Goal: Task Accomplishment & Management: Complete application form

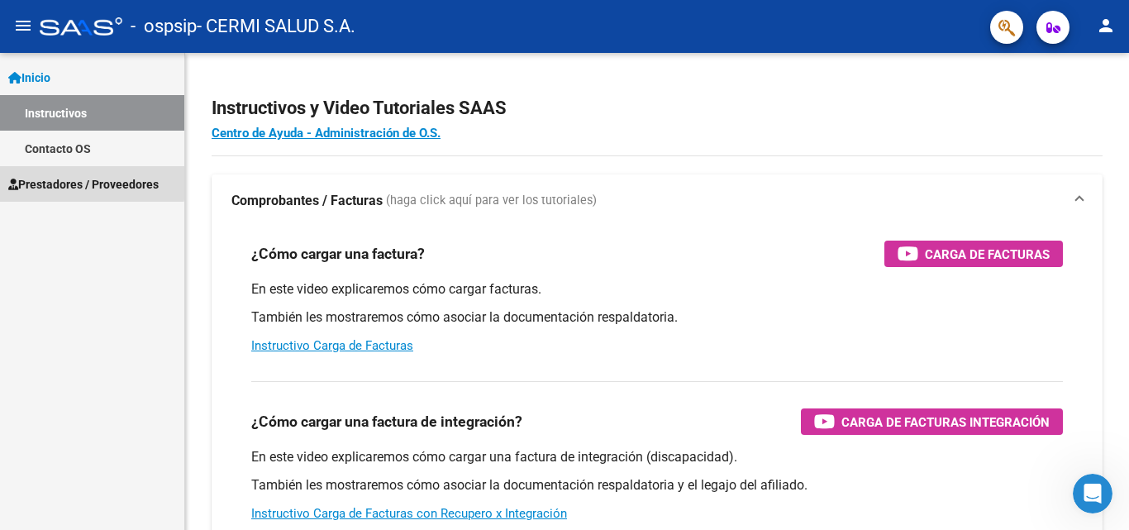
click at [40, 178] on span "Prestadores / Proveedores" at bounding box center [83, 184] width 150 height 18
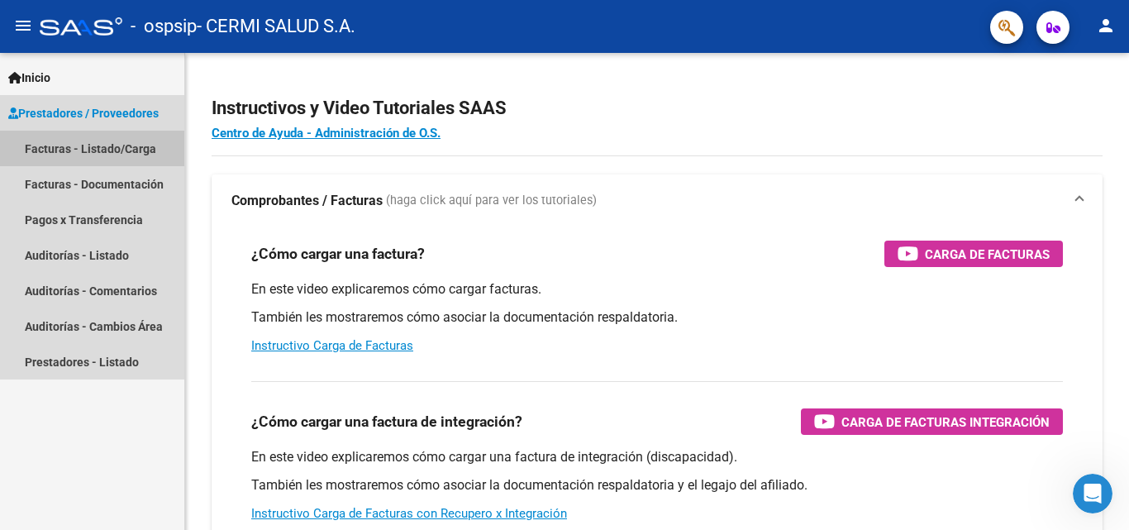
click at [67, 154] on link "Facturas - Listado/Carga" at bounding box center [92, 149] width 184 height 36
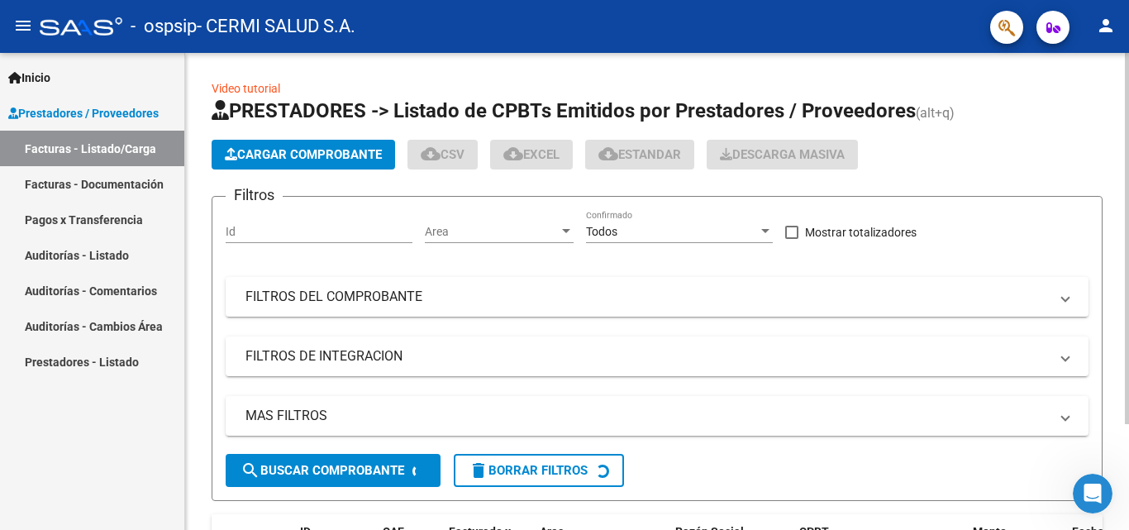
click at [339, 144] on button "Cargar Comprobante" at bounding box center [303, 155] width 183 height 30
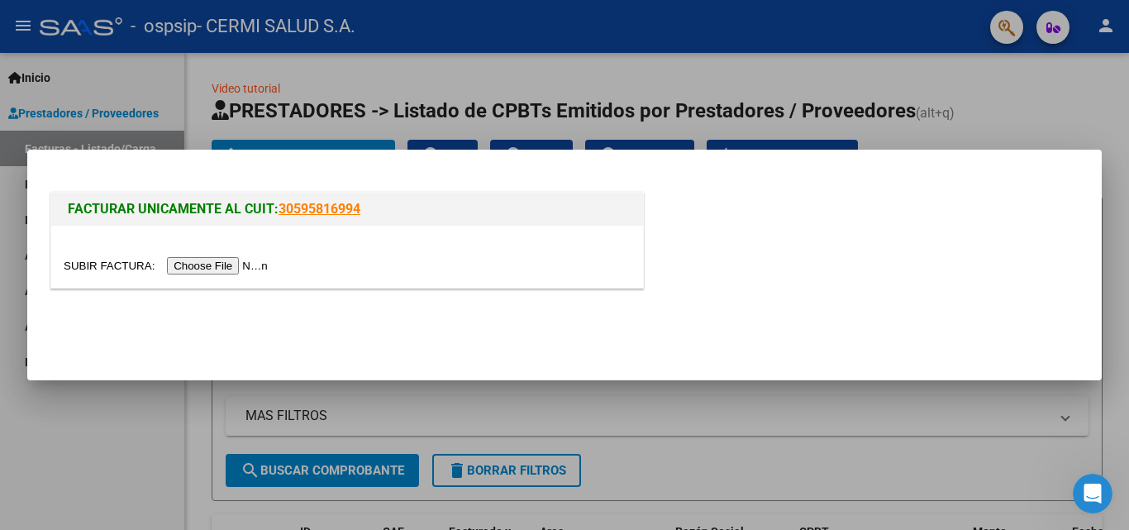
click at [209, 261] on input "file" at bounding box center [168, 265] width 209 height 17
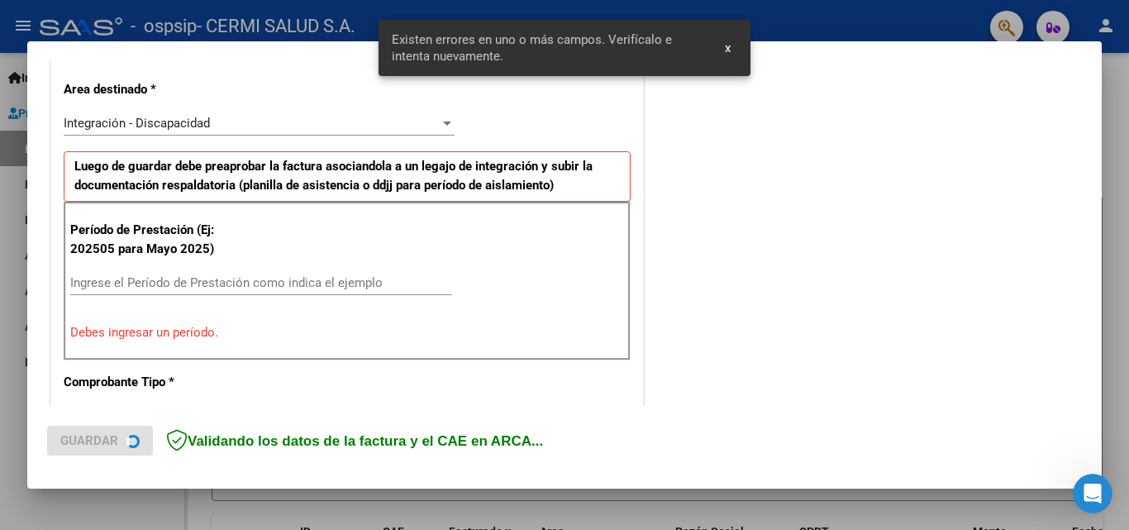
scroll to position [478, 0]
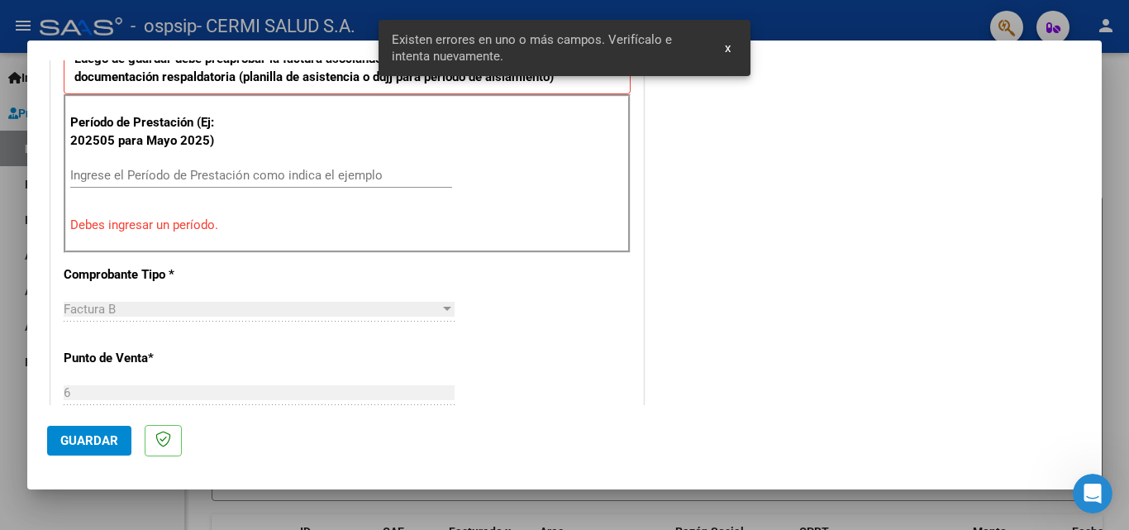
click at [145, 170] on input "Ingrese el Período de Prestación como indica el ejemplo" at bounding box center [261, 175] width 382 height 15
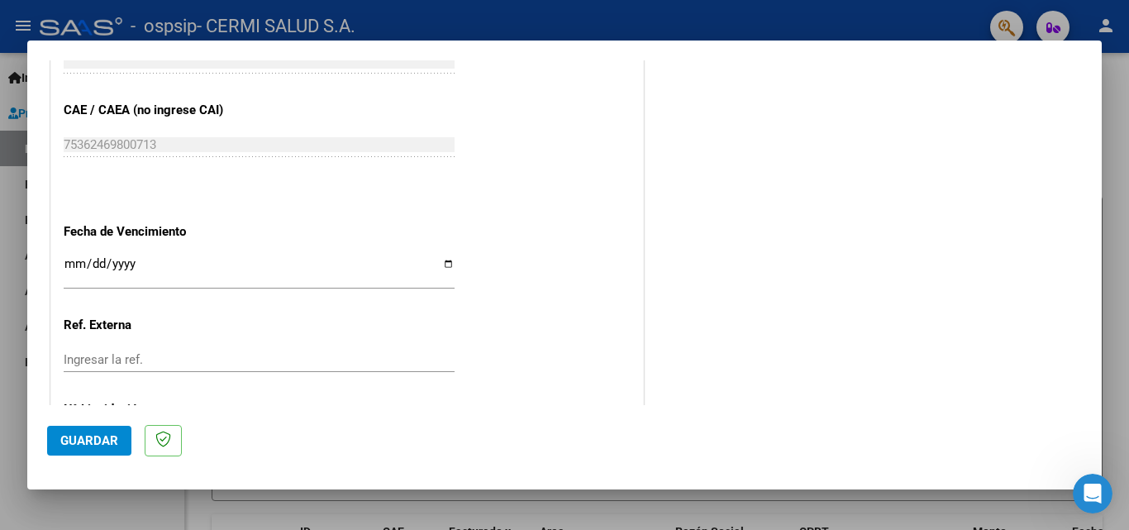
scroll to position [1056, 0]
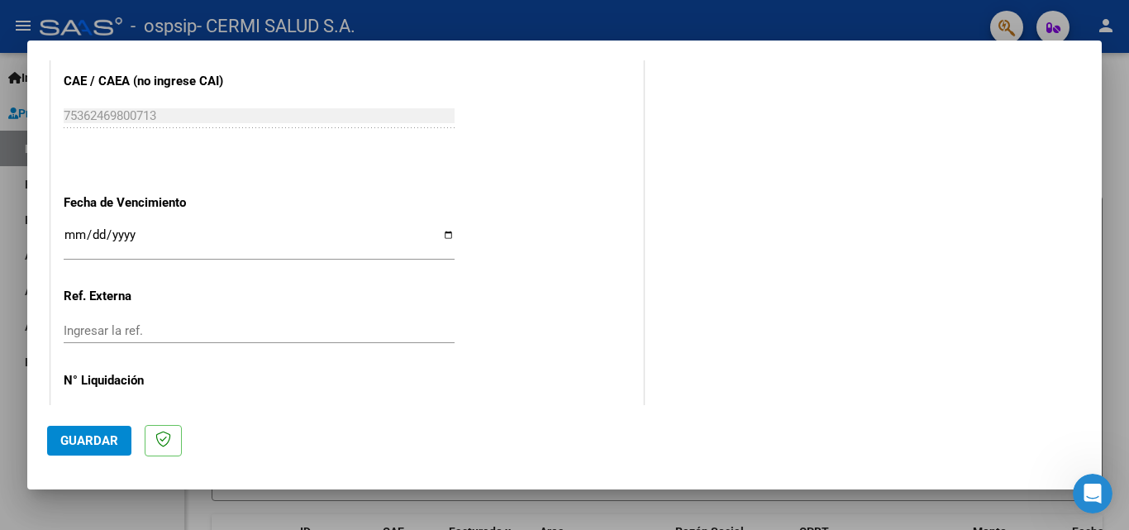
type input "202508"
click at [438, 231] on input "Ingresar la fecha" at bounding box center [259, 241] width 391 height 26
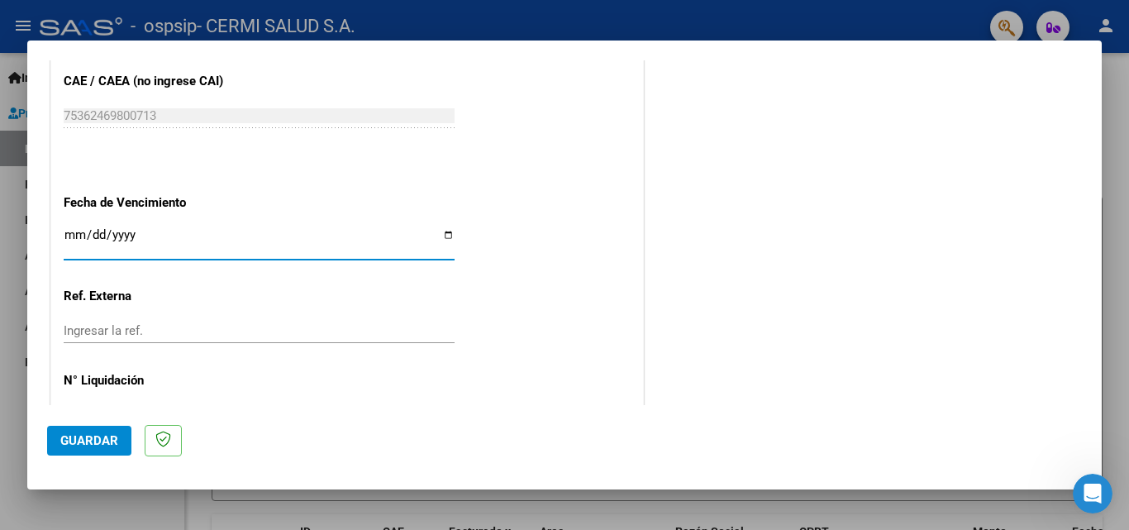
type input "[DATE]"
click at [74, 440] on span "Guardar" at bounding box center [89, 440] width 58 height 15
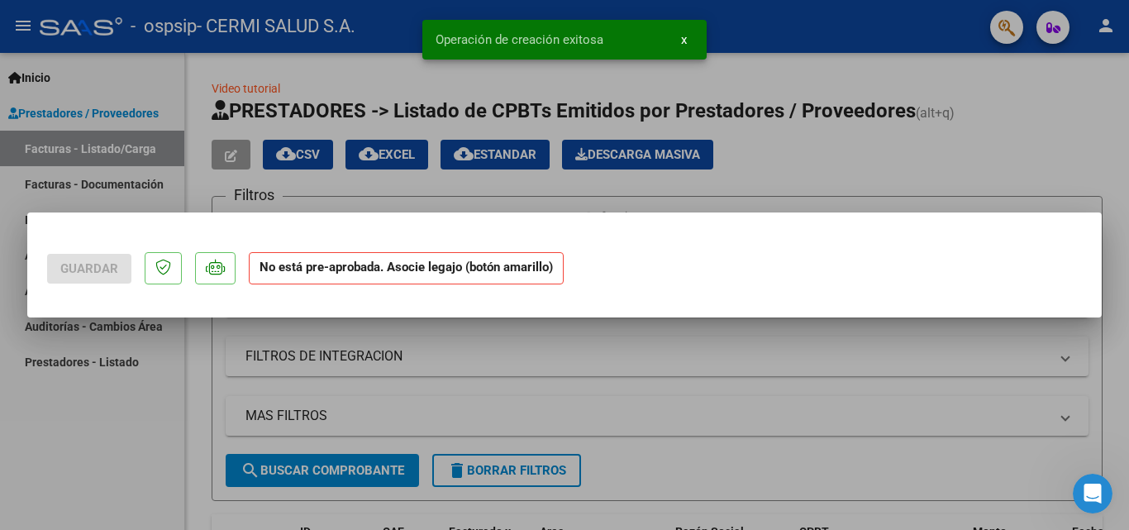
scroll to position [0, 0]
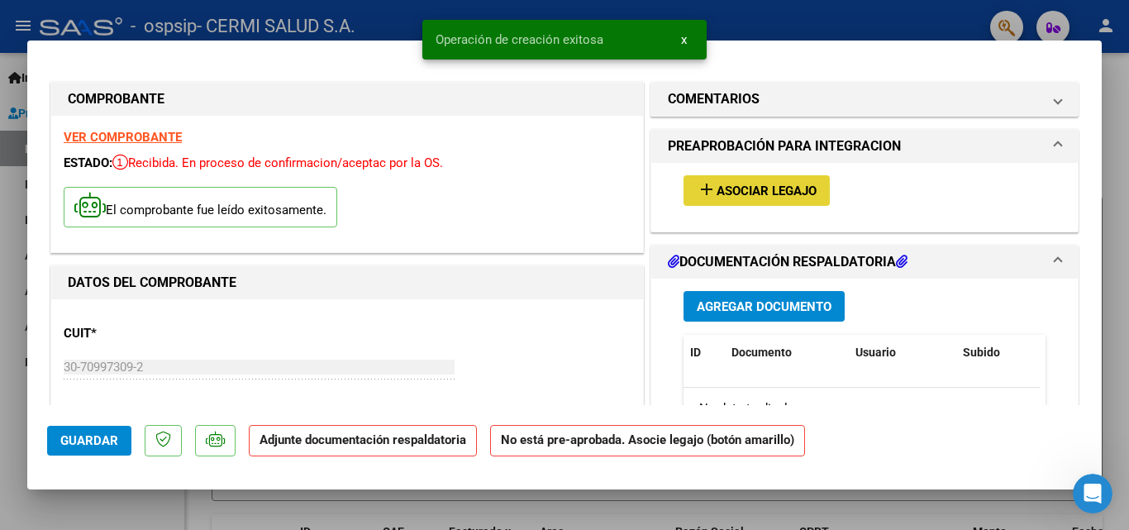
click at [687, 198] on button "add Asociar Legajo" at bounding box center [756, 190] width 146 height 31
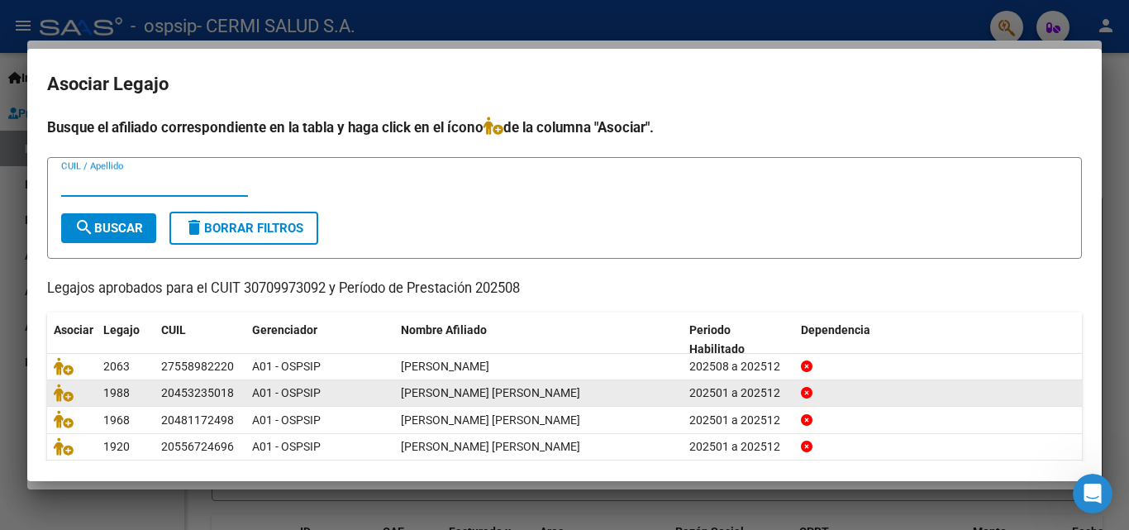
scroll to position [83, 0]
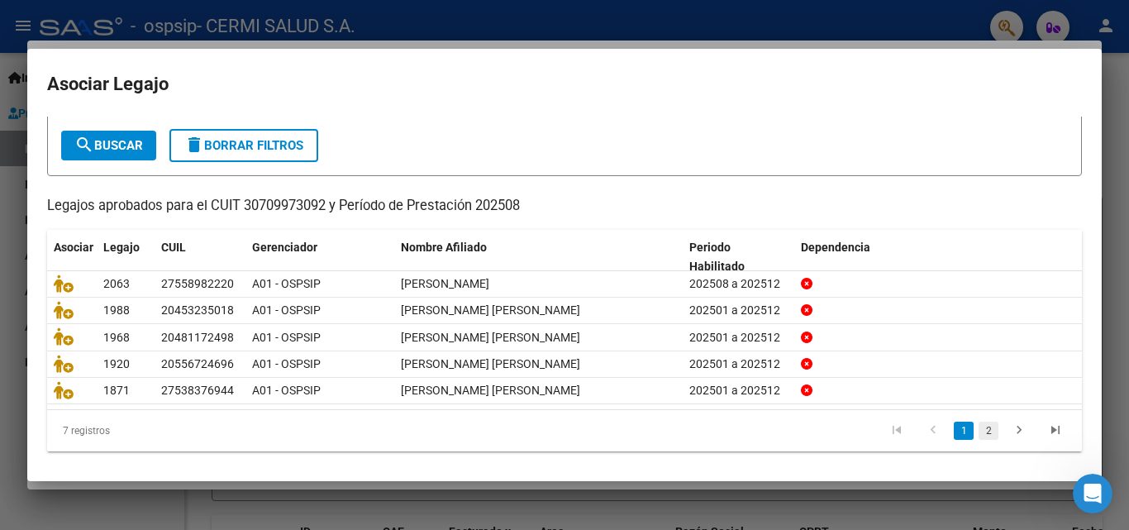
click at [978, 436] on link "2" at bounding box center [988, 430] width 20 height 18
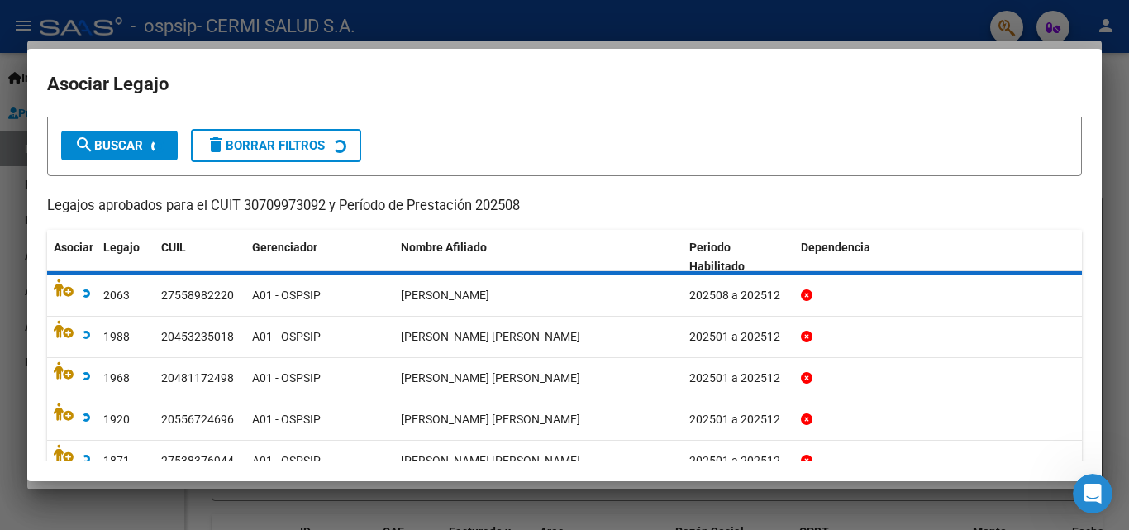
scroll to position [8, 0]
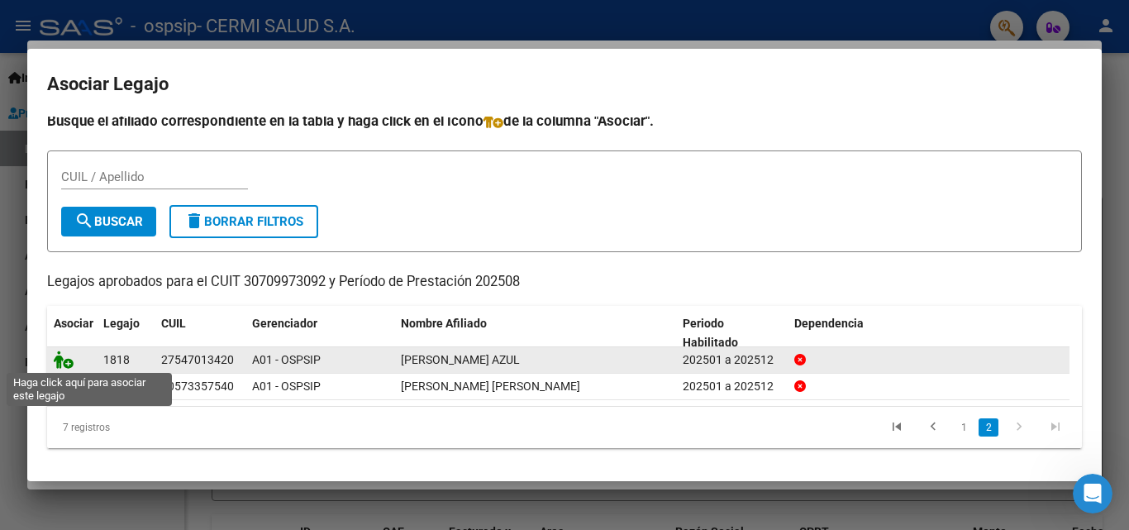
click at [61, 350] on icon at bounding box center [64, 359] width 20 height 18
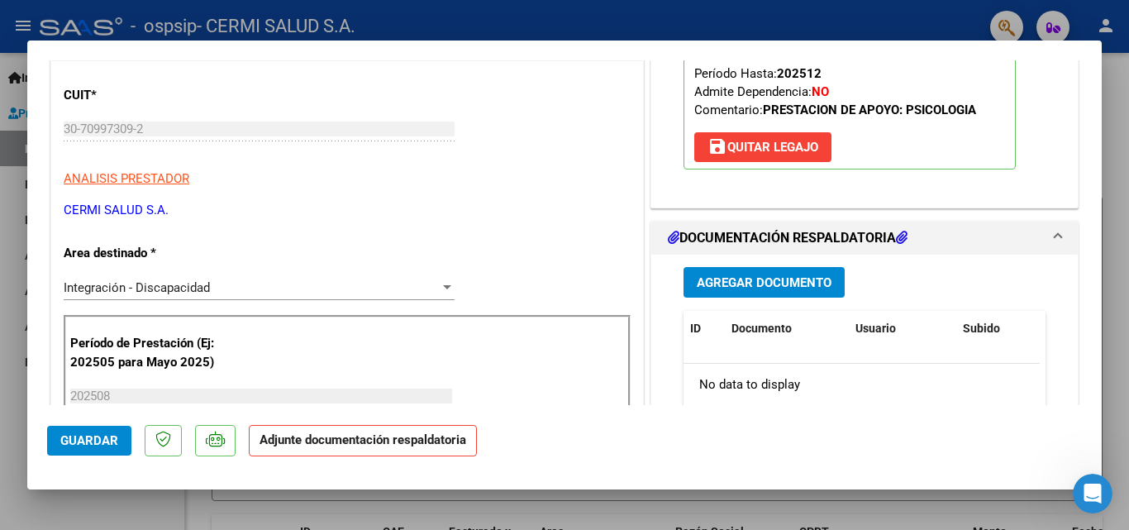
scroll to position [248, 0]
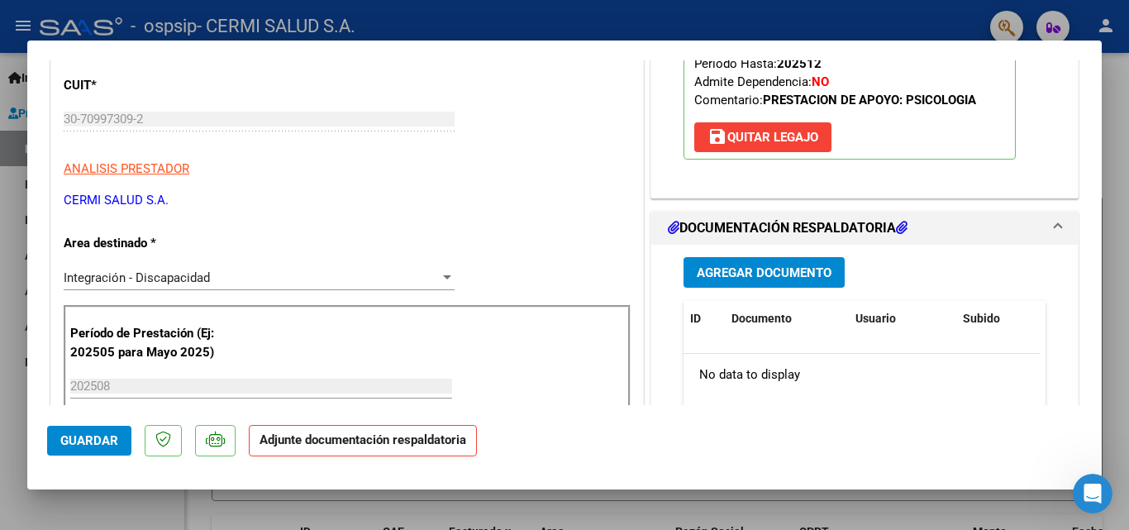
click at [730, 256] on div "Agregar Documento ID Documento Usuario Subido Acción No data to display 0 total…" at bounding box center [864, 410] width 387 height 330
click at [732, 264] on span "Agregar Documento" at bounding box center [764, 271] width 135 height 15
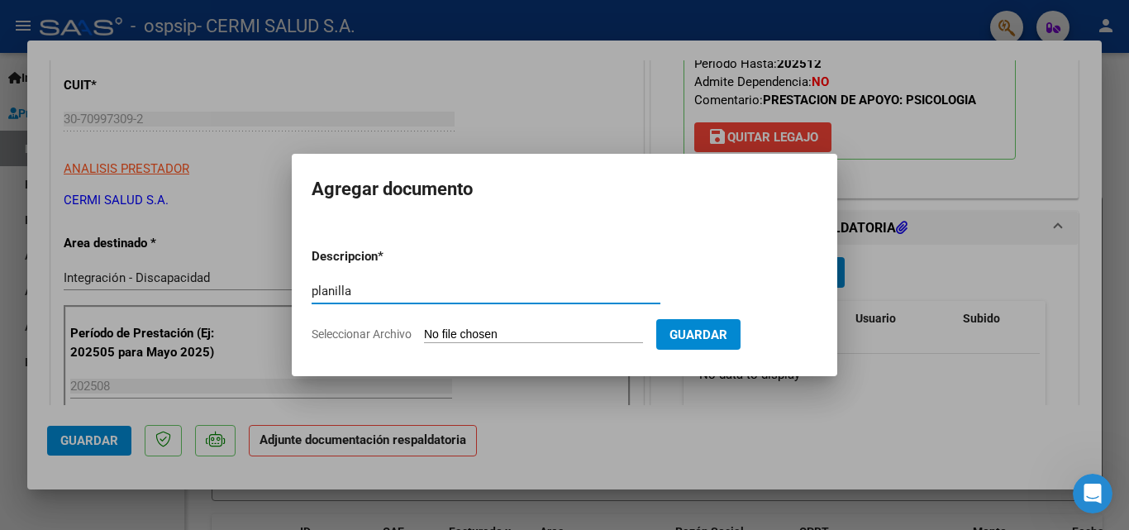
type input "planilla"
click at [488, 335] on input "Seleccionar Archivo" at bounding box center [533, 335] width 219 height 16
type input "C:\fakepath\[PERSON_NAME].pdf"
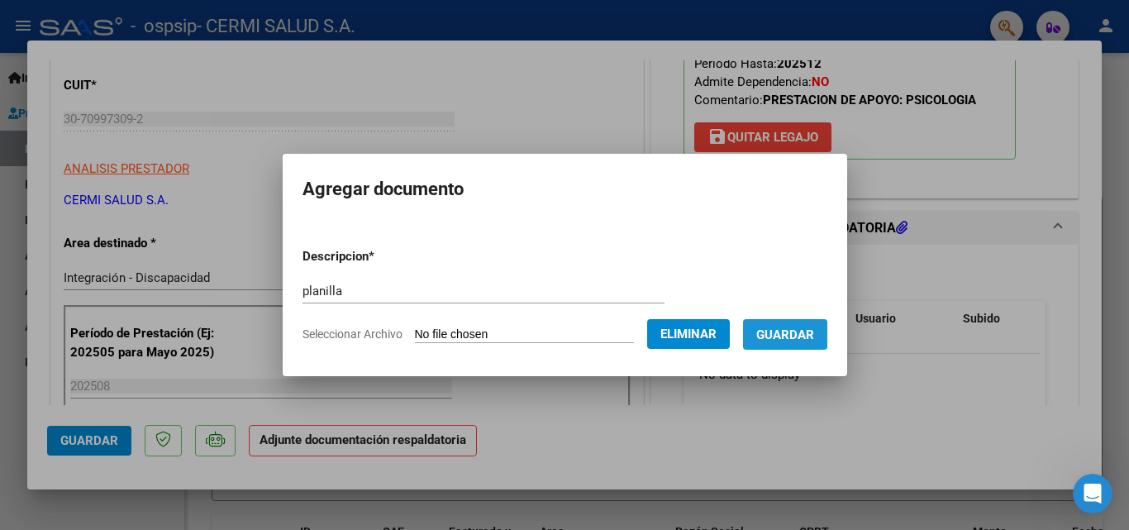
click at [809, 331] on span "Guardar" at bounding box center [785, 334] width 58 height 15
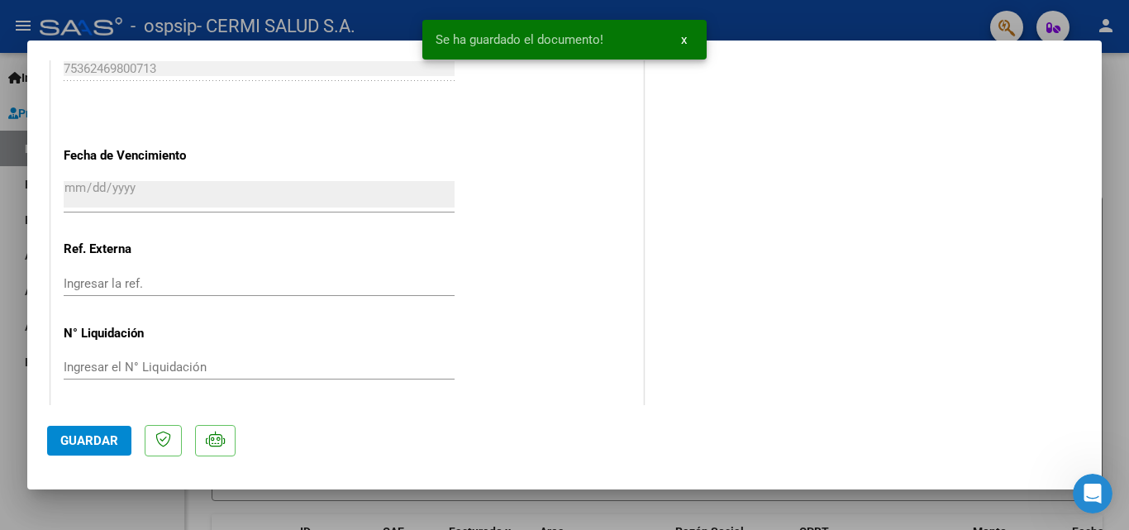
scroll to position [1134, 0]
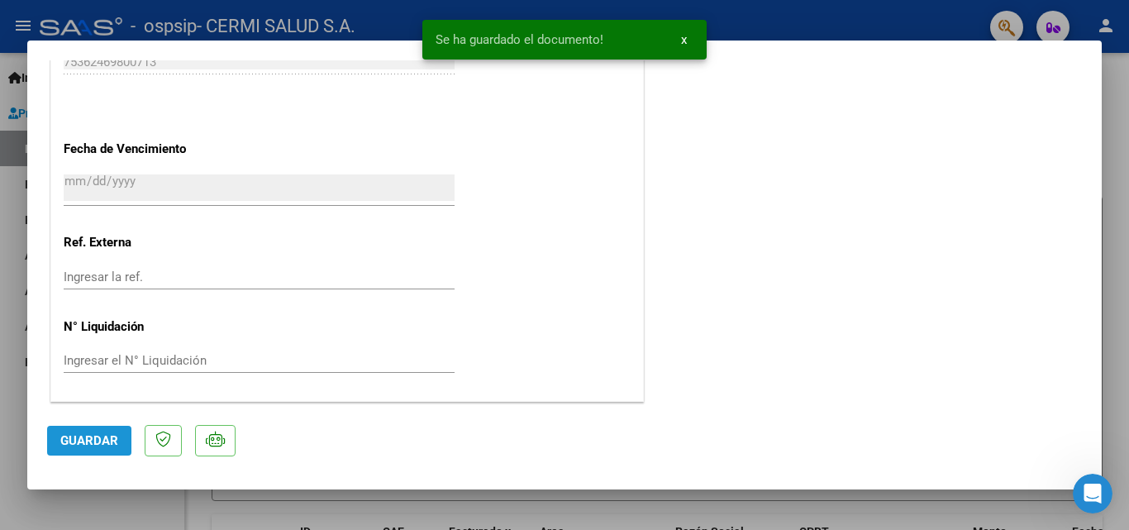
click at [76, 442] on span "Guardar" at bounding box center [89, 440] width 58 height 15
drag, startPoint x: 1, startPoint y: 433, endPoint x: 1, endPoint y: 445, distance: 12.4
click at [4, 435] on div at bounding box center [564, 265] width 1129 height 530
type input "$ 0,00"
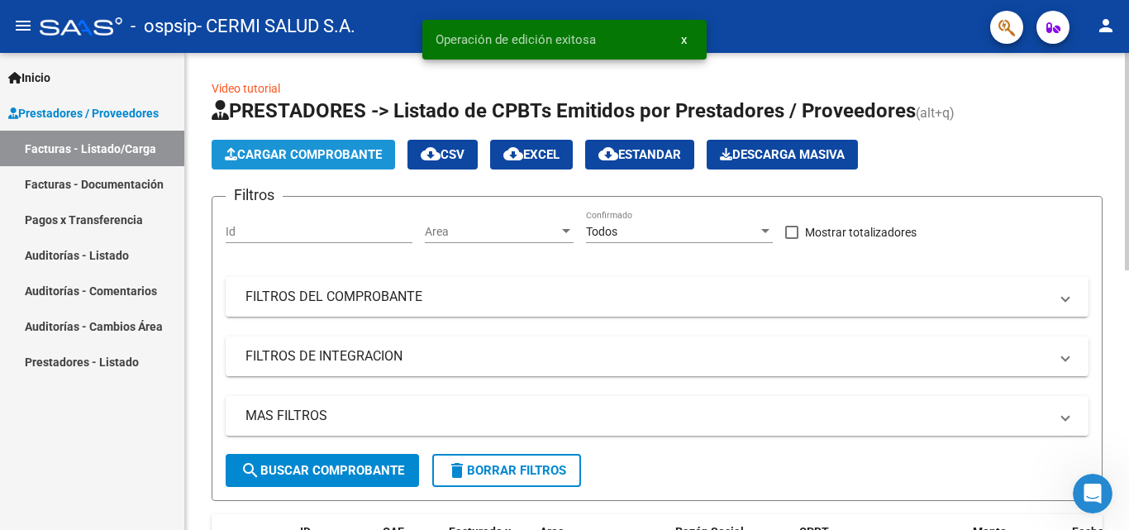
click at [310, 159] on span "Cargar Comprobante" at bounding box center [303, 154] width 157 height 15
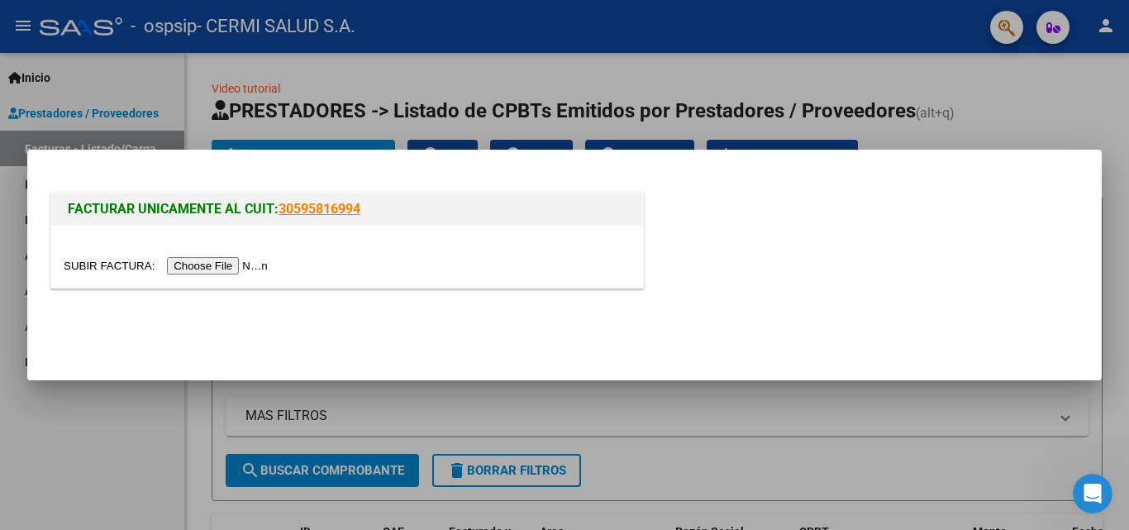
click at [255, 278] on div at bounding box center [347, 257] width 592 height 62
click at [250, 267] on input "file" at bounding box center [168, 265] width 209 height 17
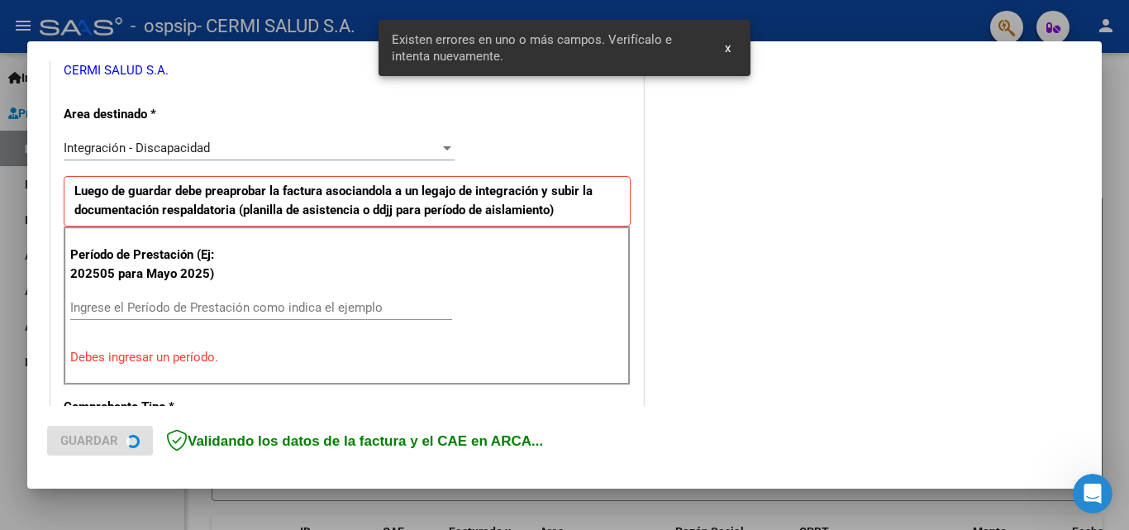
scroll to position [478, 0]
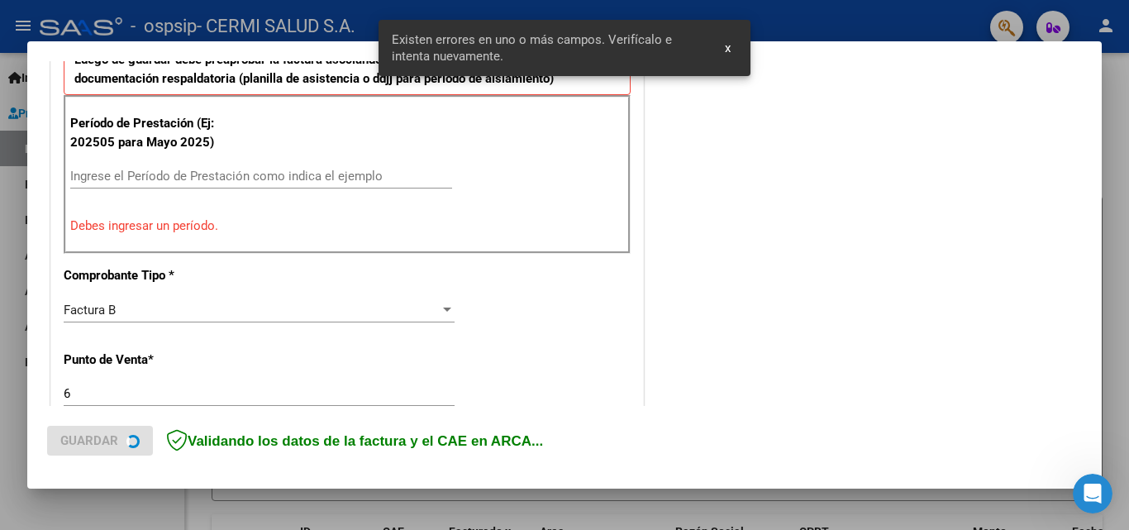
click at [170, 188] on div "Ingrese el Período de Prestación como indica el ejemplo" at bounding box center [261, 184] width 382 height 40
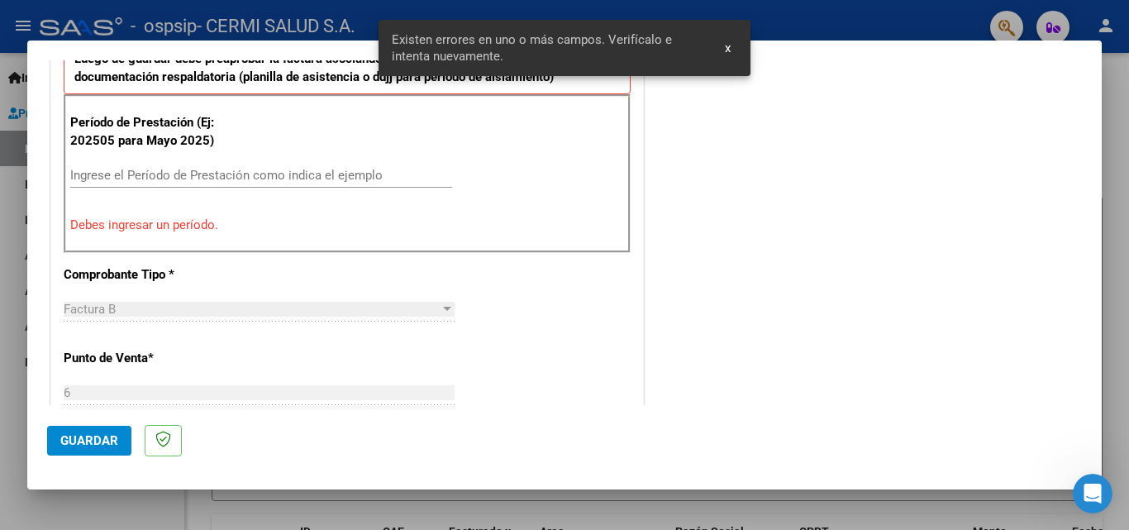
click at [174, 173] on input "Ingrese el Período de Prestación como indica el ejemplo" at bounding box center [261, 175] width 382 height 15
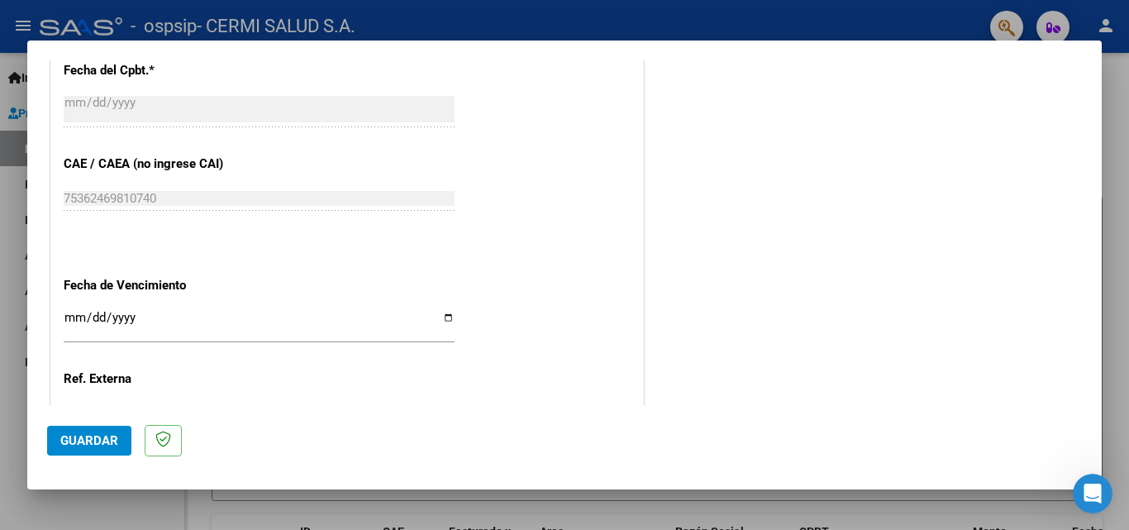
scroll to position [1056, 0]
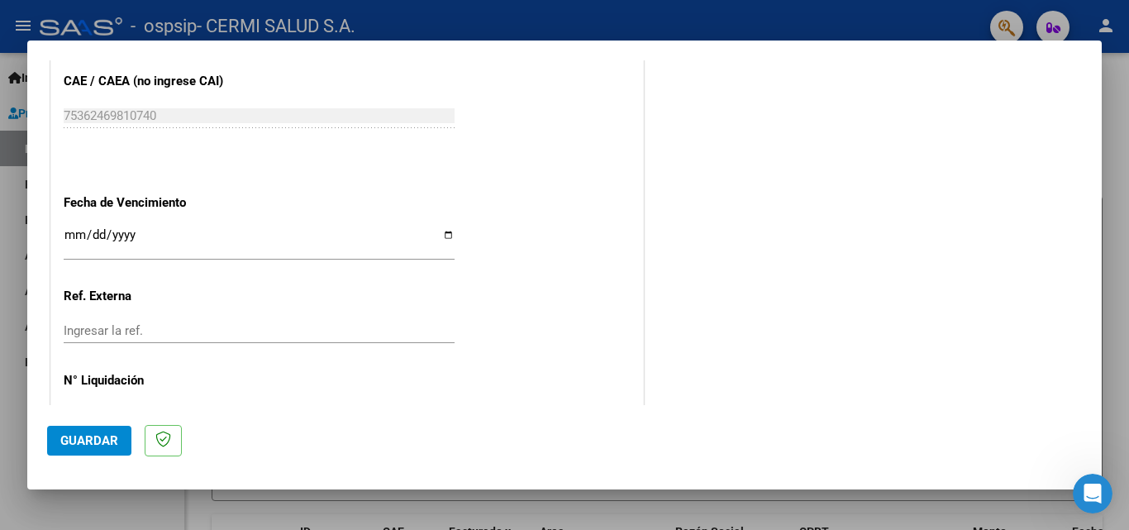
type input "202508"
click at [442, 234] on input "Ingresar la fecha" at bounding box center [259, 241] width 391 height 26
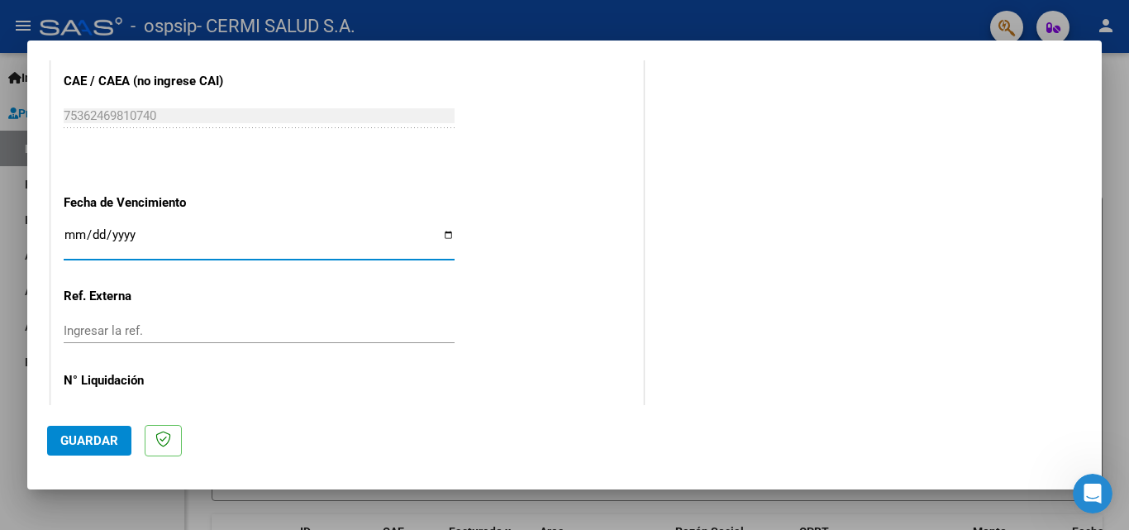
type input "[DATE]"
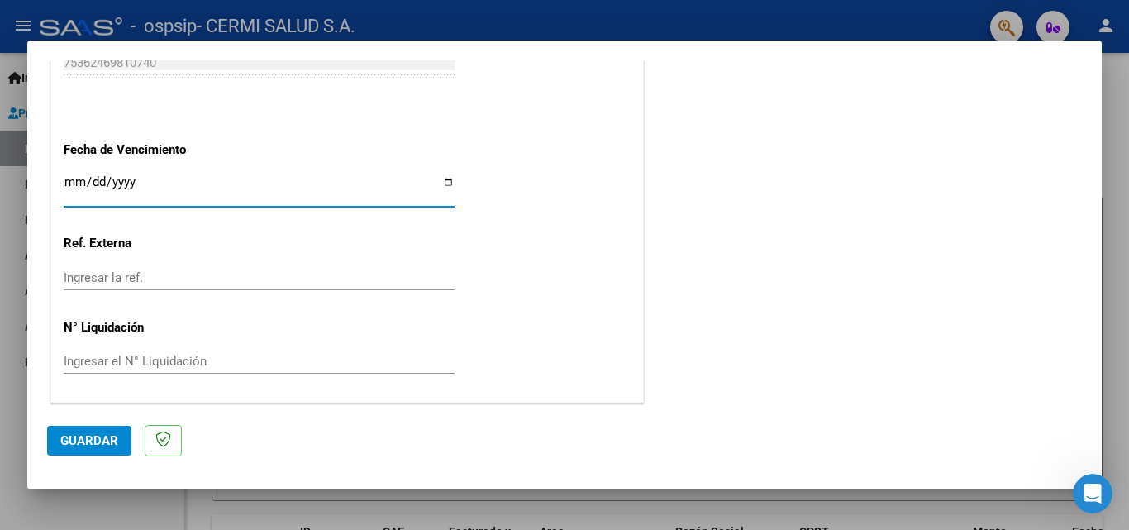
scroll to position [1110, 0]
click at [107, 445] on span "Guardar" at bounding box center [89, 440] width 58 height 15
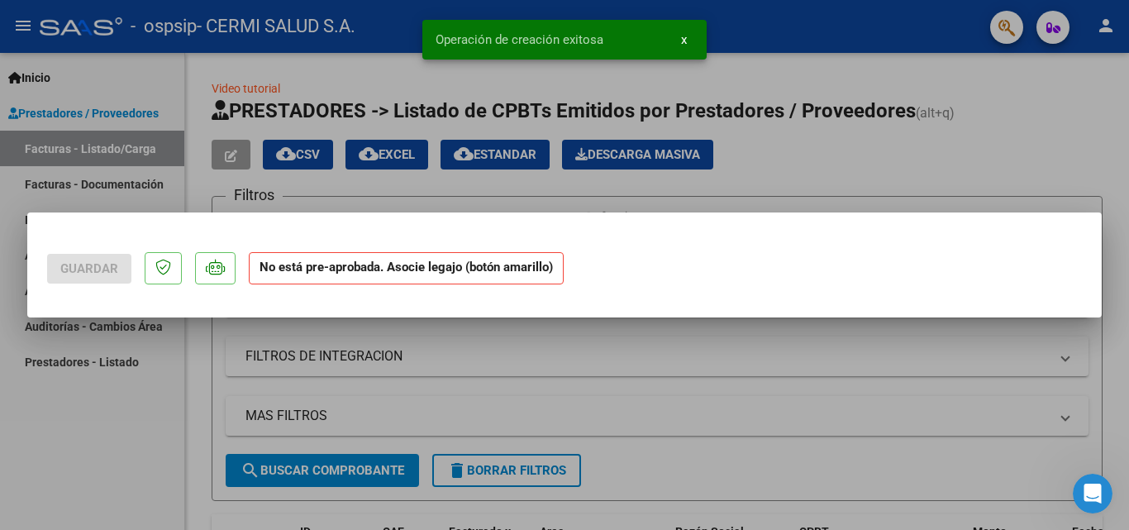
scroll to position [0, 0]
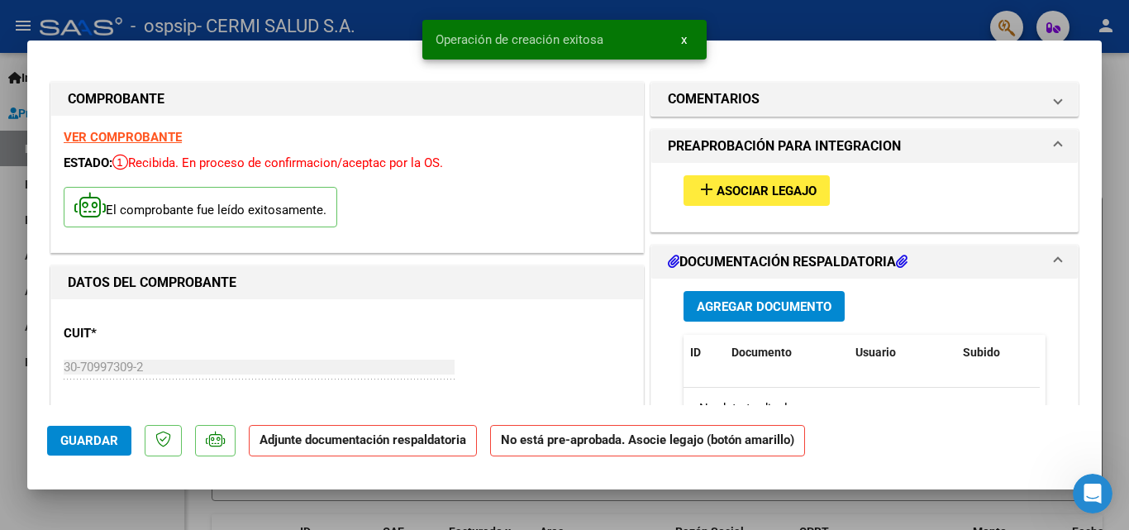
click at [791, 189] on span "Asociar Legajo" at bounding box center [766, 190] width 100 height 15
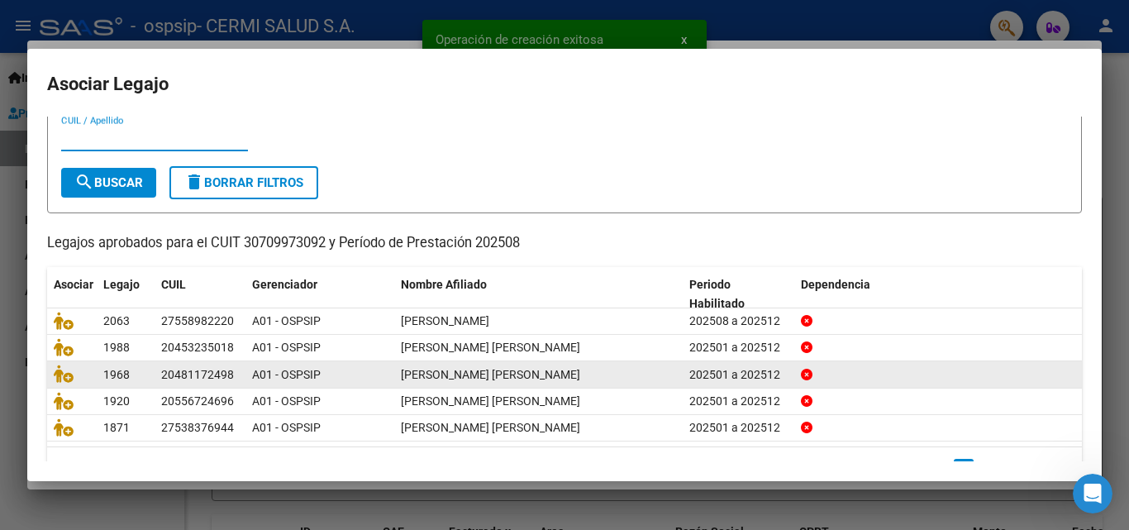
scroll to position [83, 0]
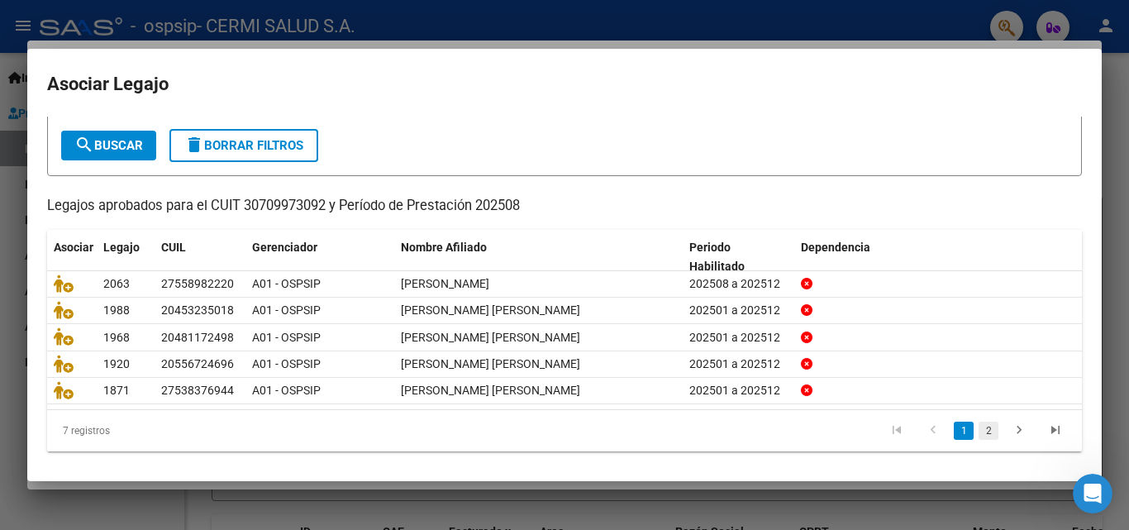
click at [978, 435] on link "2" at bounding box center [988, 430] width 20 height 18
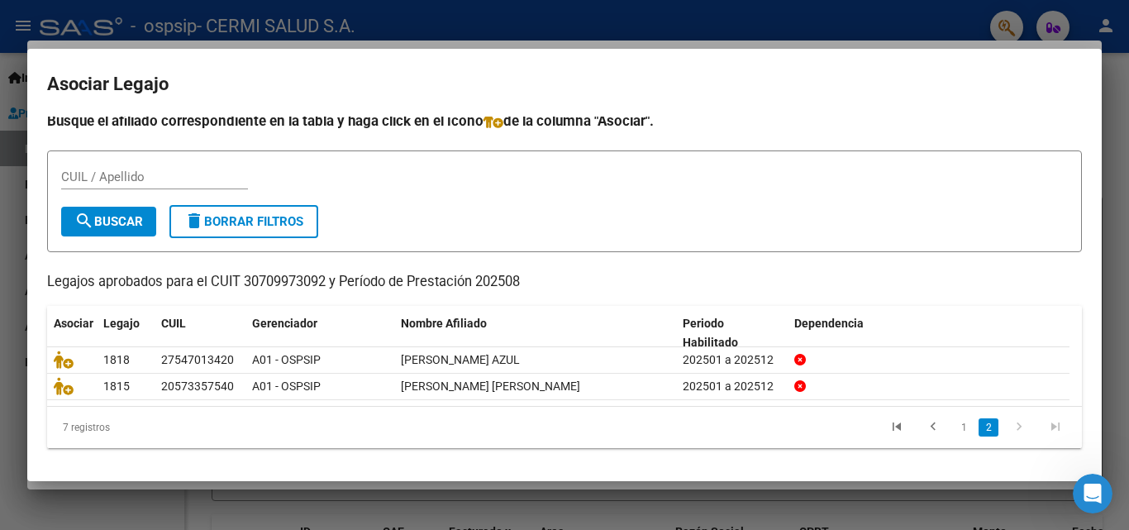
scroll to position [8, 0]
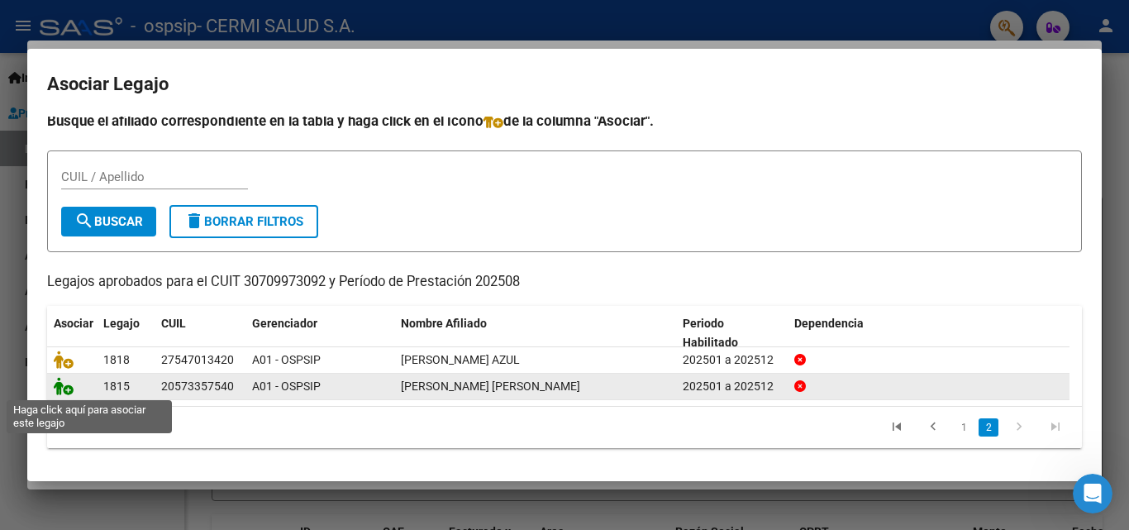
click at [59, 377] on icon at bounding box center [64, 386] width 20 height 18
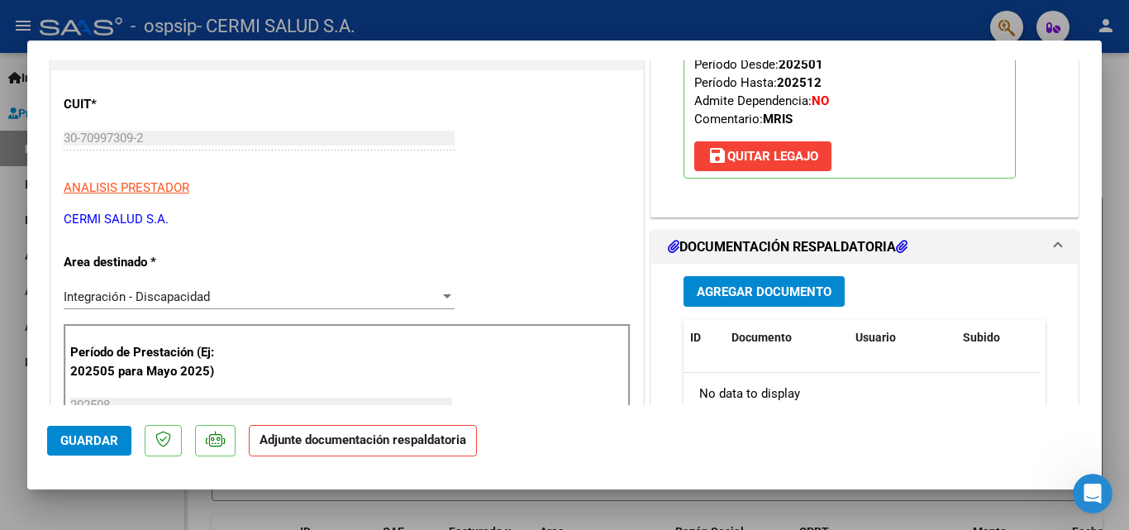
scroll to position [248, 0]
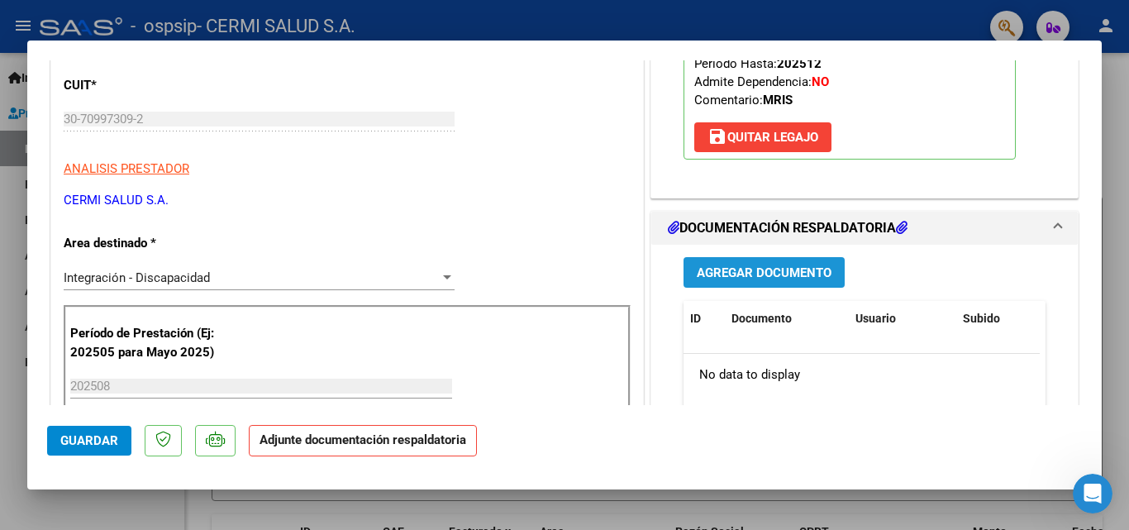
click at [718, 269] on span "Agregar Documento" at bounding box center [764, 272] width 135 height 15
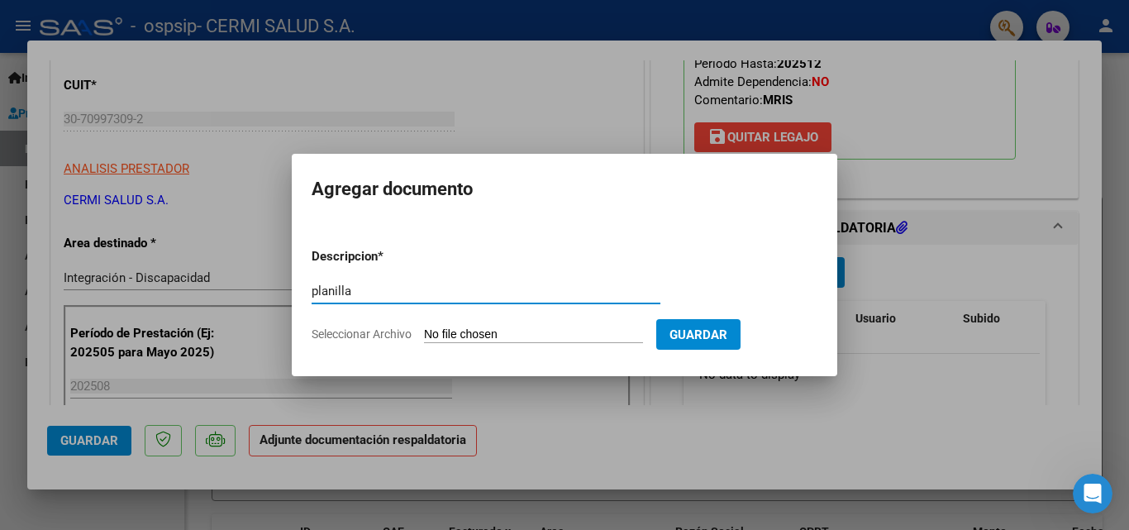
type input "planilla"
click at [557, 331] on input "Seleccionar Archivo" at bounding box center [533, 335] width 219 height 16
type input "C:\fakepath\[PERSON_NAME].pdf"
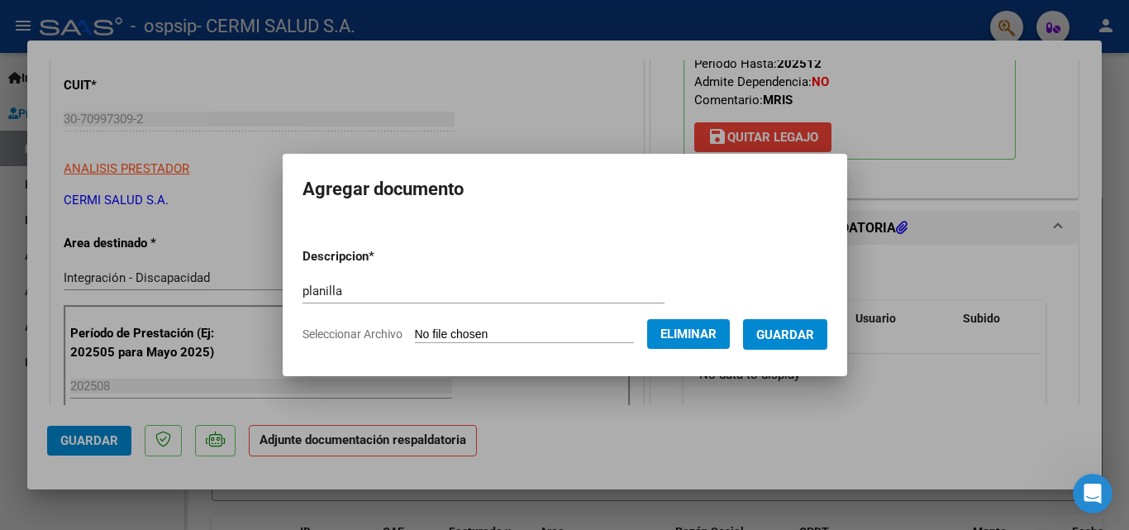
click at [814, 335] on span "Guardar" at bounding box center [785, 334] width 58 height 15
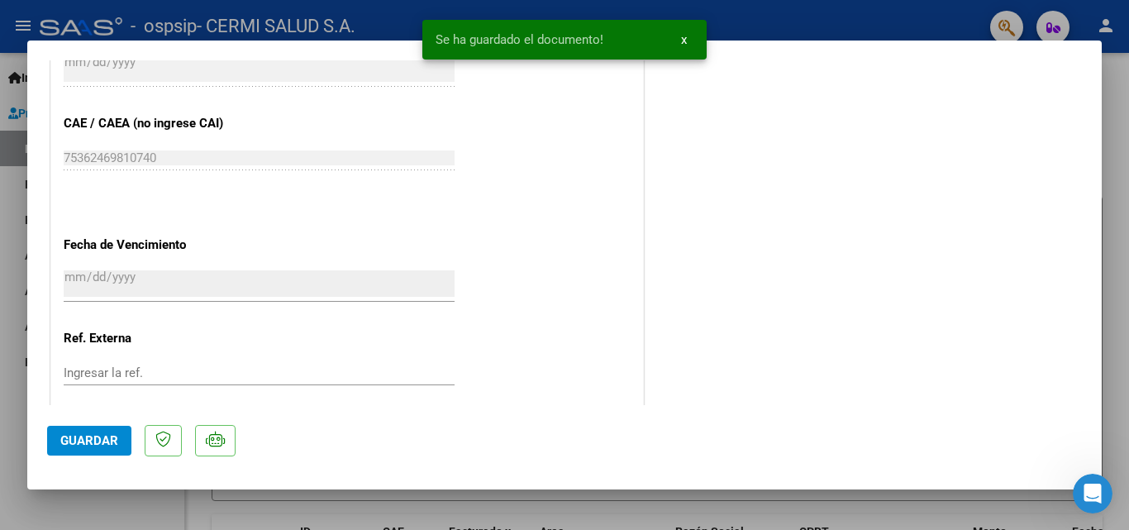
scroll to position [1134, 0]
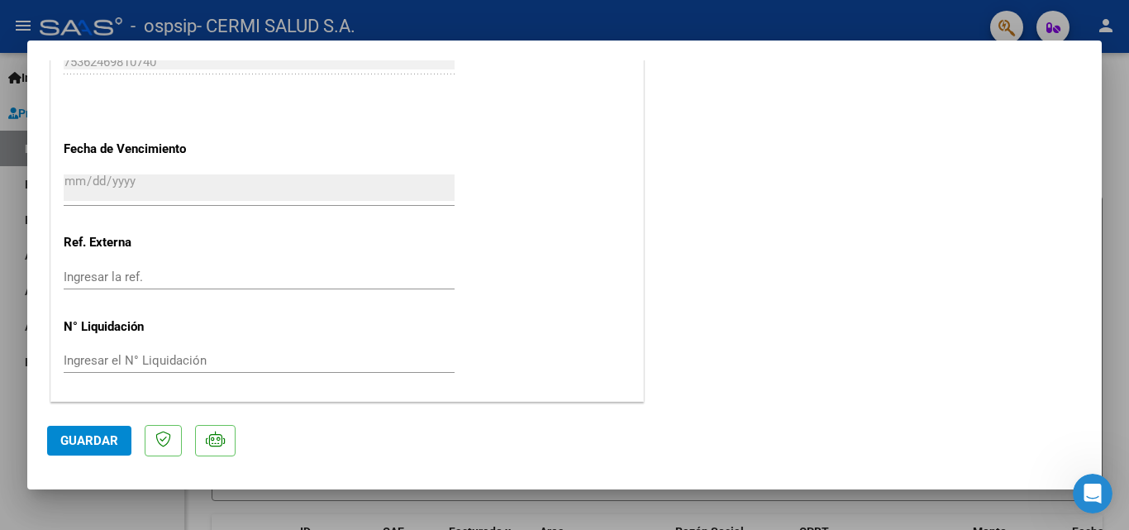
click at [106, 431] on button "Guardar" at bounding box center [89, 441] width 84 height 30
click at [93, 445] on span "Guardar" at bounding box center [89, 440] width 58 height 15
click at [11, 450] on div at bounding box center [564, 265] width 1129 height 530
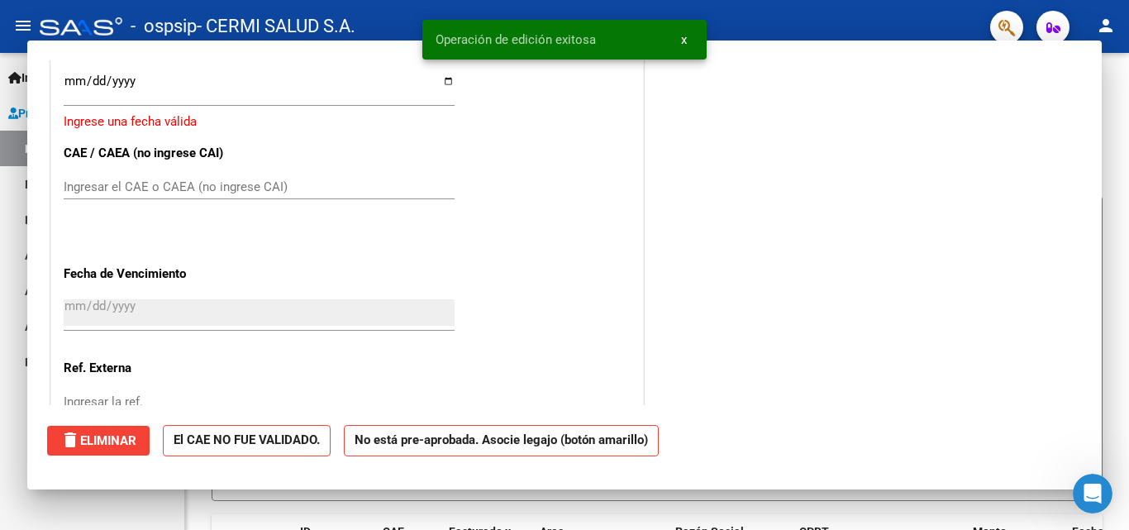
scroll to position [0, 0]
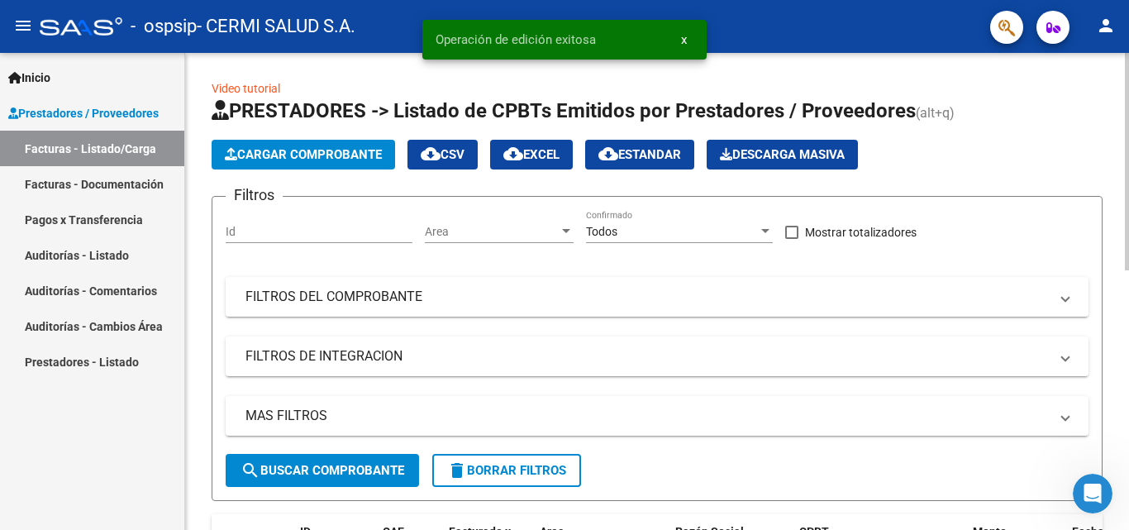
click at [279, 156] on span "Cargar Comprobante" at bounding box center [303, 154] width 157 height 15
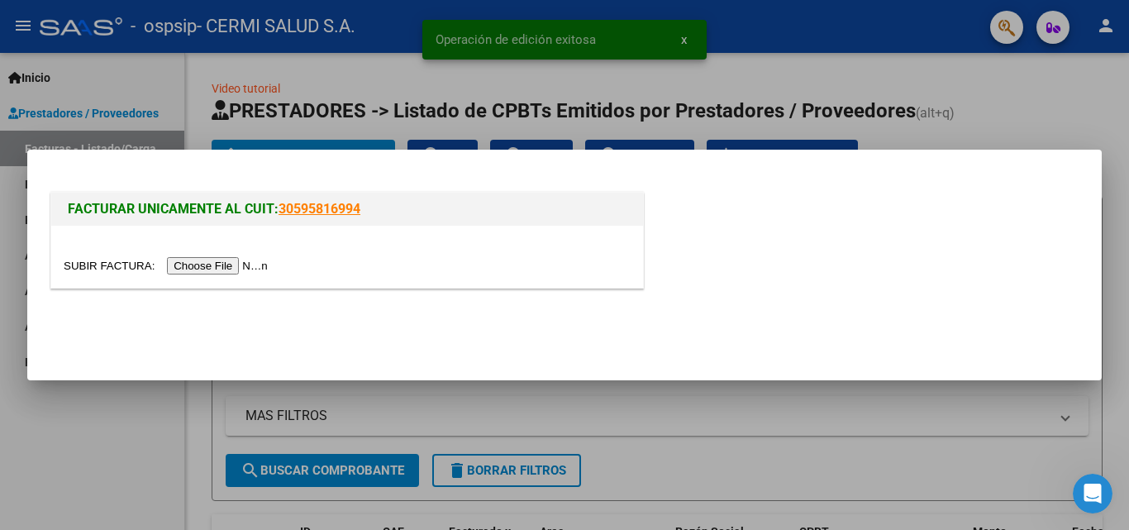
click at [240, 262] on input "file" at bounding box center [168, 265] width 209 height 17
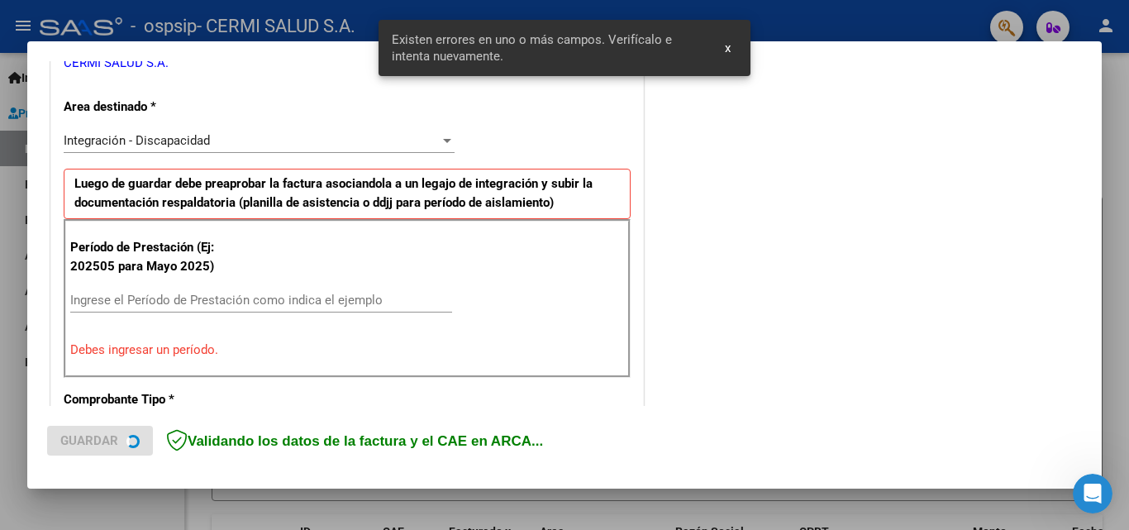
scroll to position [373, 0]
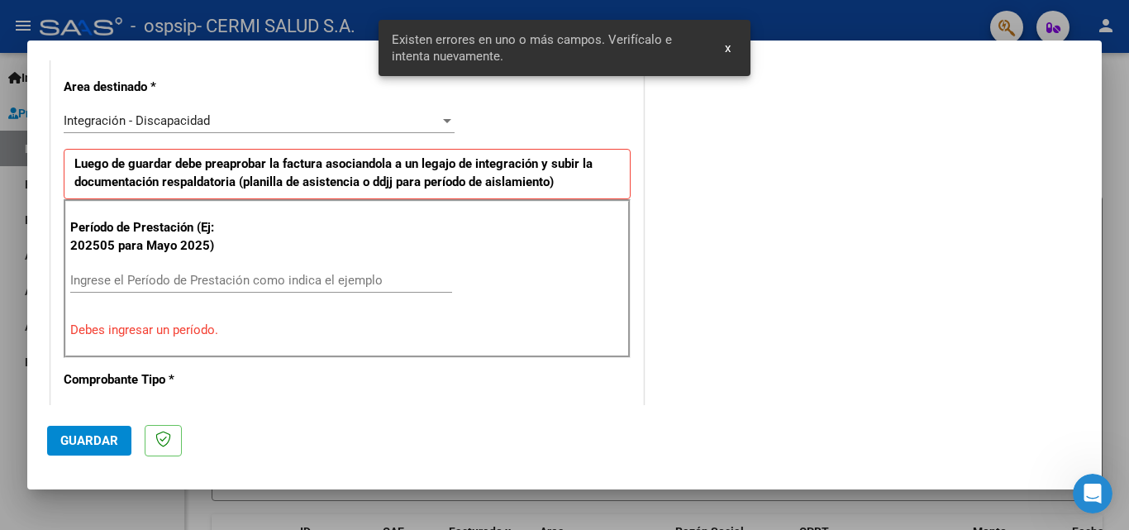
click at [245, 280] on input "Ingrese el Período de Prestación como indica el ejemplo" at bounding box center [261, 280] width 382 height 15
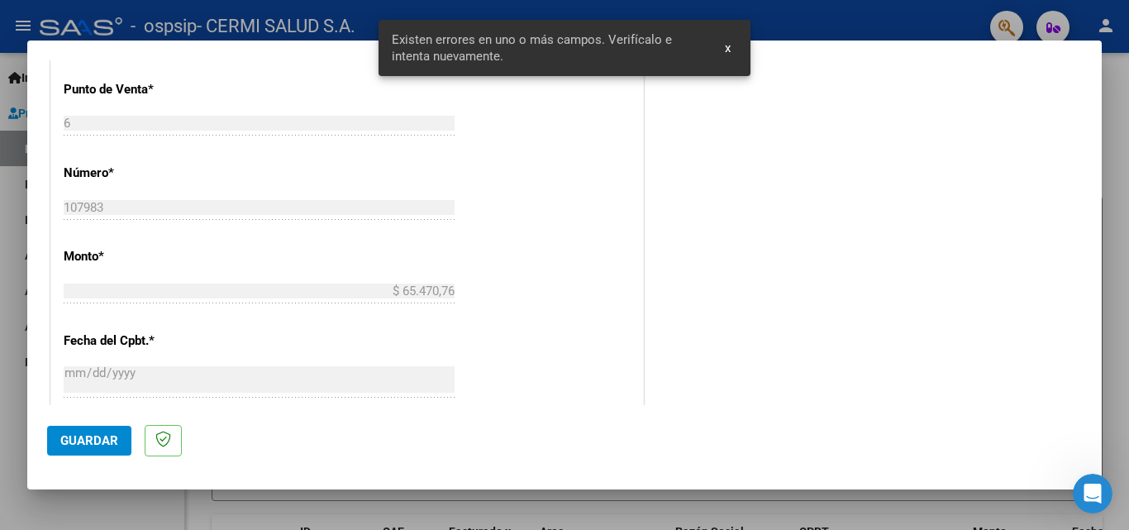
scroll to position [951, 0]
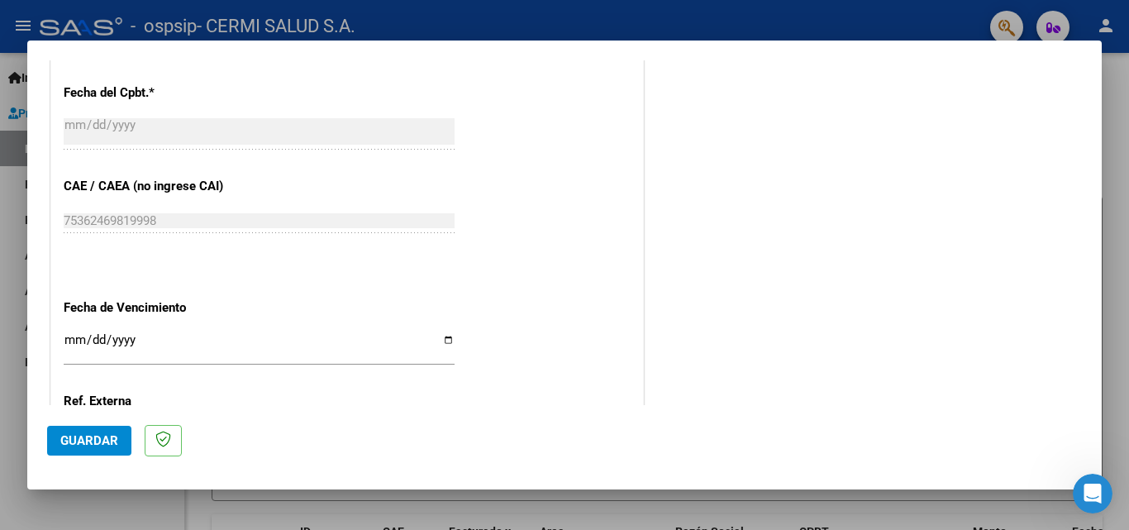
type input "202508"
click at [440, 334] on input "Ingresar la fecha" at bounding box center [259, 346] width 391 height 26
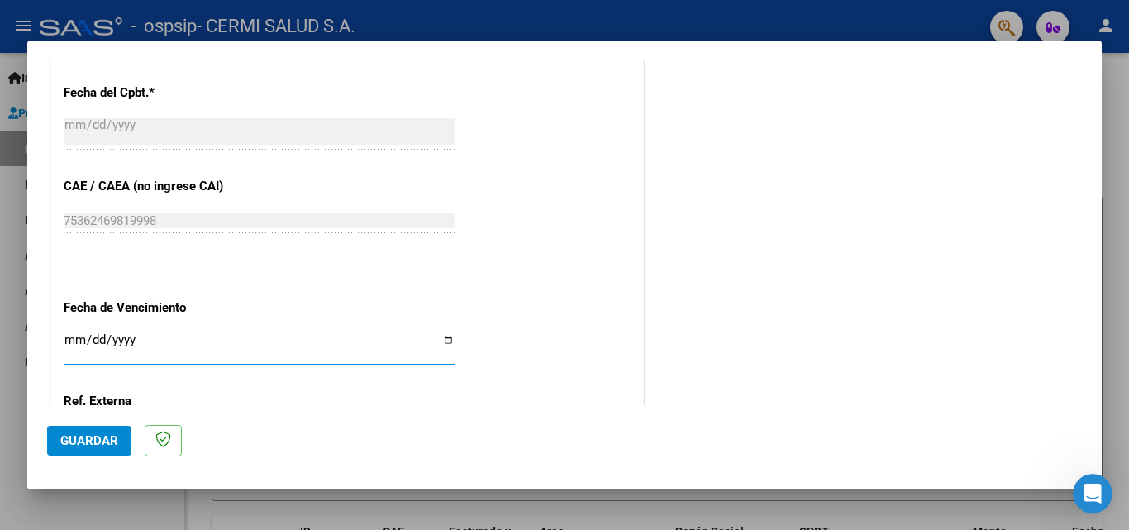
type input "[DATE]"
click at [99, 434] on span "Guardar" at bounding box center [89, 440] width 58 height 15
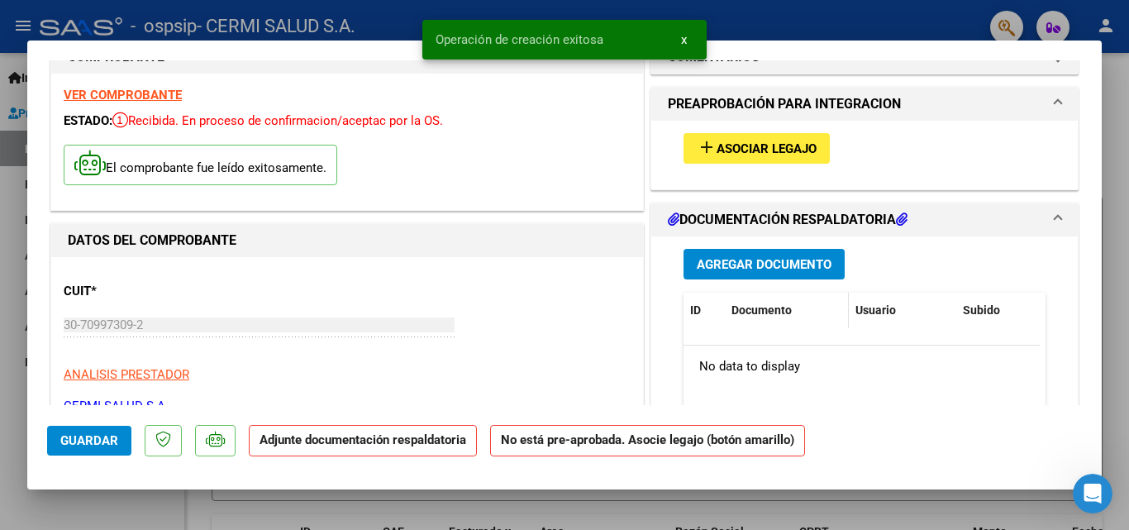
scroll to position [83, 0]
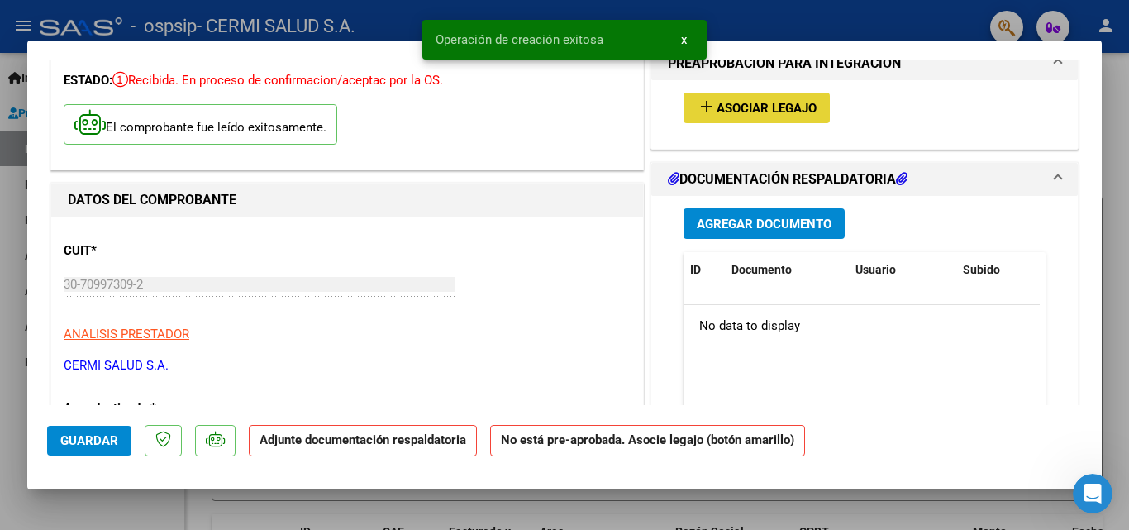
click at [709, 99] on mat-icon "add" at bounding box center [707, 107] width 20 height 20
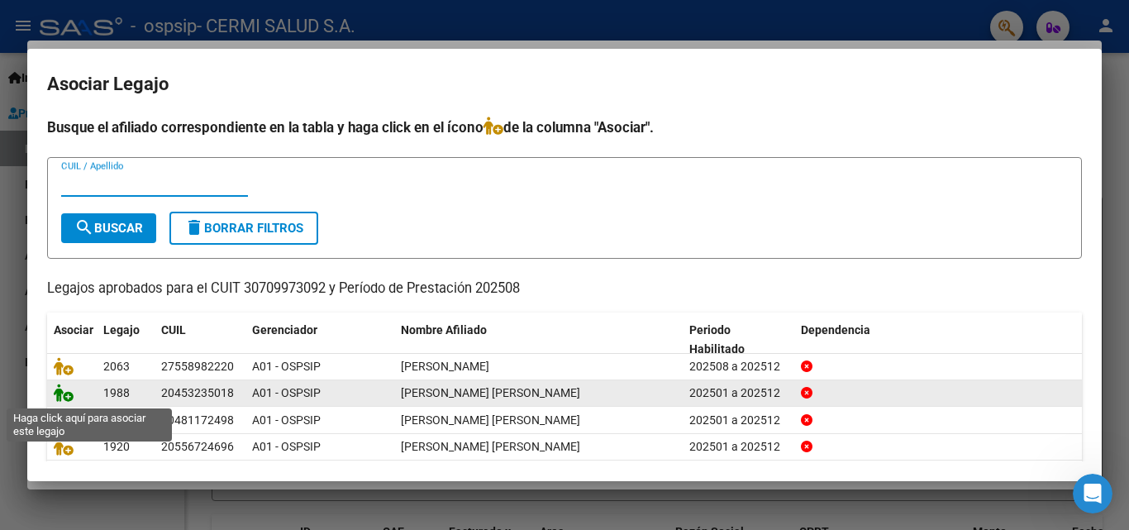
click at [59, 390] on icon at bounding box center [64, 392] width 20 height 18
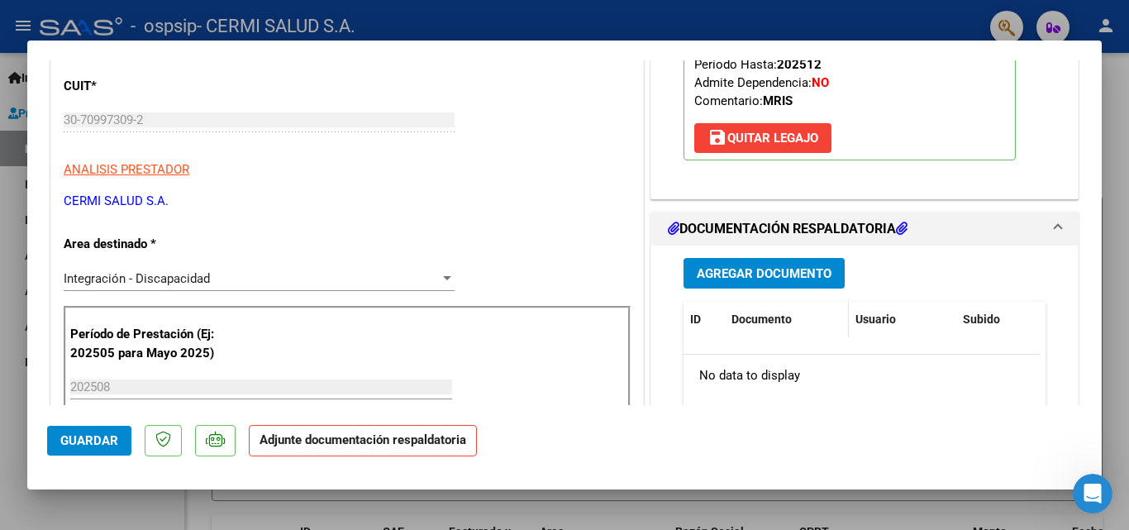
scroll to position [248, 0]
click at [738, 264] on span "Agregar Documento" at bounding box center [764, 271] width 135 height 15
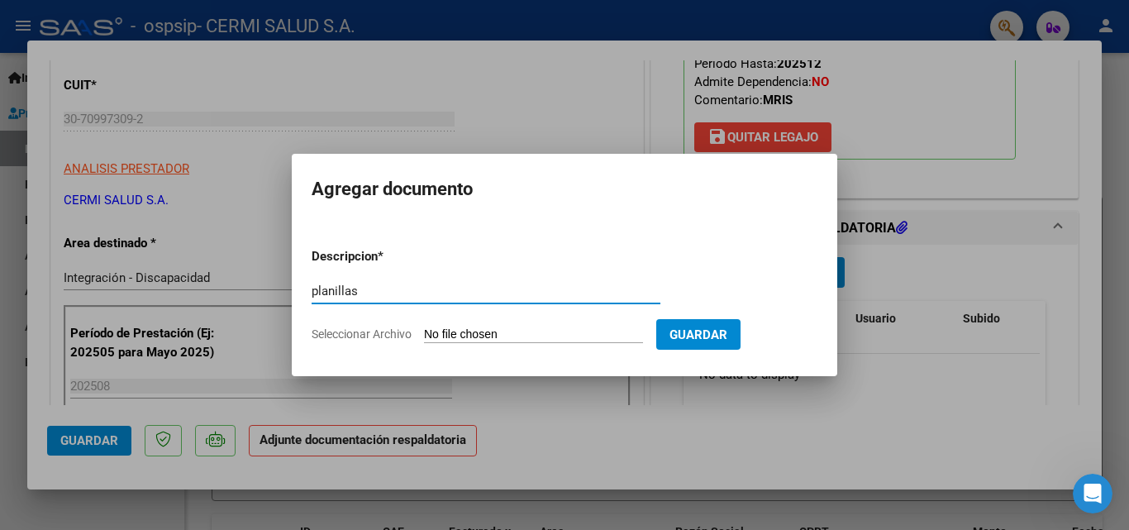
type input "planillas"
click at [553, 331] on input "Seleccionar Archivo" at bounding box center [533, 335] width 219 height 16
type input "C:\fakepath\[PERSON_NAME].pdf"
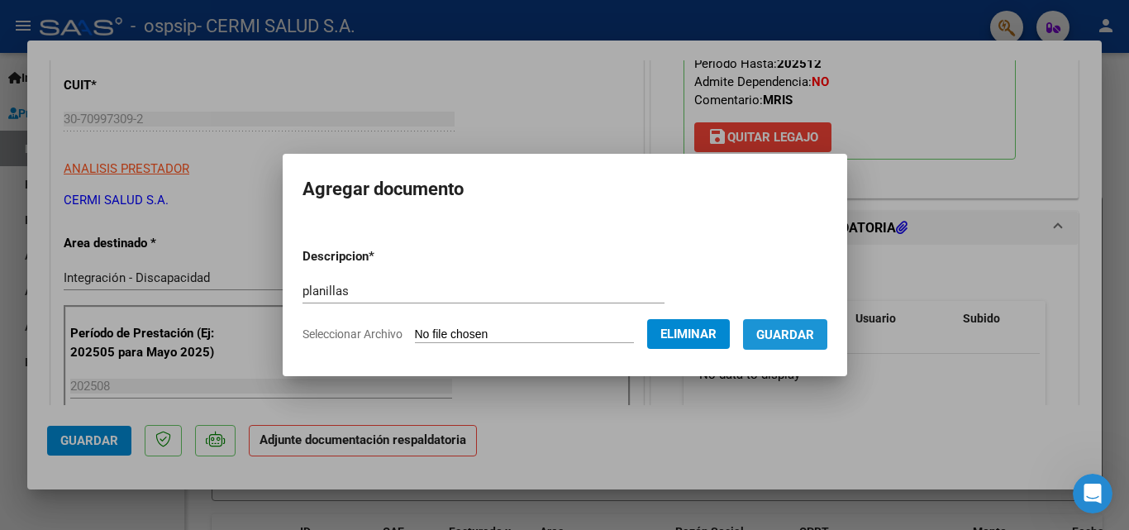
click at [787, 336] on span "Guardar" at bounding box center [785, 334] width 58 height 15
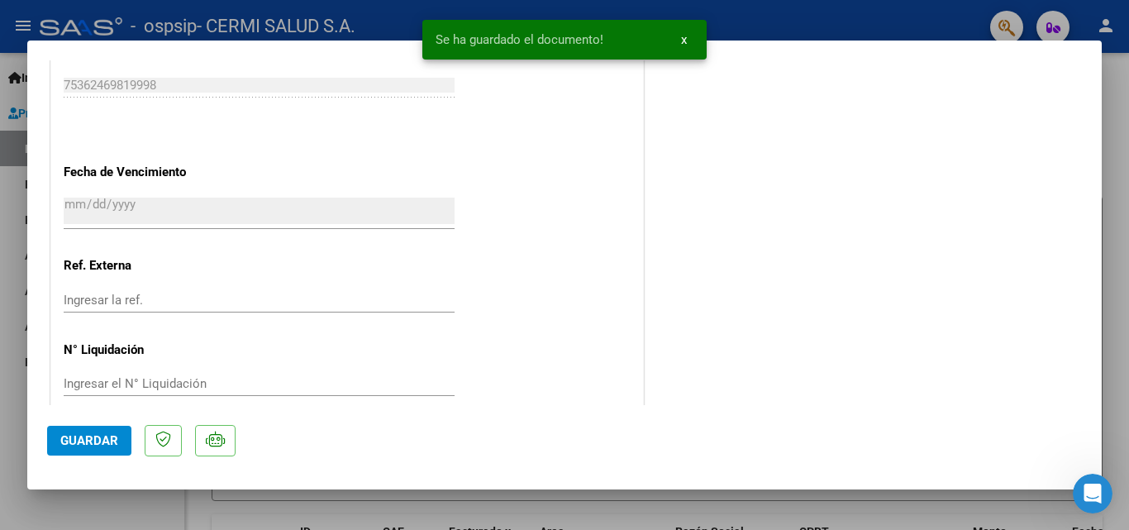
scroll to position [1134, 0]
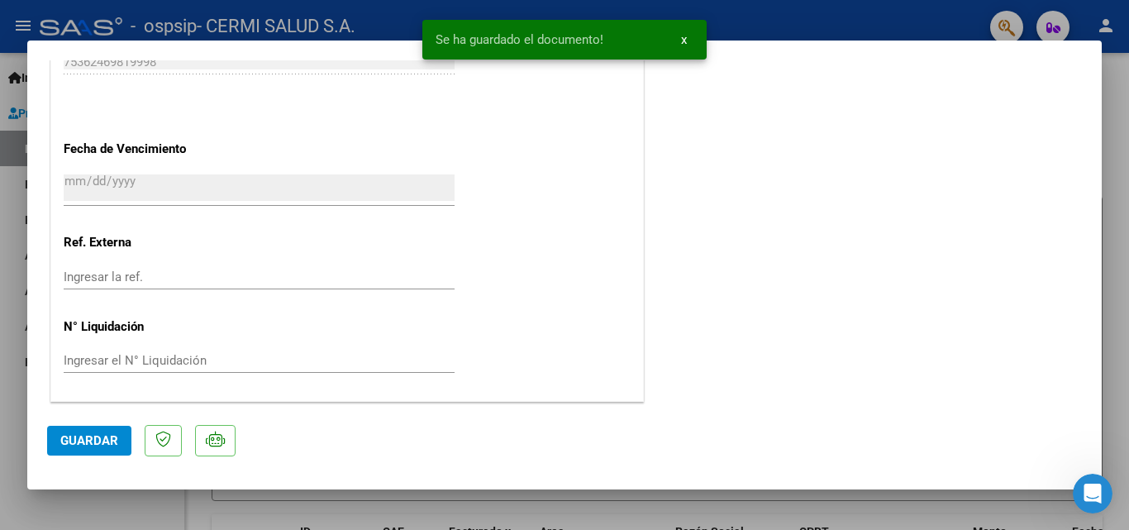
click at [83, 446] on span "Guardar" at bounding box center [89, 440] width 58 height 15
click at [102, 434] on span "Guardar" at bounding box center [89, 440] width 58 height 15
click at [17, 430] on div at bounding box center [564, 265] width 1129 height 530
type input "$ 0,00"
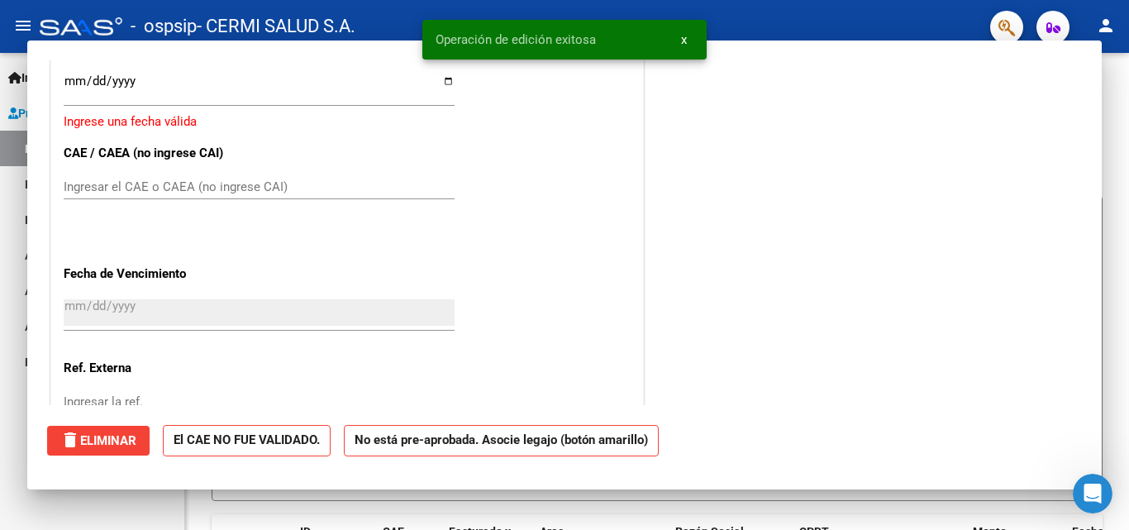
scroll to position [0, 0]
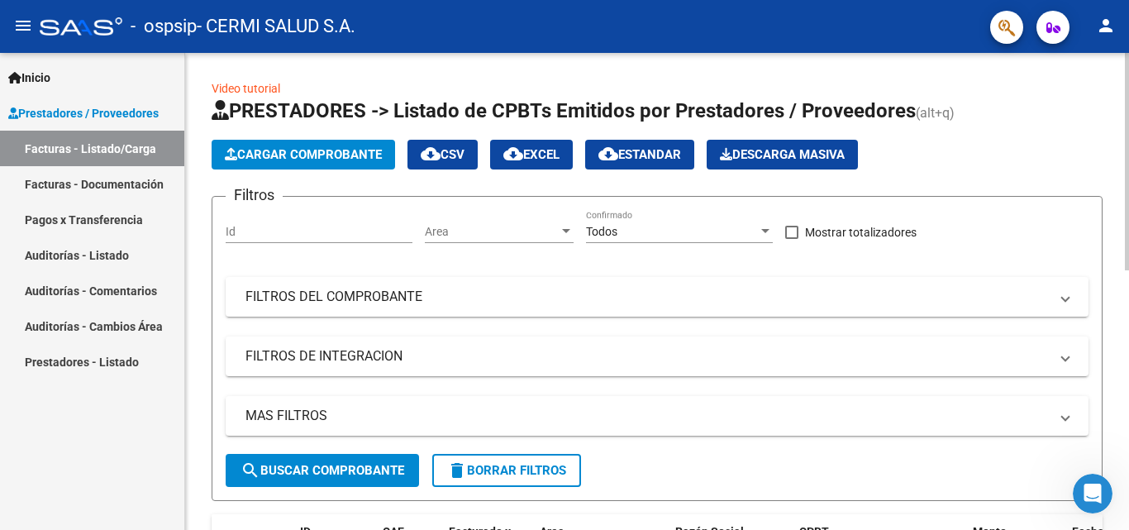
click at [313, 150] on span "Cargar Comprobante" at bounding box center [303, 154] width 157 height 15
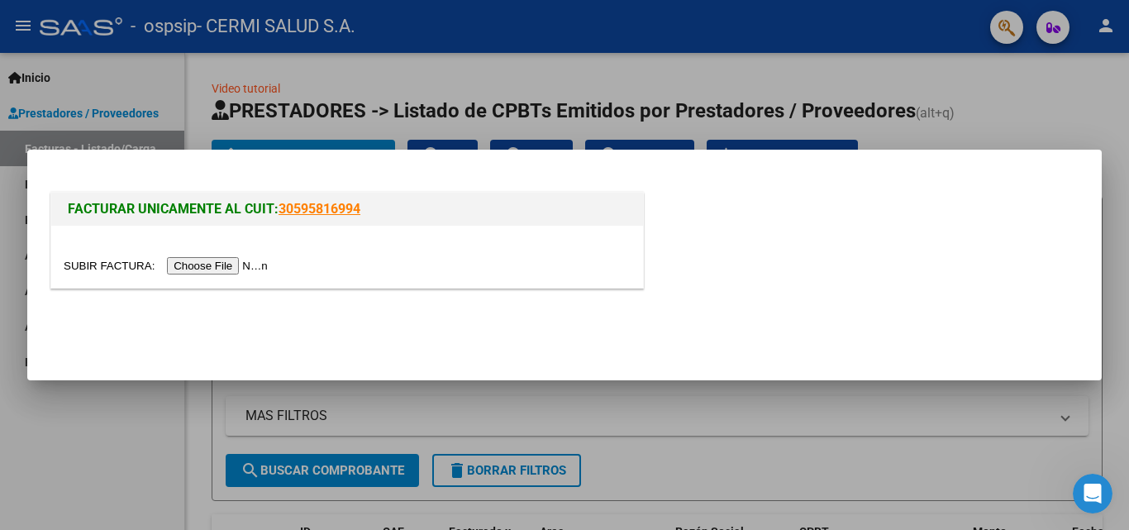
click at [235, 273] on input "file" at bounding box center [168, 265] width 209 height 17
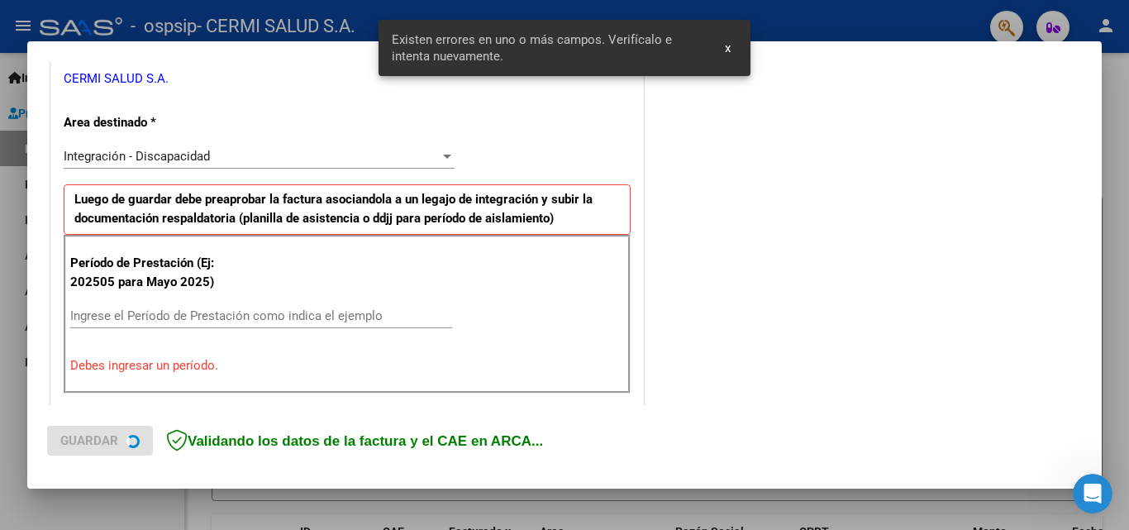
scroll to position [373, 0]
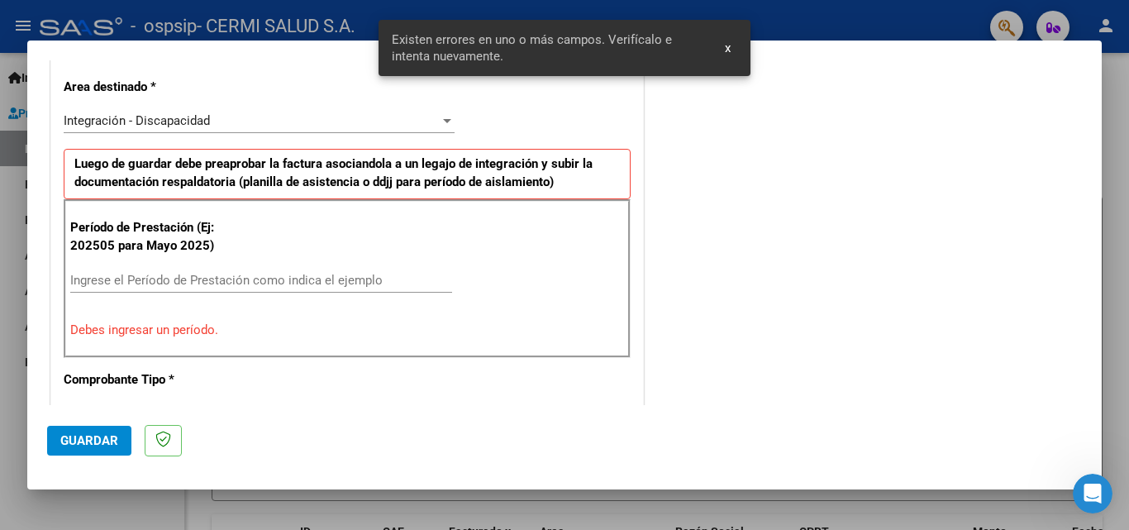
click at [207, 278] on input "Ingrese el Período de Prestación como indica el ejemplo" at bounding box center [261, 280] width 382 height 15
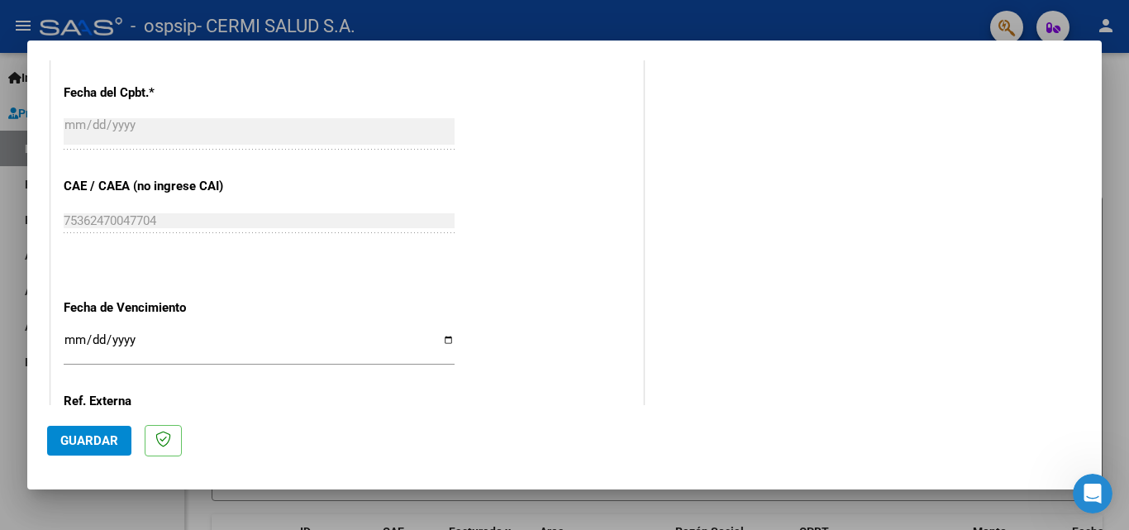
scroll to position [1034, 0]
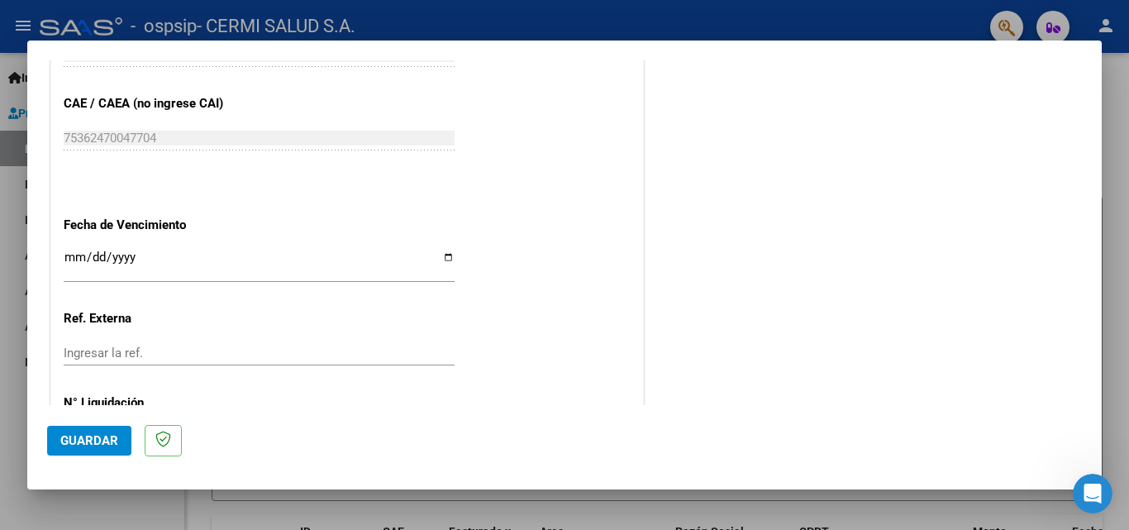
type input "202508"
click at [442, 254] on input "Ingresar la fecha" at bounding box center [259, 263] width 391 height 26
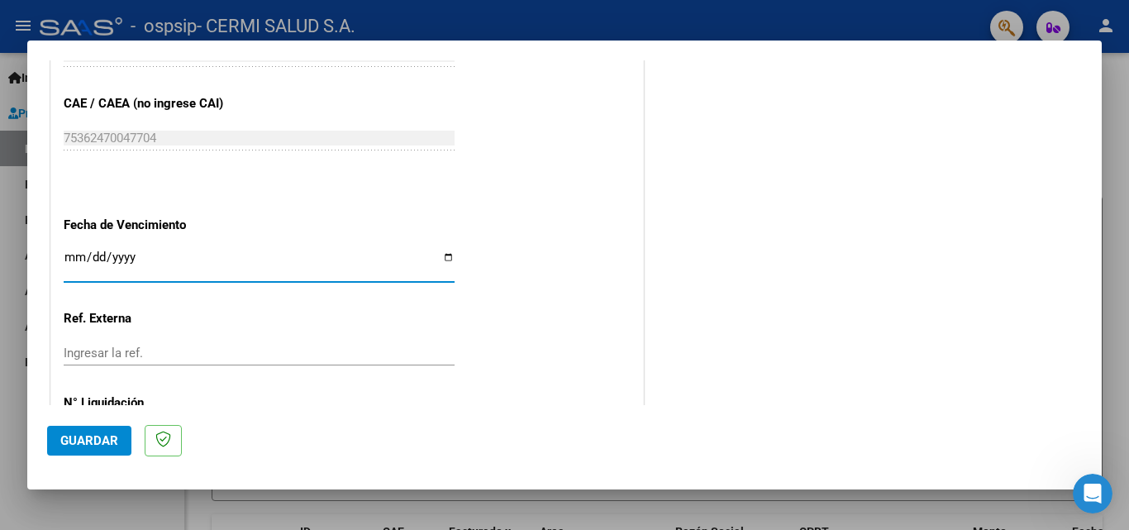
type input "[DATE]"
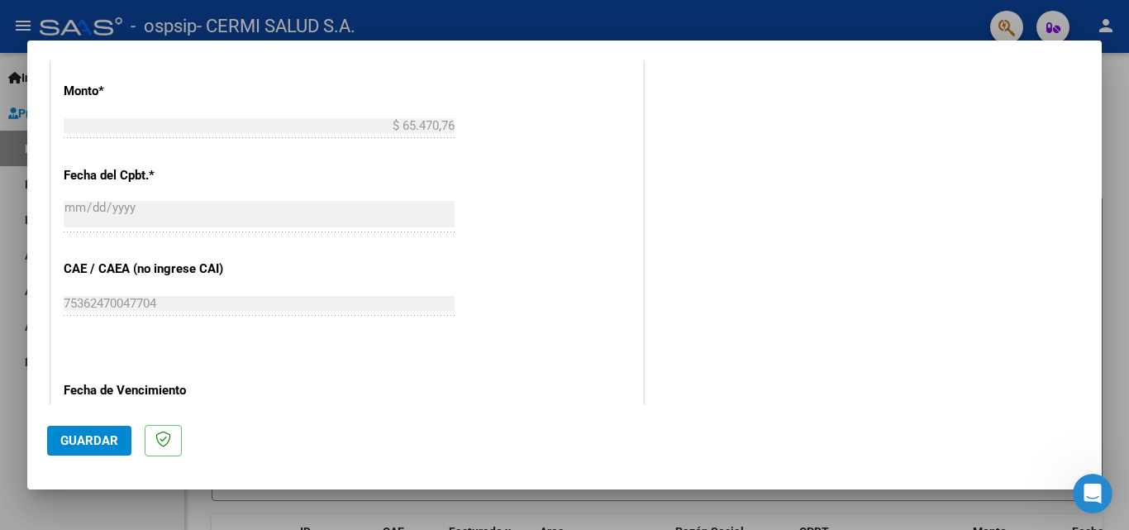
scroll to position [1110, 0]
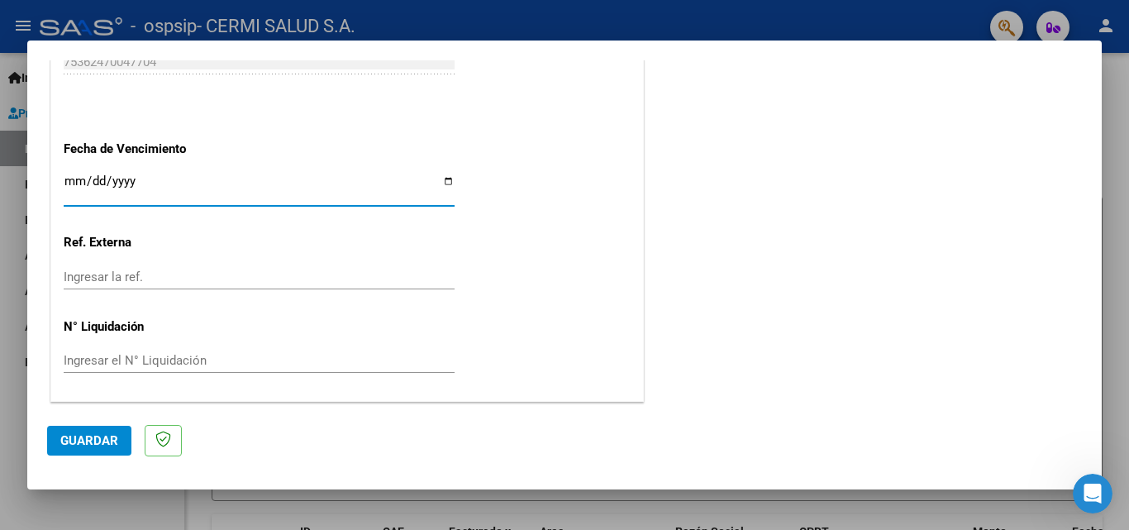
click at [83, 435] on span "Guardar" at bounding box center [89, 440] width 58 height 15
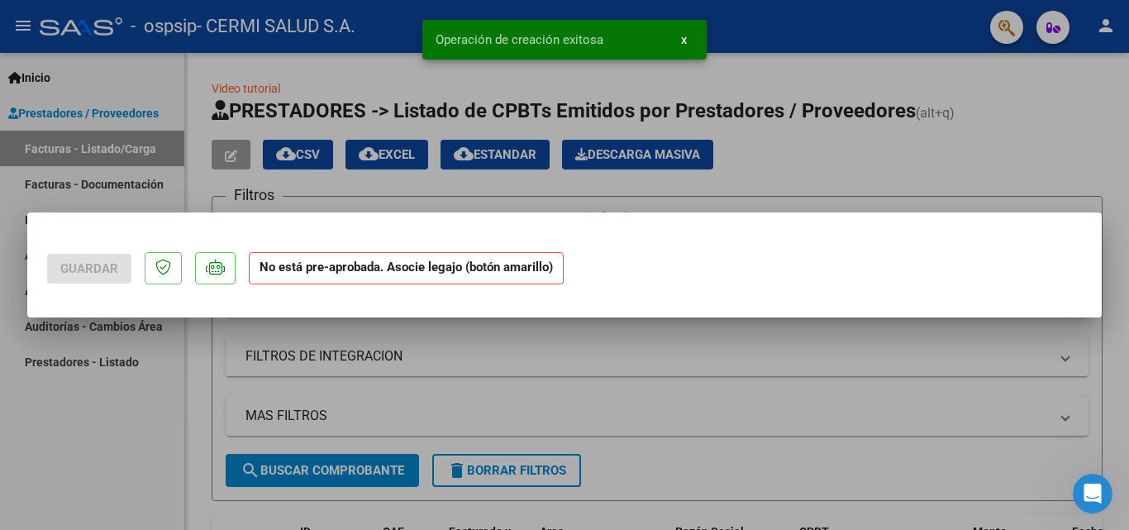
scroll to position [0, 0]
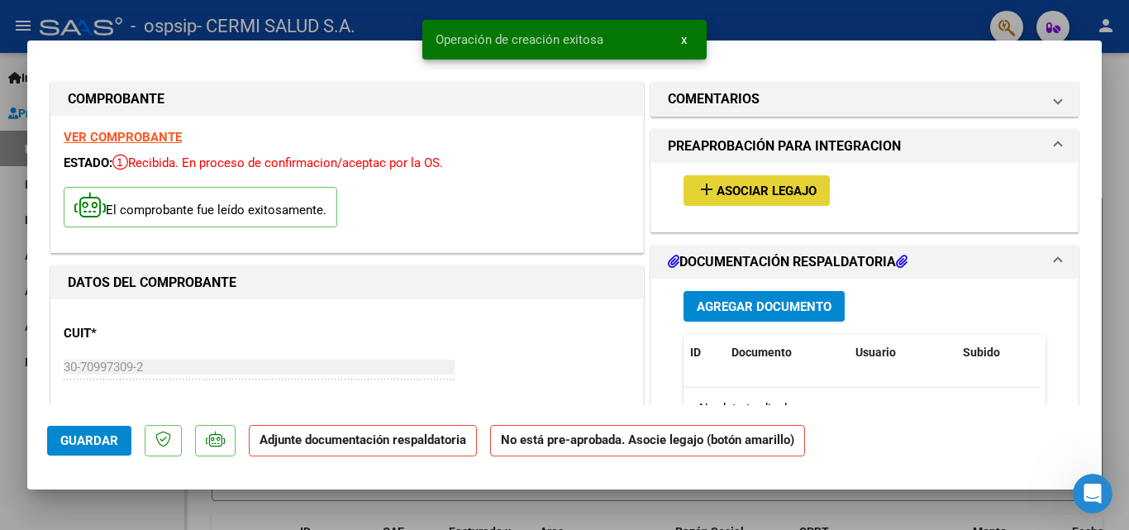
click at [798, 195] on span "Asociar Legajo" at bounding box center [766, 190] width 100 height 15
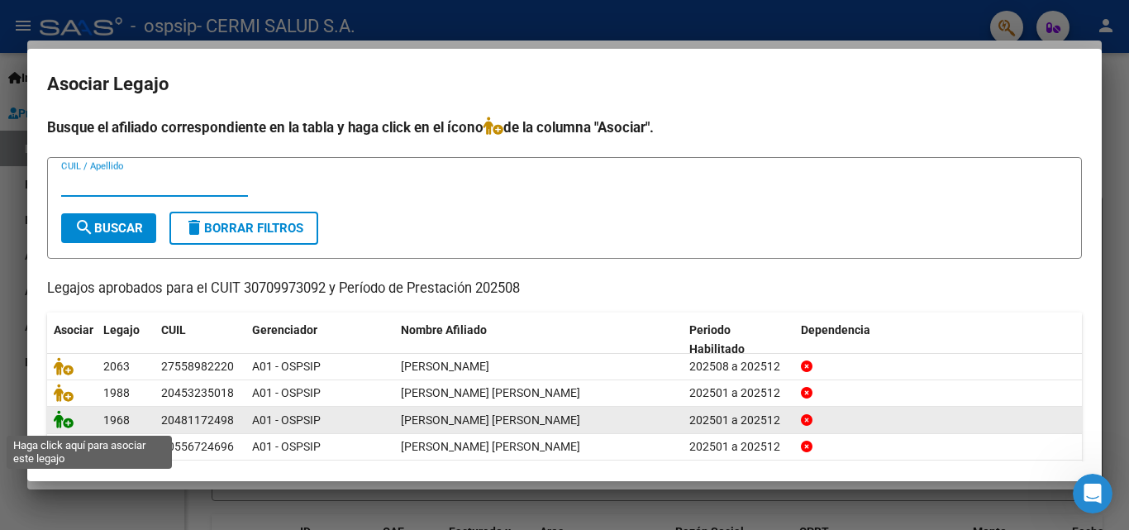
click at [56, 423] on icon at bounding box center [64, 419] width 20 height 18
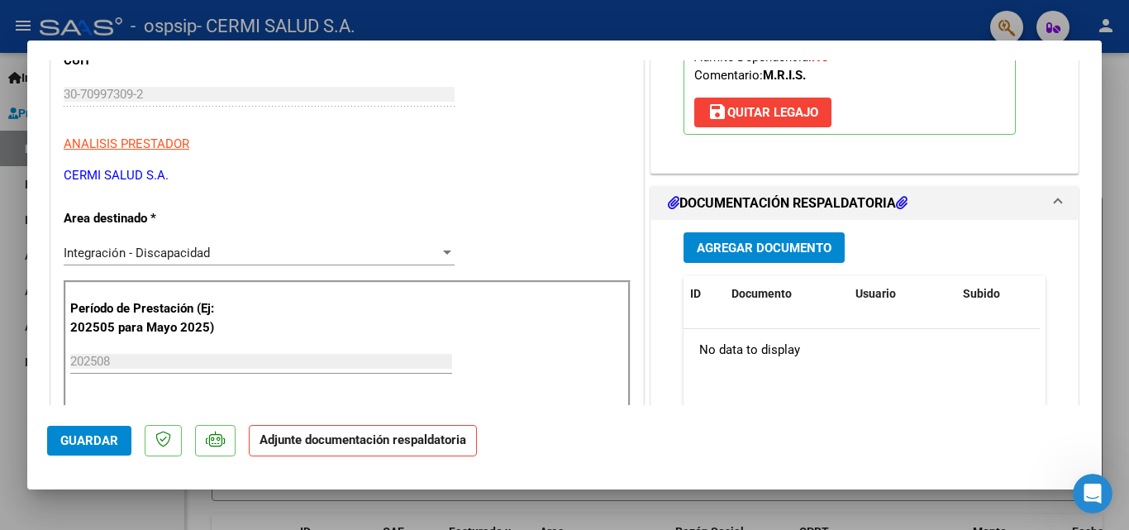
scroll to position [413, 0]
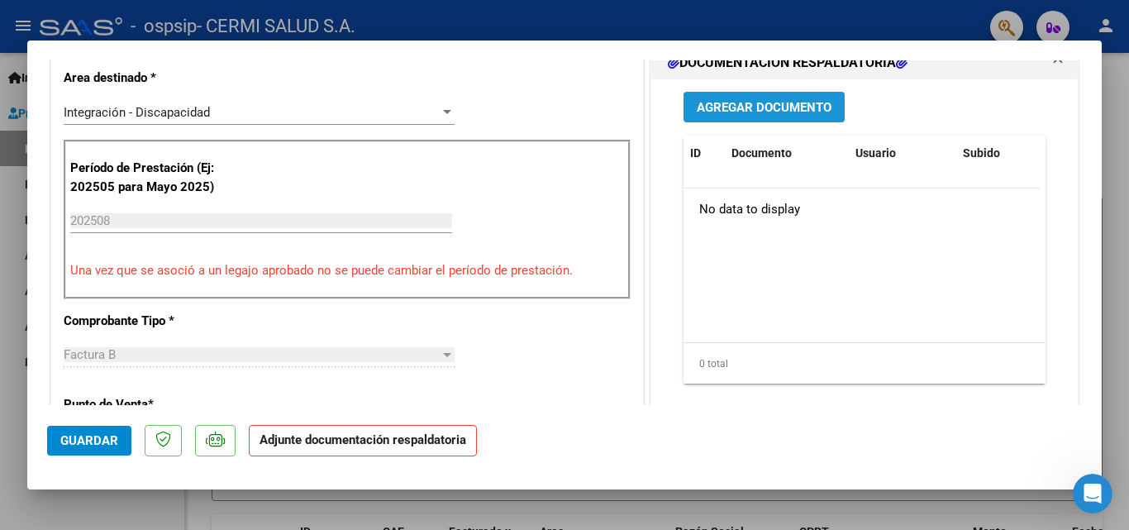
click at [780, 96] on button "Agregar Documento" at bounding box center [763, 107] width 161 height 31
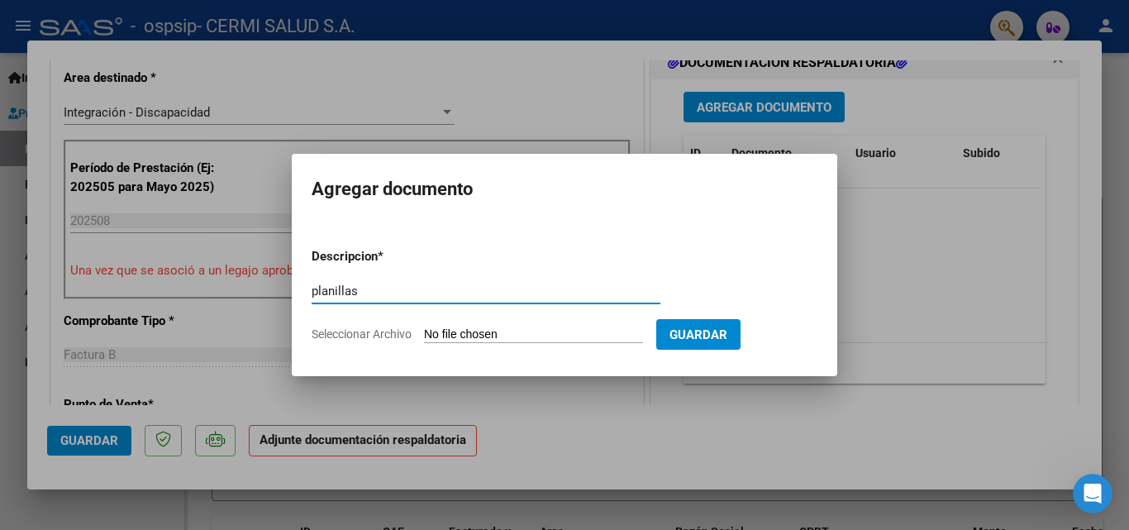
type input "planillas"
click at [509, 331] on input "Seleccionar Archivo" at bounding box center [533, 335] width 219 height 16
type input "C:\fakepath\[PERSON_NAME].pdf"
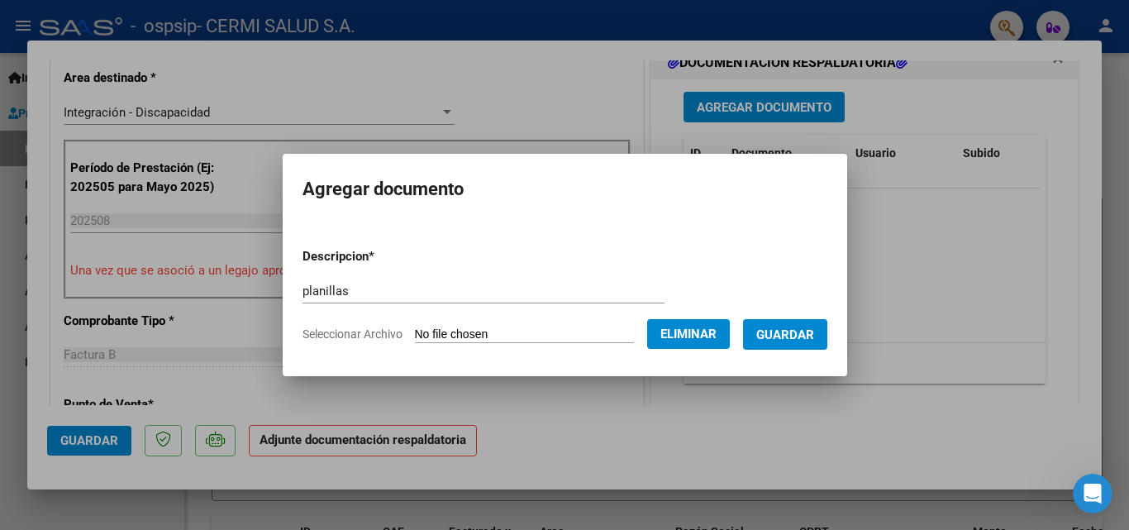
click at [793, 335] on span "Guardar" at bounding box center [785, 334] width 58 height 15
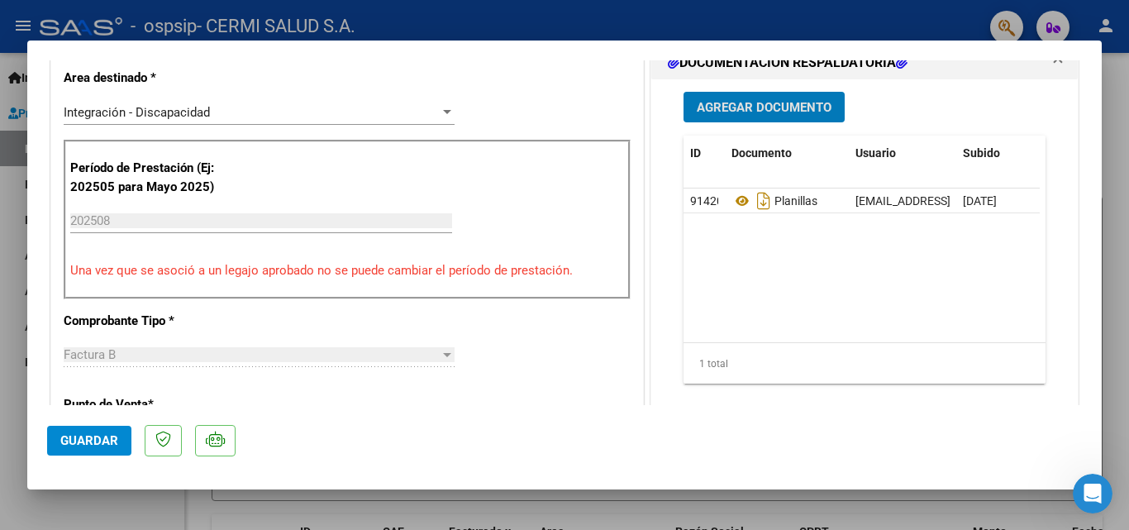
click at [90, 430] on button "Guardar" at bounding box center [89, 441] width 84 height 30
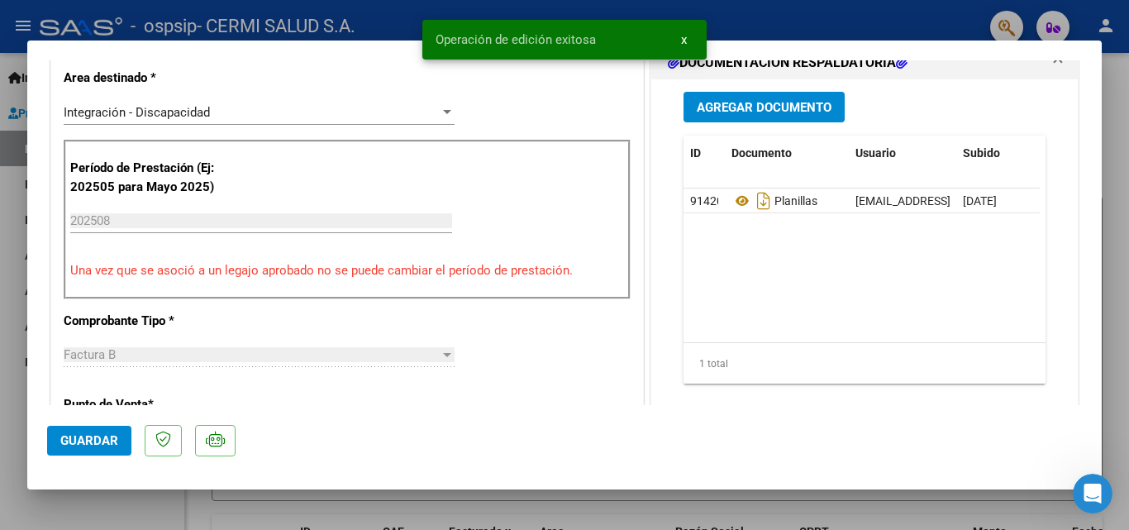
click at [21, 369] on div at bounding box center [564, 265] width 1129 height 530
type input "$ 0,00"
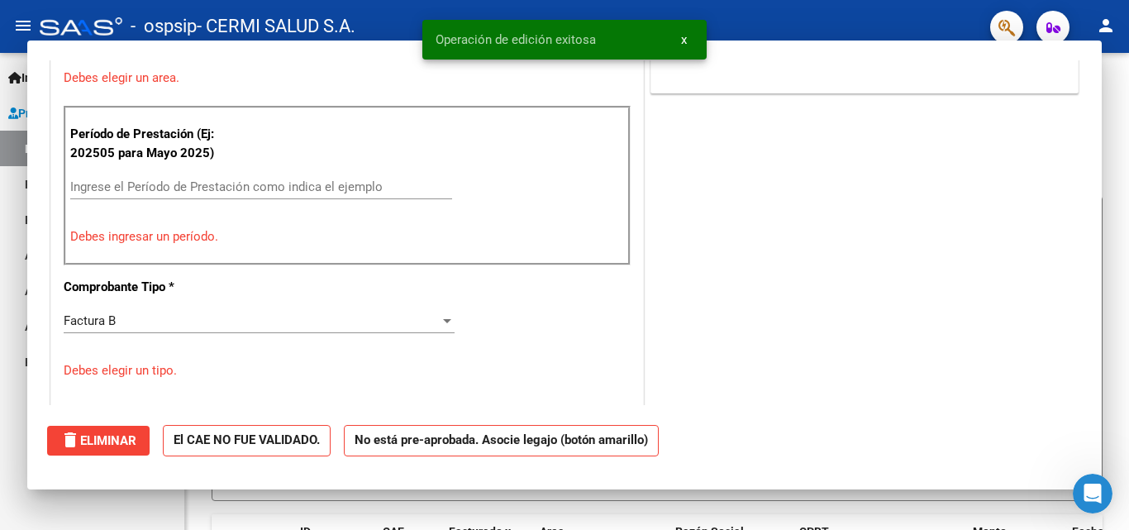
scroll to position [342, 0]
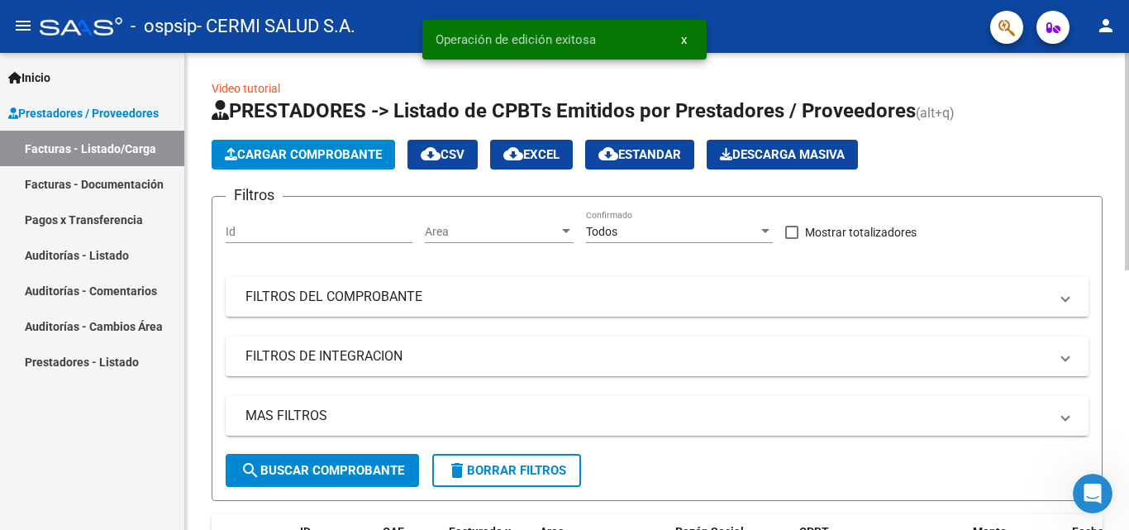
click at [281, 145] on button "Cargar Comprobante" at bounding box center [303, 155] width 183 height 30
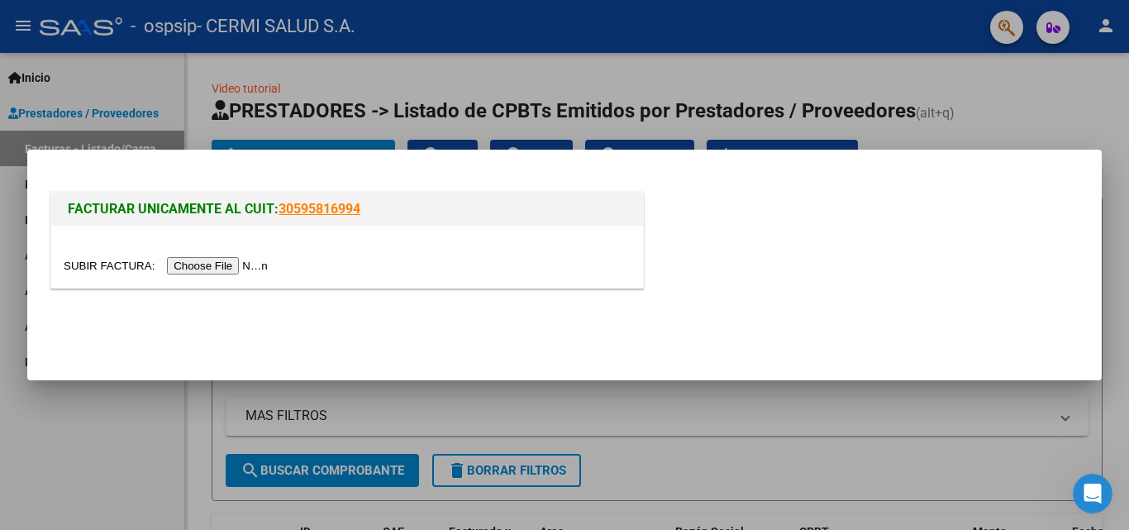
click at [241, 273] on input "file" at bounding box center [168, 265] width 209 height 17
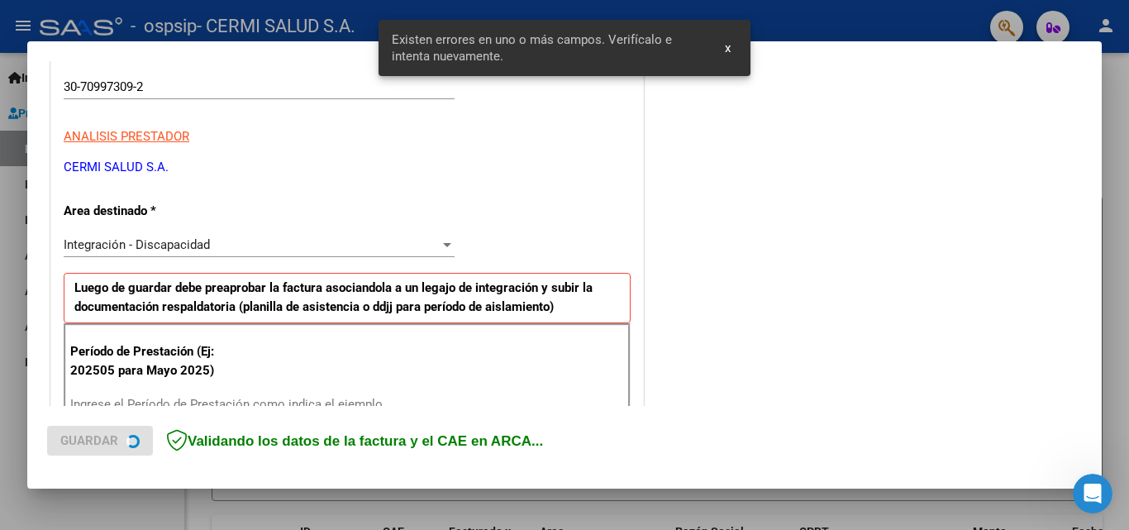
scroll to position [403, 0]
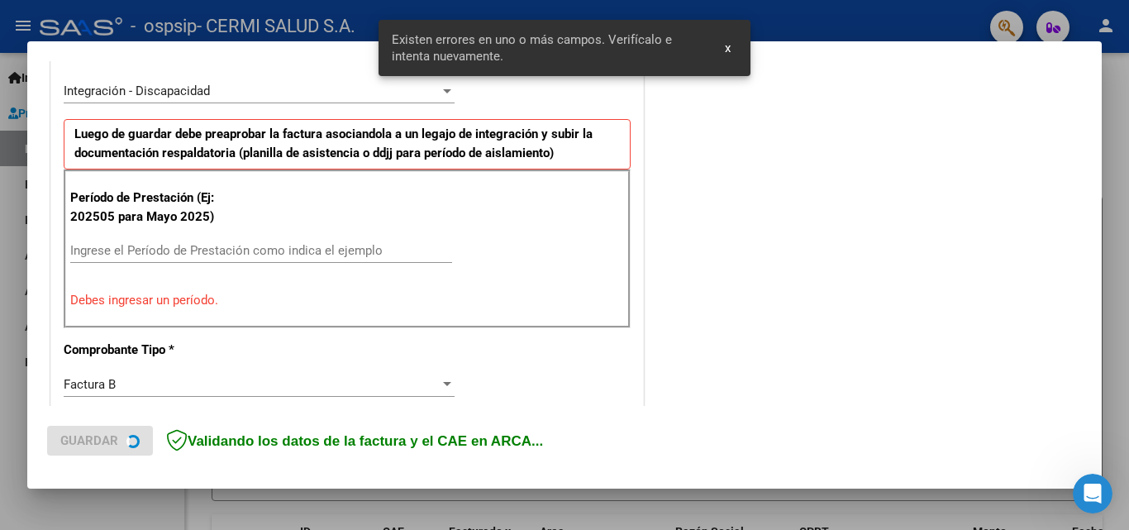
click at [192, 235] on div "Período de Prestación (Ej: 202505 para [DATE]) Ingrese el Período de Prestación…" at bounding box center [347, 248] width 567 height 159
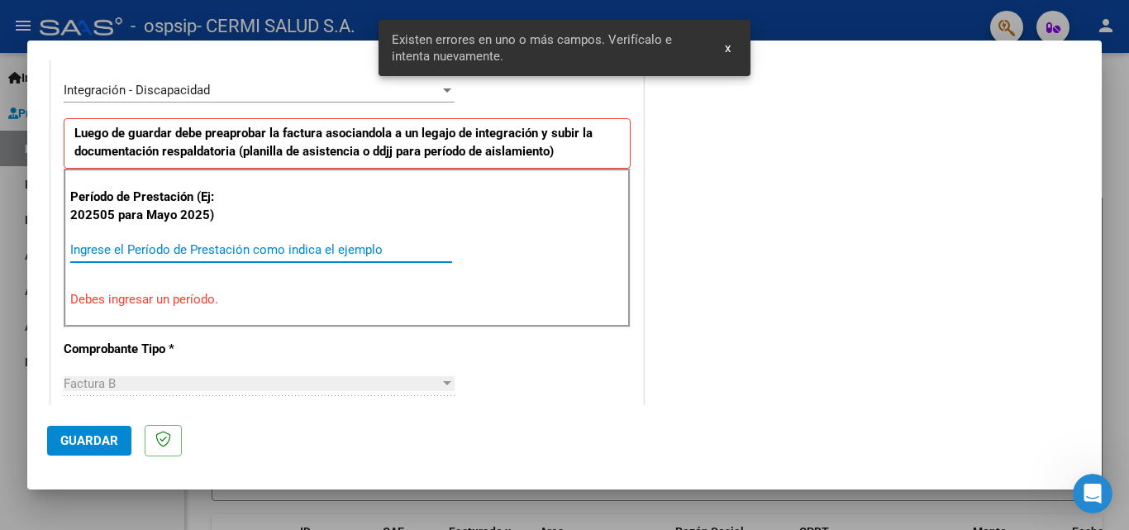
click at [200, 244] on input "Ingrese el Período de Prestación como indica el ejemplo" at bounding box center [261, 249] width 382 height 15
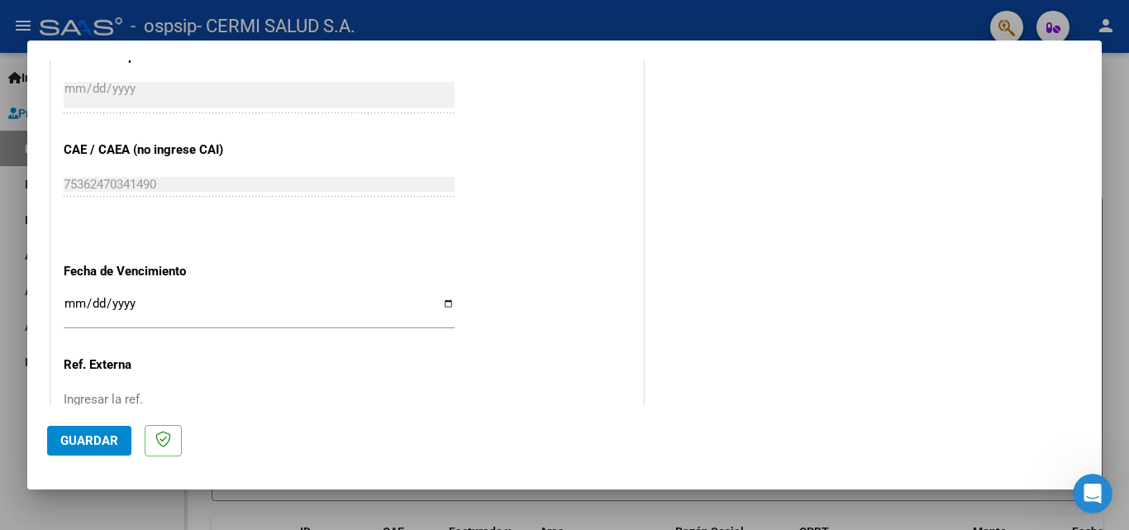
scroll to position [1064, 0]
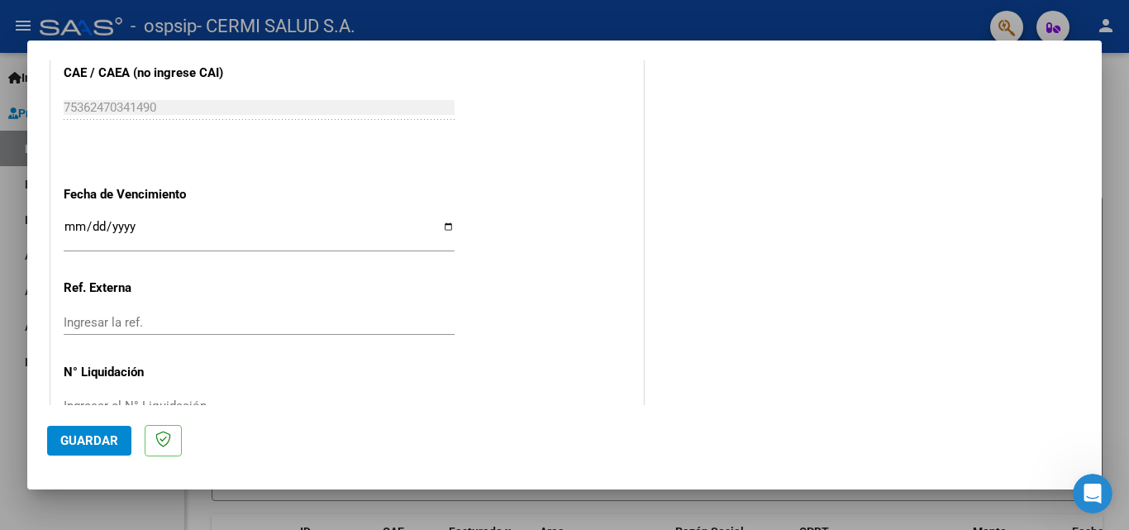
type input "202508"
click at [435, 228] on input "Ingresar la fecha" at bounding box center [259, 233] width 391 height 26
click at [440, 228] on input "Ingresar la fecha" at bounding box center [259, 233] width 391 height 26
type input "[DATE]"
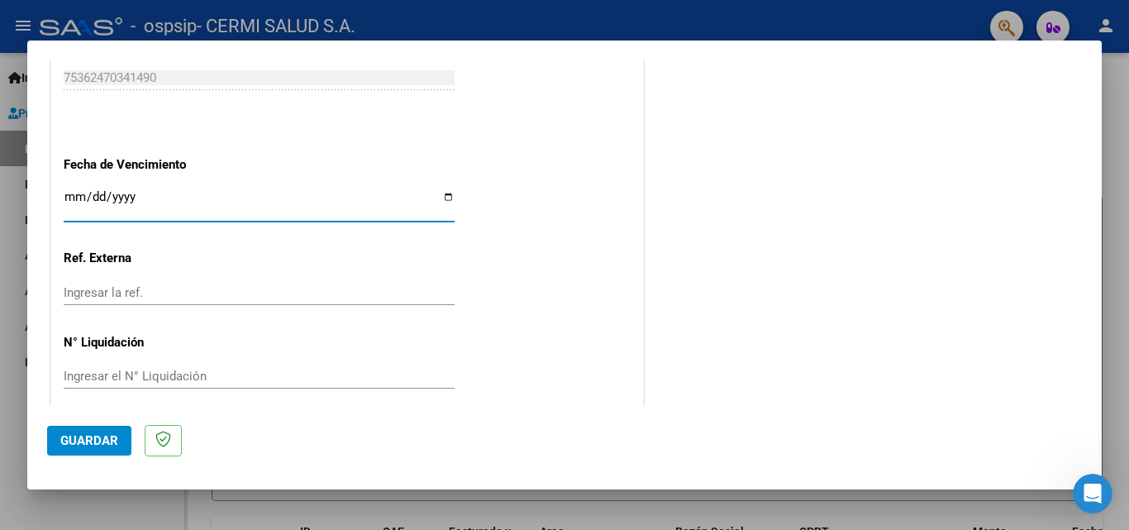
scroll to position [1110, 0]
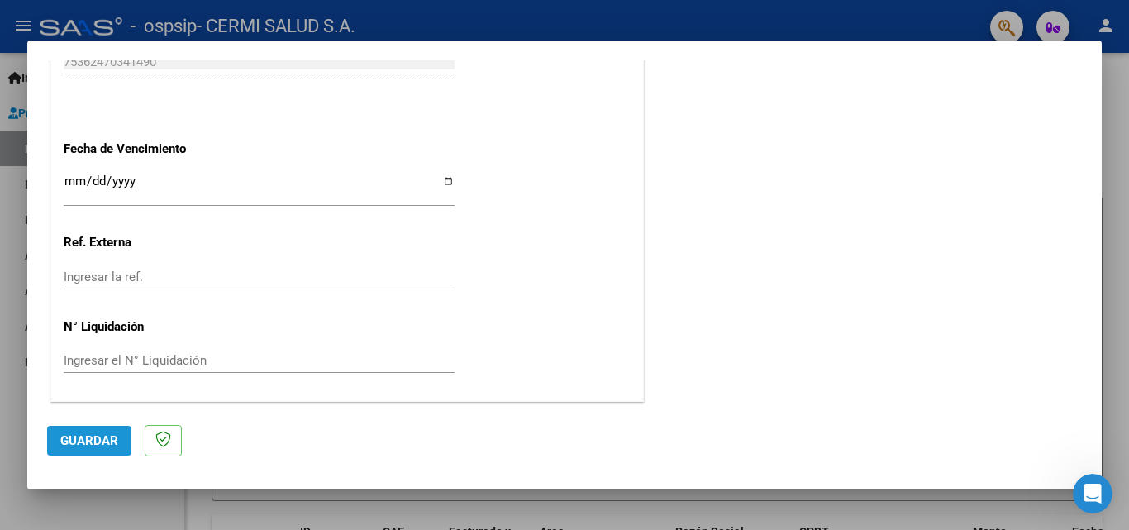
click at [97, 437] on span "Guardar" at bounding box center [89, 440] width 58 height 15
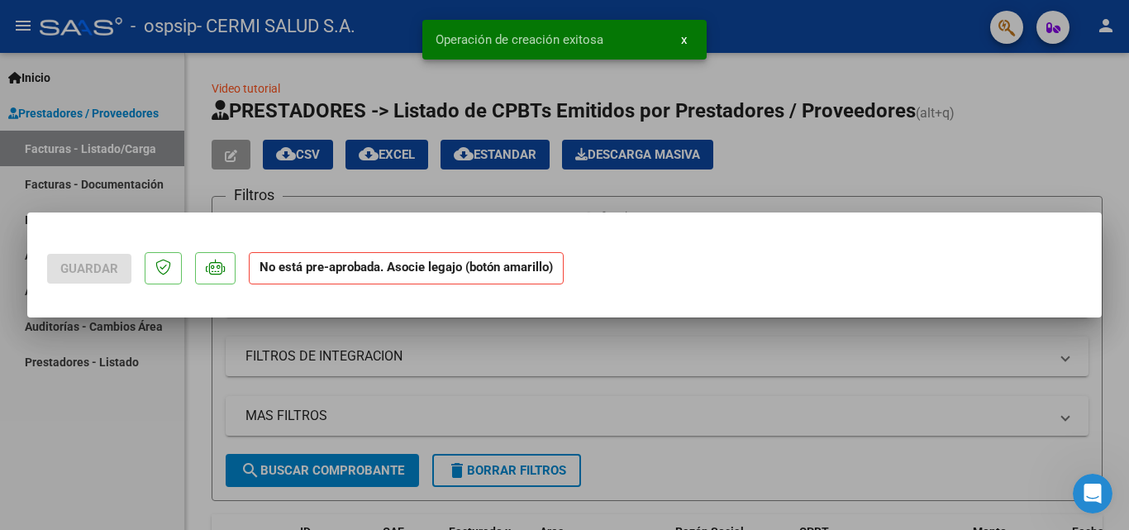
scroll to position [0, 0]
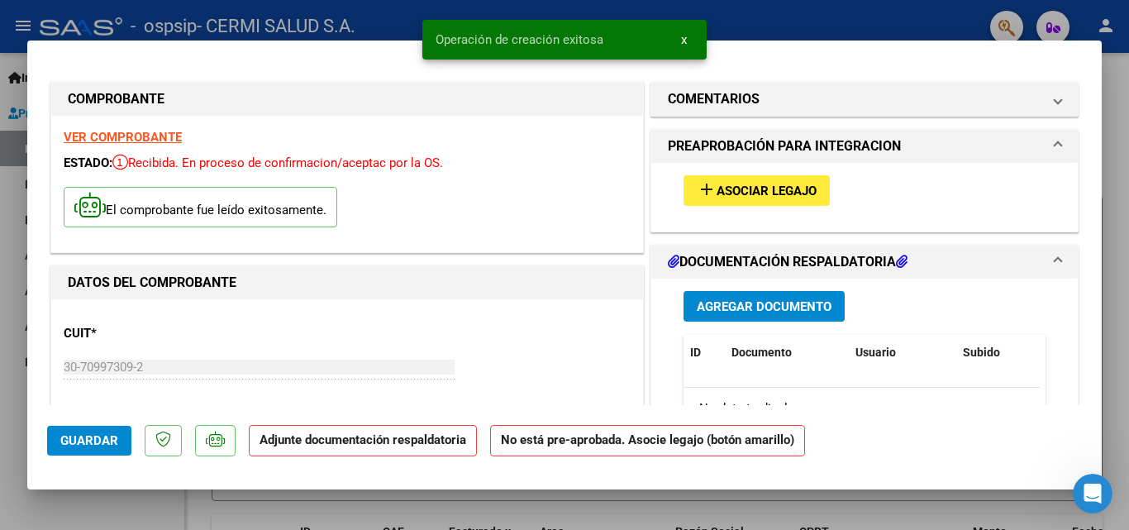
click at [763, 305] on span "Agregar Documento" at bounding box center [764, 306] width 135 height 15
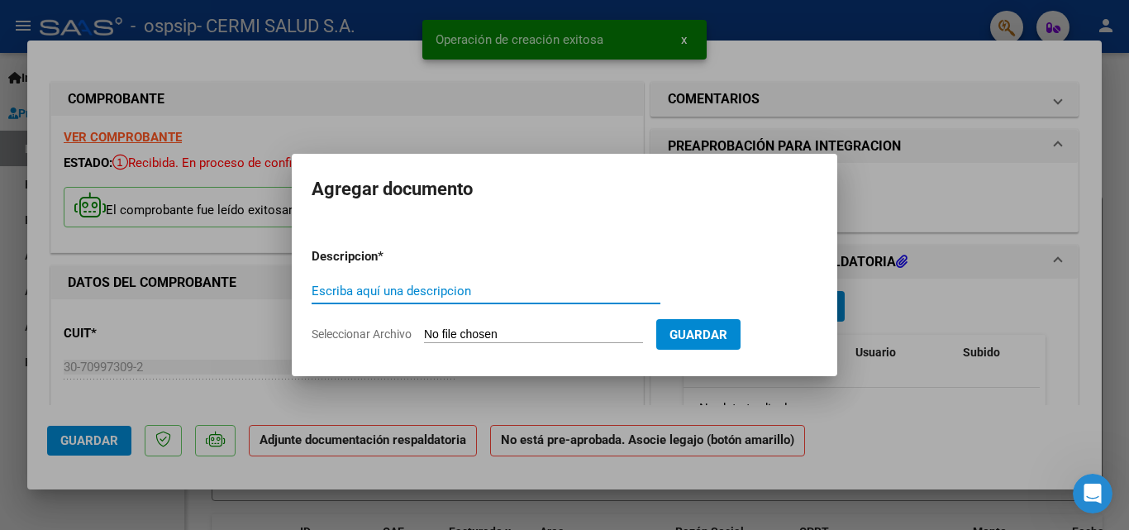
click at [473, 288] on input "Escriba aquí una descripcion" at bounding box center [485, 290] width 349 height 15
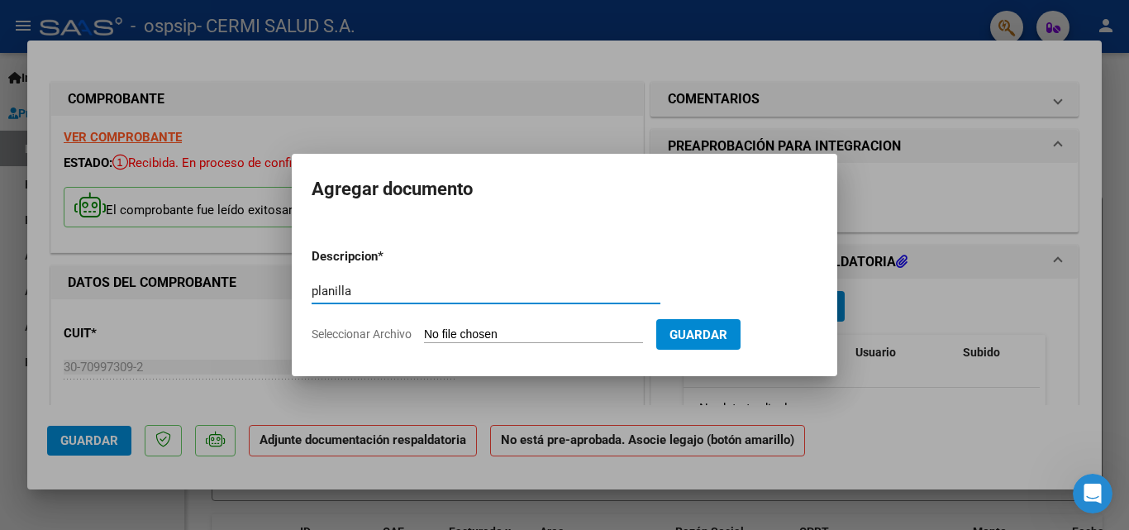
type input "planilla"
click at [544, 335] on input "Seleccionar Archivo" at bounding box center [533, 335] width 219 height 16
type input "C:\fakepath\[PERSON_NAME]-ospsip.pdf"
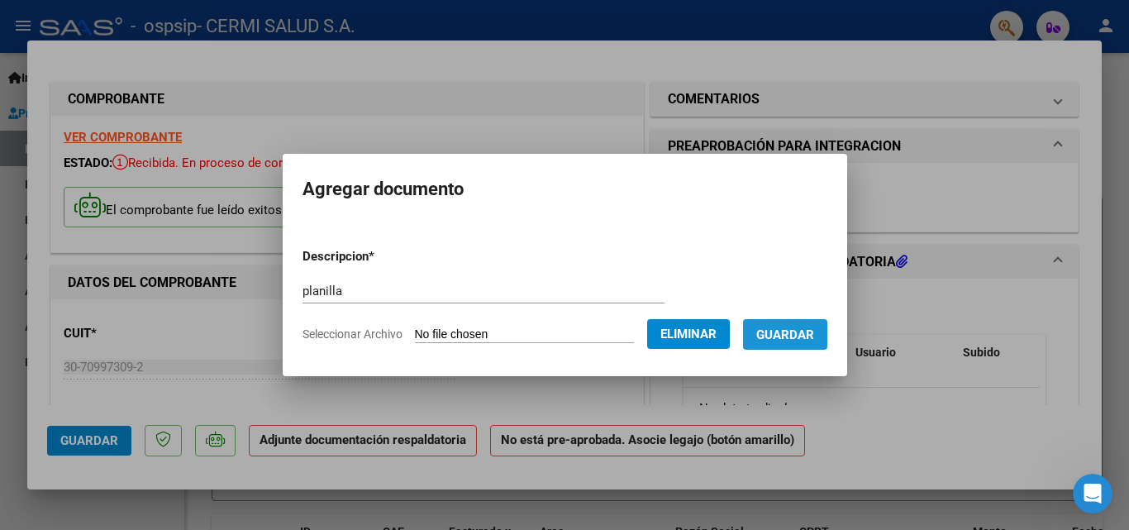
click at [827, 335] on button "Guardar" at bounding box center [785, 334] width 84 height 31
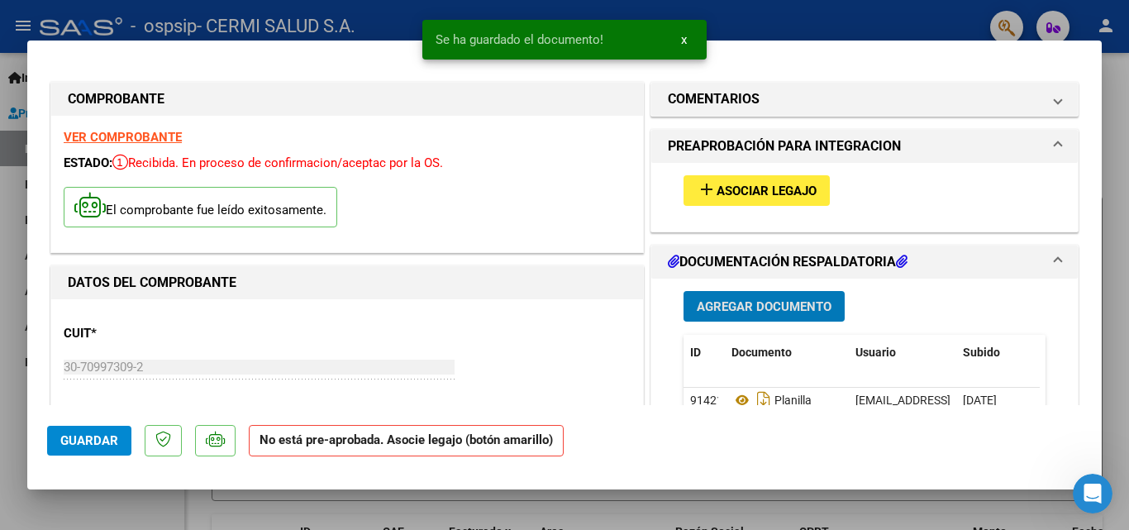
click at [716, 185] on span "Asociar Legajo" at bounding box center [766, 190] width 100 height 15
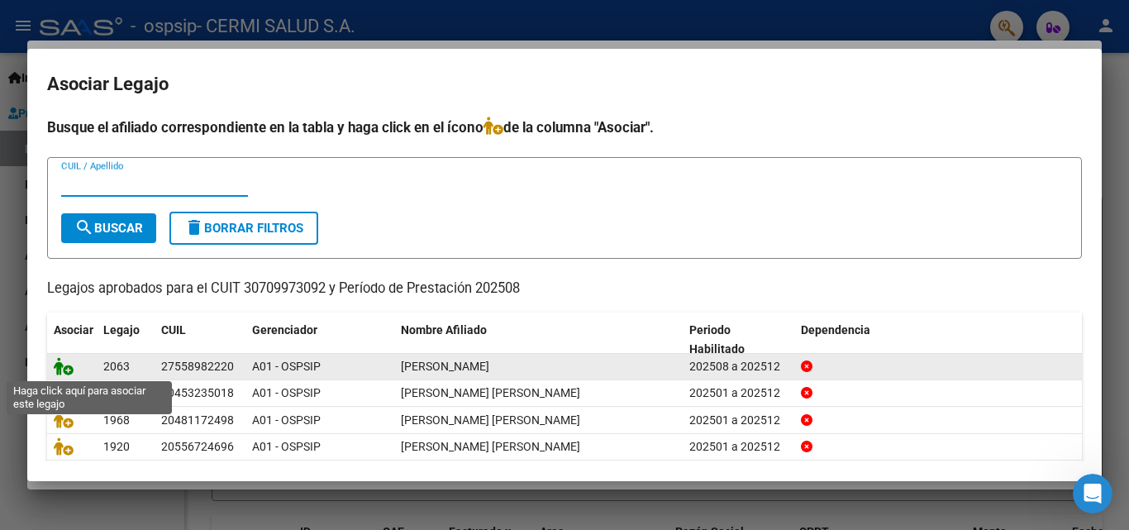
click at [64, 373] on icon at bounding box center [64, 366] width 20 height 18
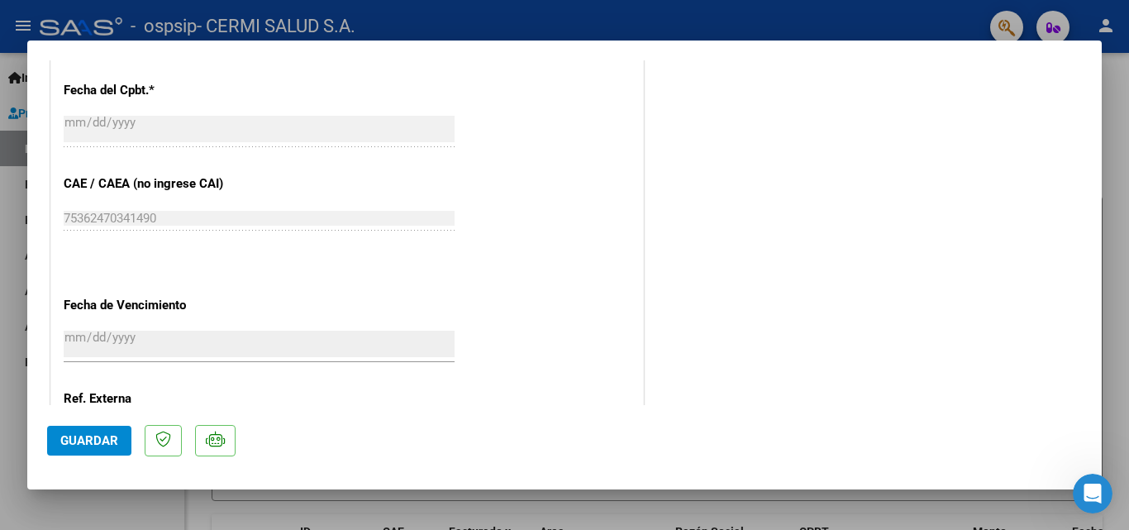
scroll to position [992, 0]
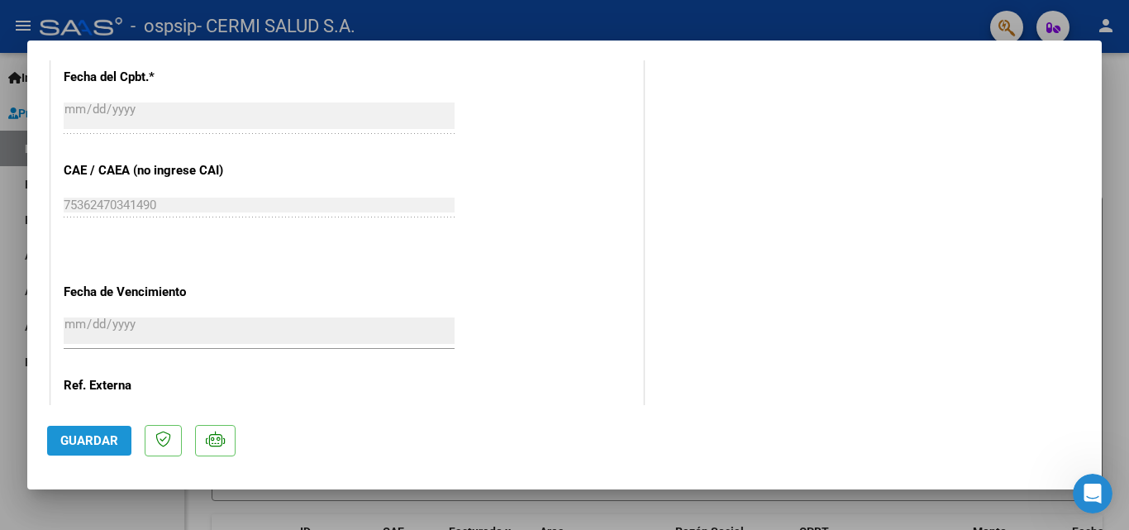
click at [68, 444] on span "Guardar" at bounding box center [89, 440] width 58 height 15
click at [85, 441] on span "Guardar" at bounding box center [89, 440] width 58 height 15
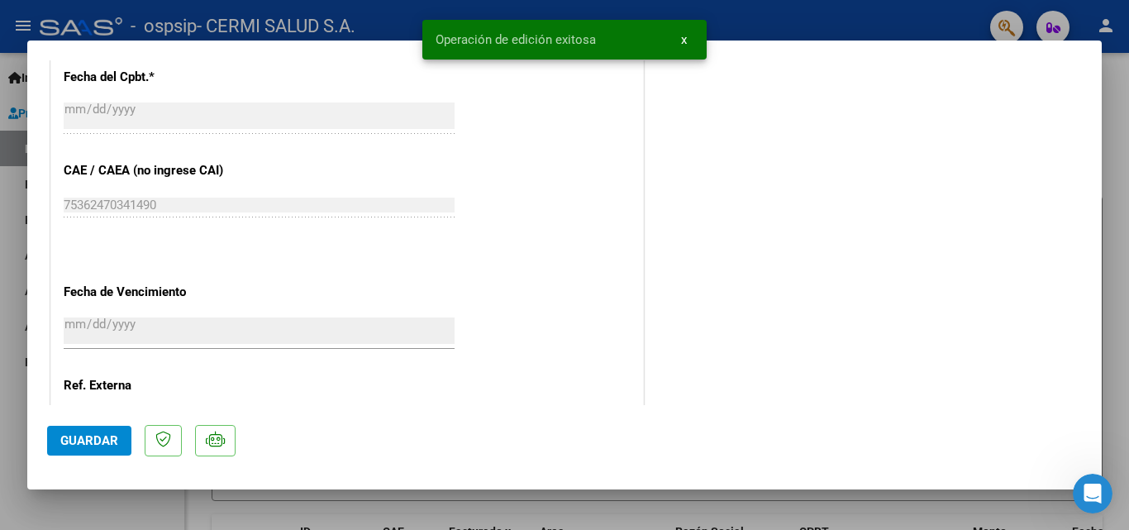
click at [140, 502] on div at bounding box center [564, 265] width 1129 height 530
type input "$ 0,00"
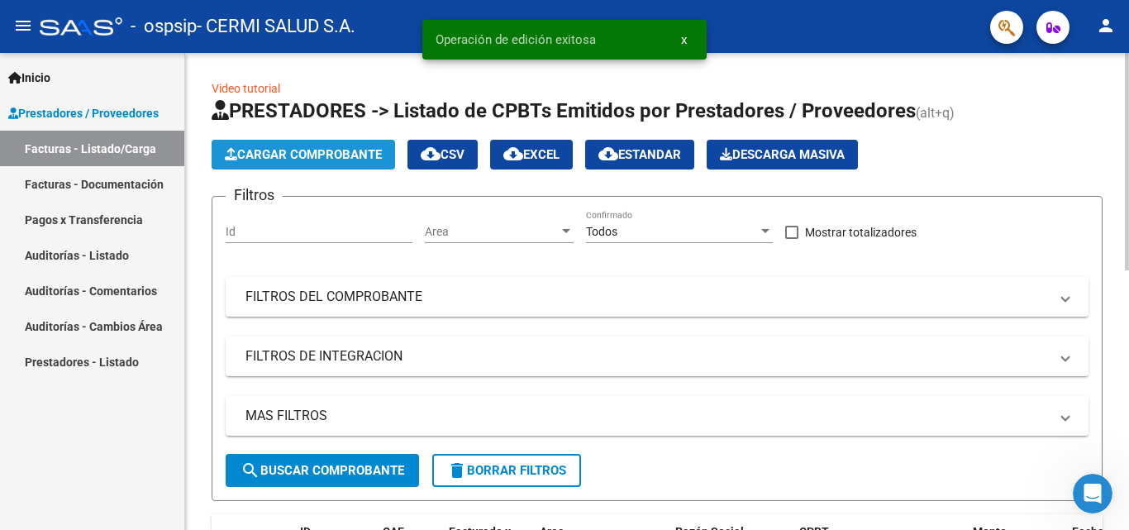
click at [264, 150] on span "Cargar Comprobante" at bounding box center [303, 154] width 157 height 15
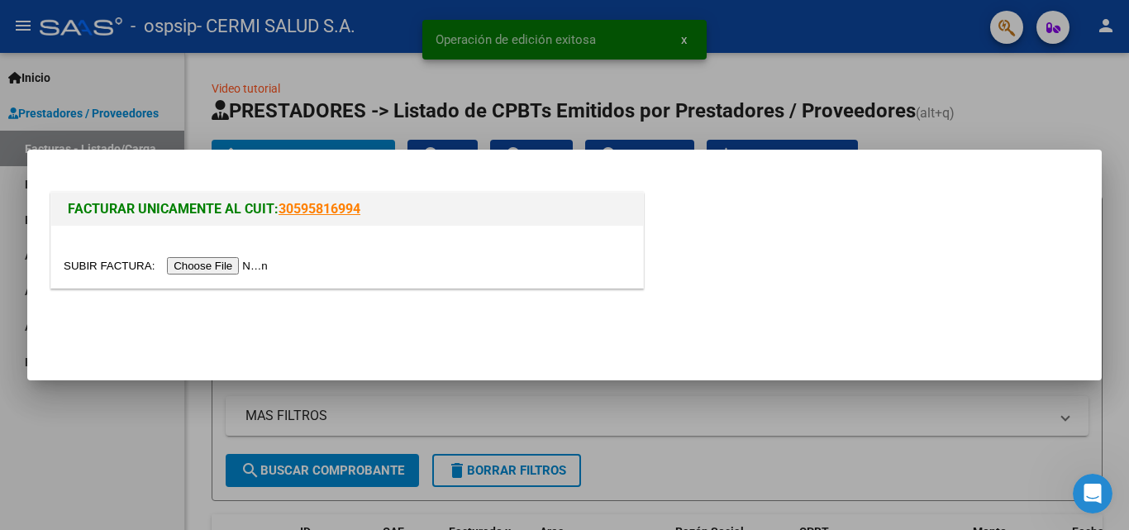
click at [230, 268] on input "file" at bounding box center [168, 265] width 209 height 17
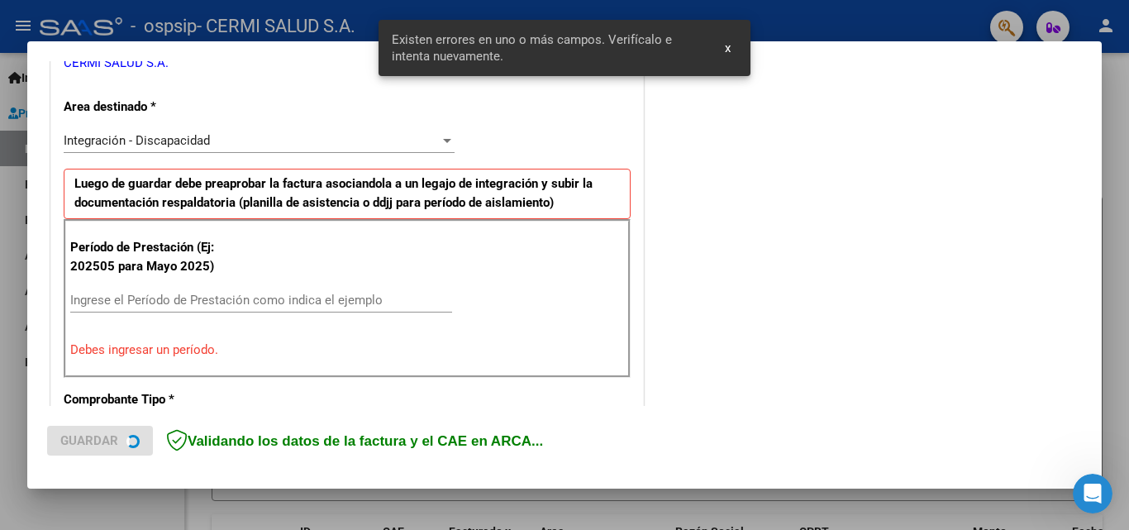
scroll to position [373, 0]
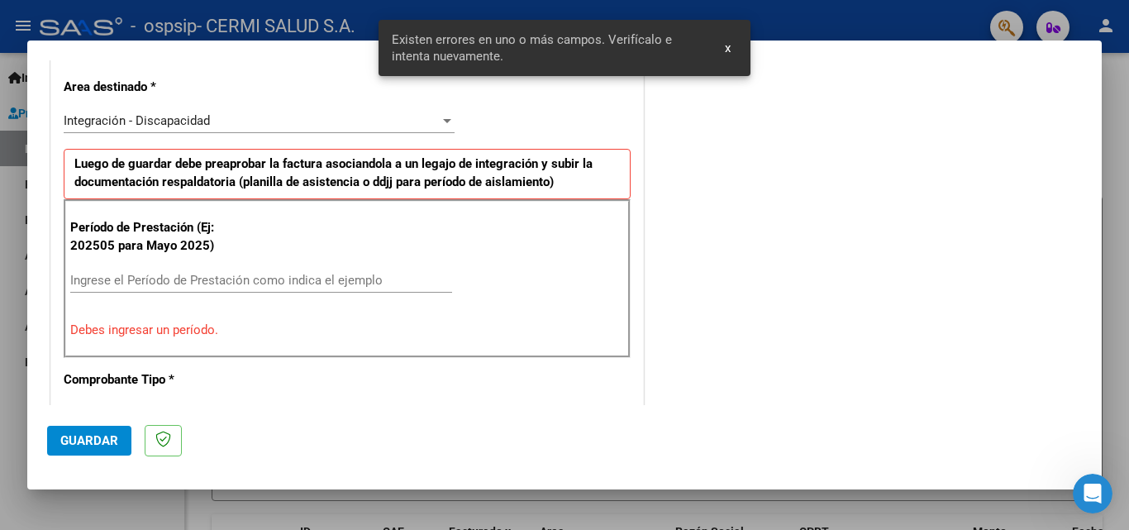
click at [228, 279] on input "Ingrese el Período de Prestación como indica el ejemplo" at bounding box center [261, 280] width 382 height 15
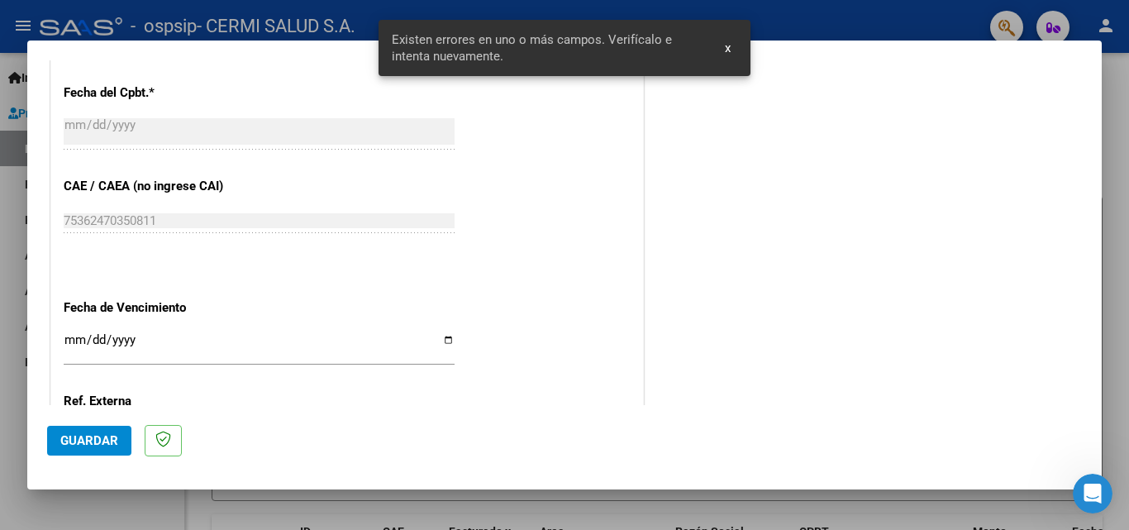
scroll to position [1034, 0]
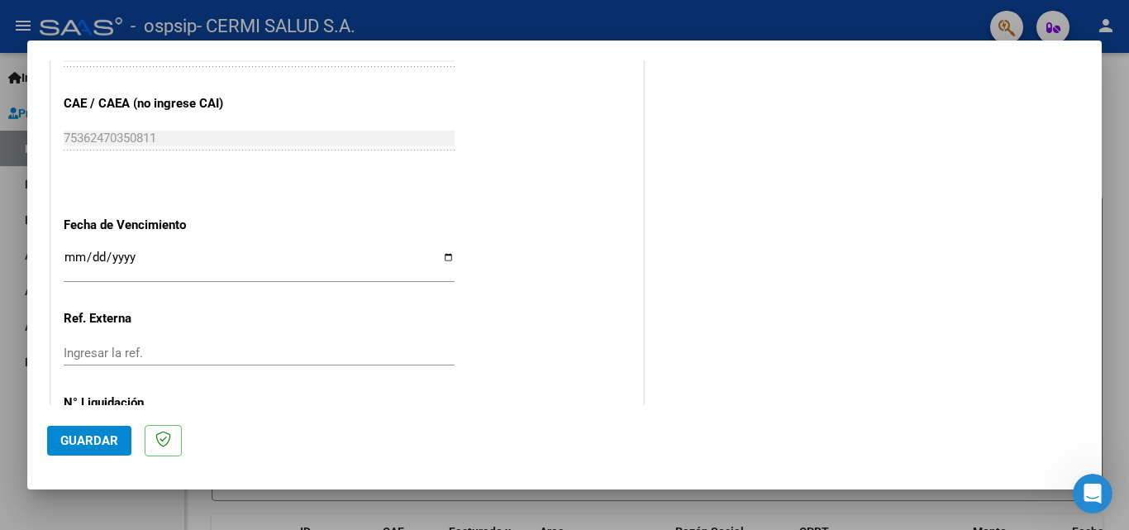
type input "202508"
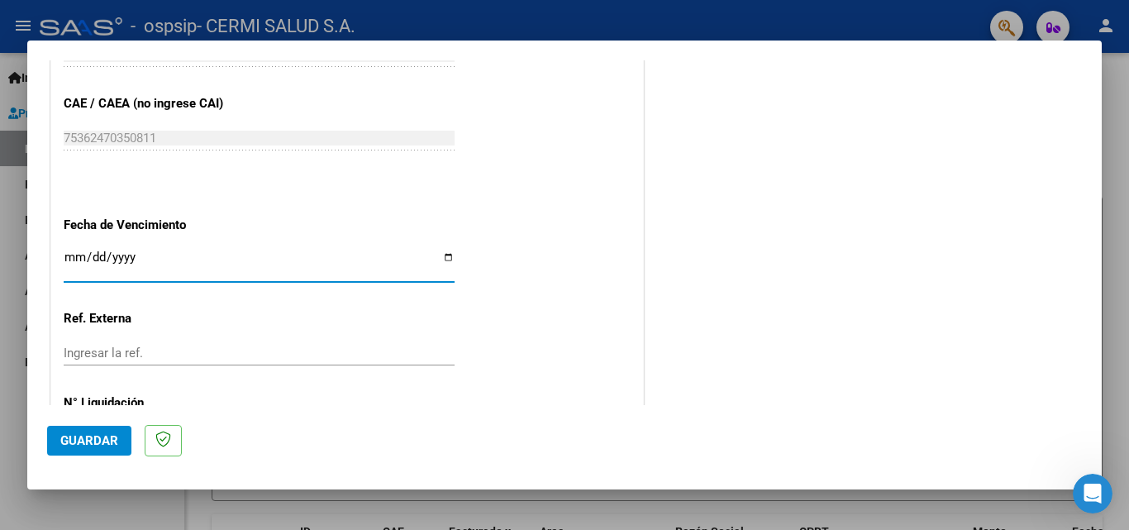
click at [444, 254] on input "Ingresar la fecha" at bounding box center [259, 263] width 391 height 26
type input "[DATE]"
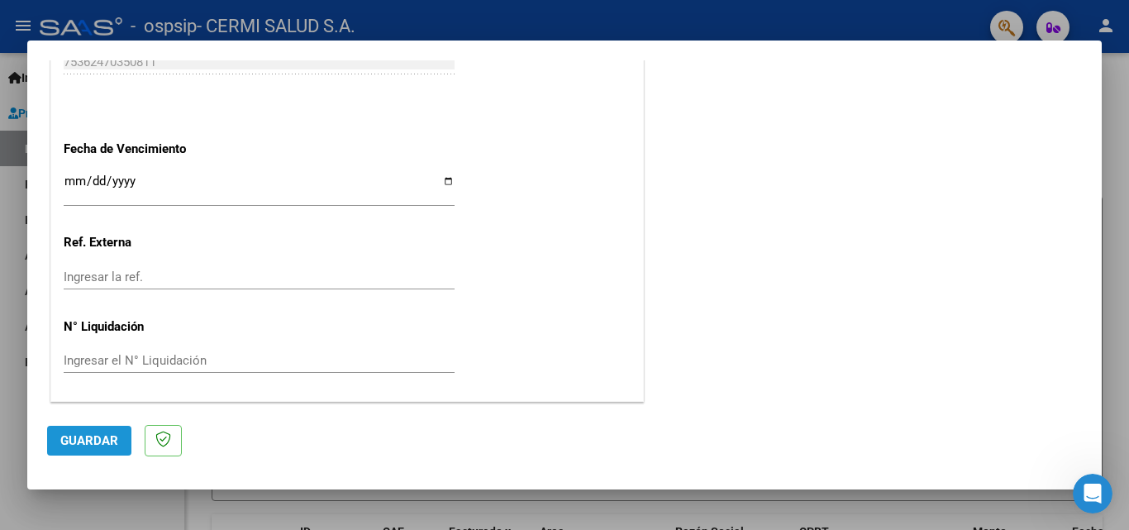
click at [102, 433] on span "Guardar" at bounding box center [89, 440] width 58 height 15
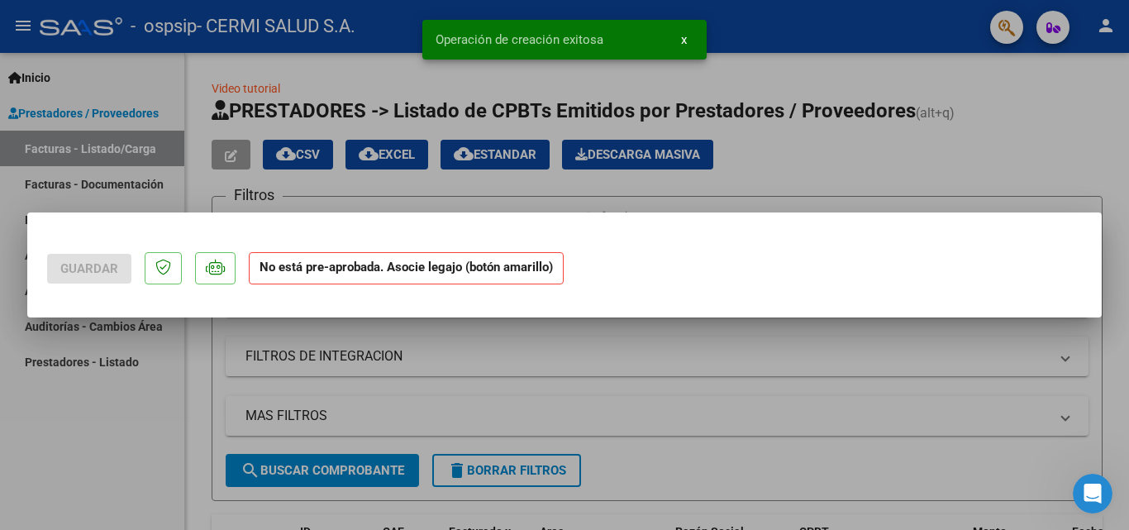
scroll to position [0, 0]
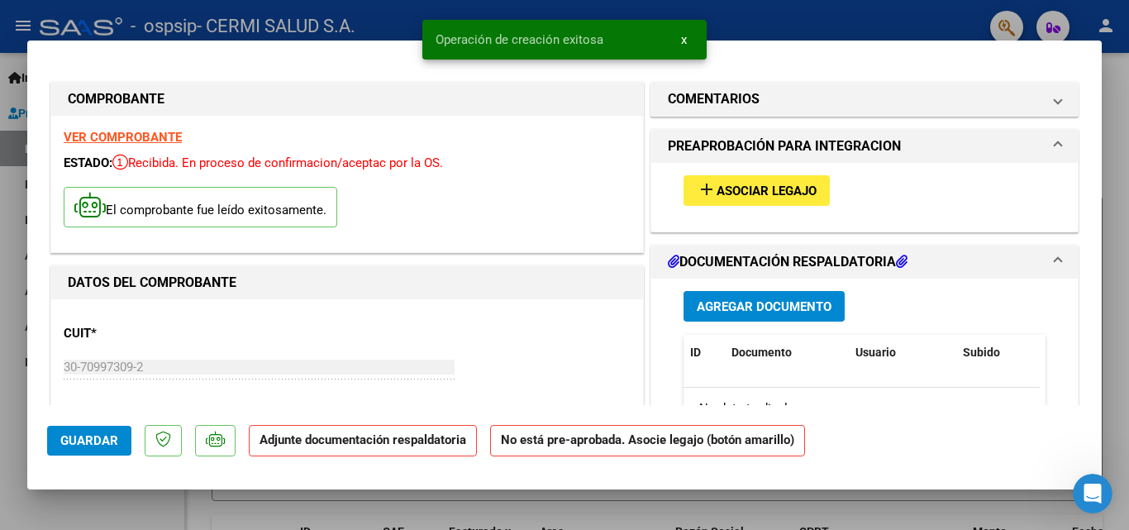
click at [768, 187] on span "Asociar Legajo" at bounding box center [766, 190] width 100 height 15
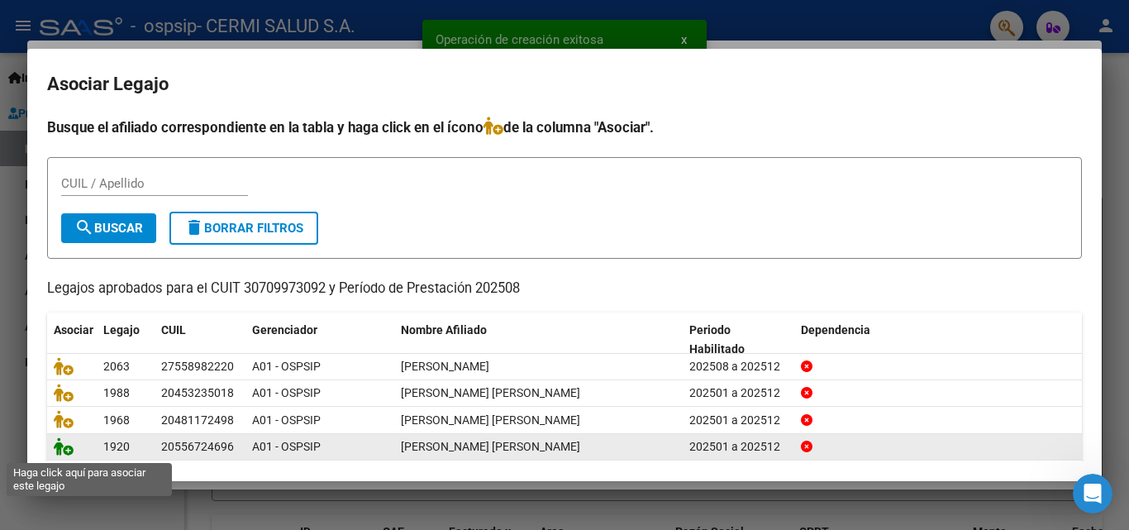
click at [70, 449] on icon at bounding box center [64, 446] width 20 height 18
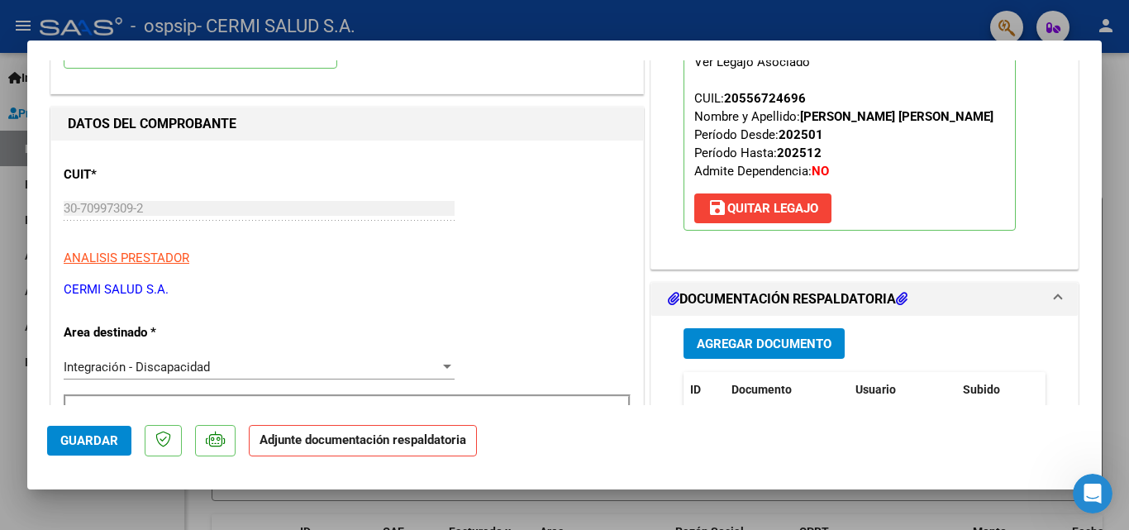
scroll to position [165, 0]
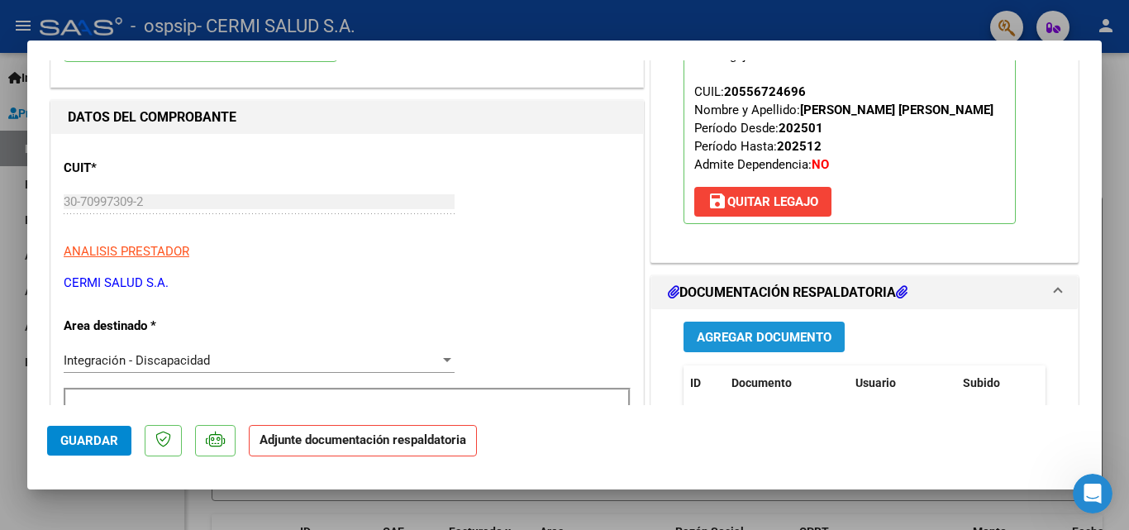
click at [807, 338] on span "Agregar Documento" at bounding box center [764, 337] width 135 height 15
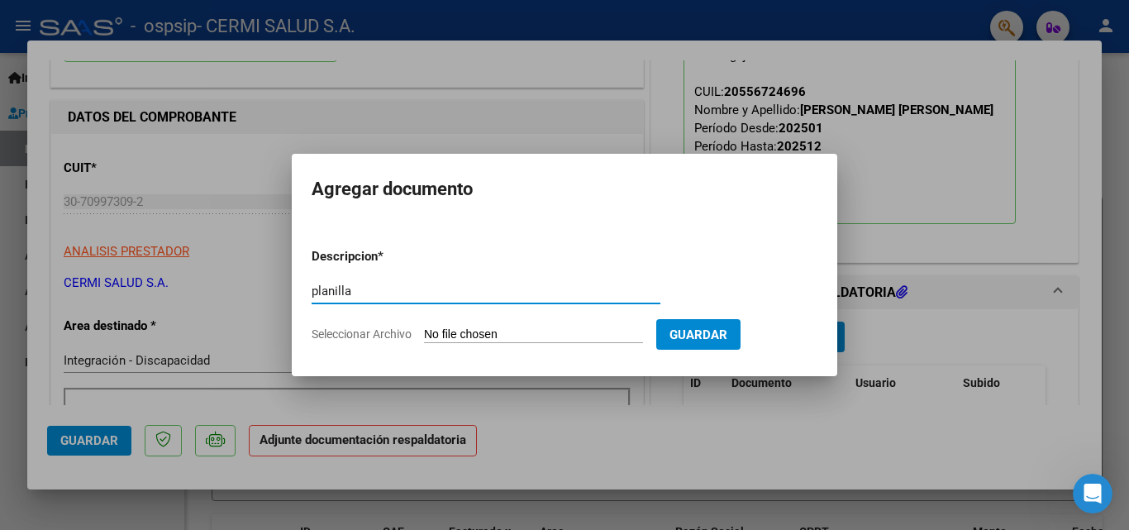
type input "planilla"
click at [468, 336] on input "Seleccionar Archivo" at bounding box center [533, 335] width 219 height 16
type input "C:\fakepath\[PERSON_NAME].pdf"
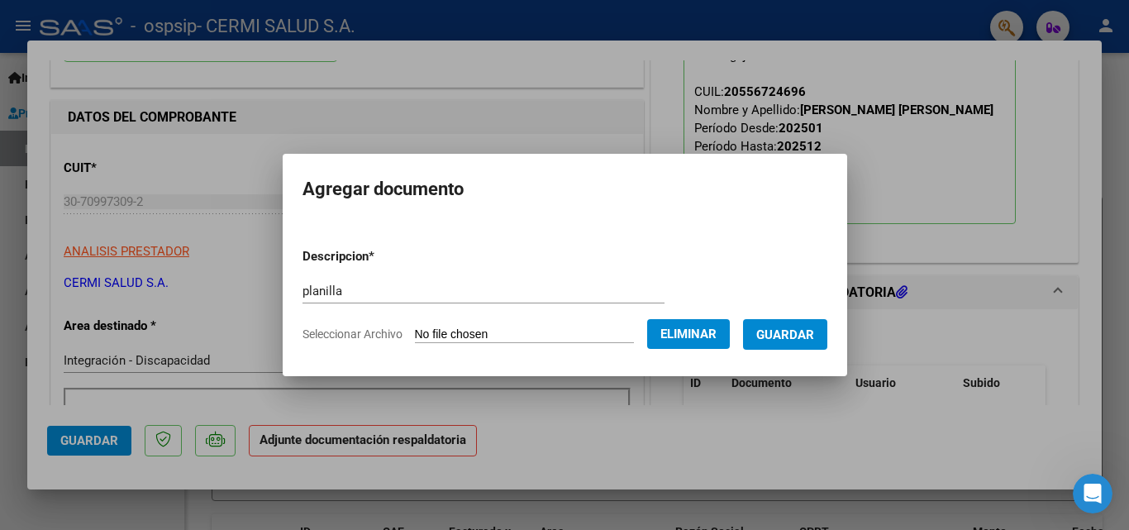
click at [795, 331] on span "Guardar" at bounding box center [785, 334] width 58 height 15
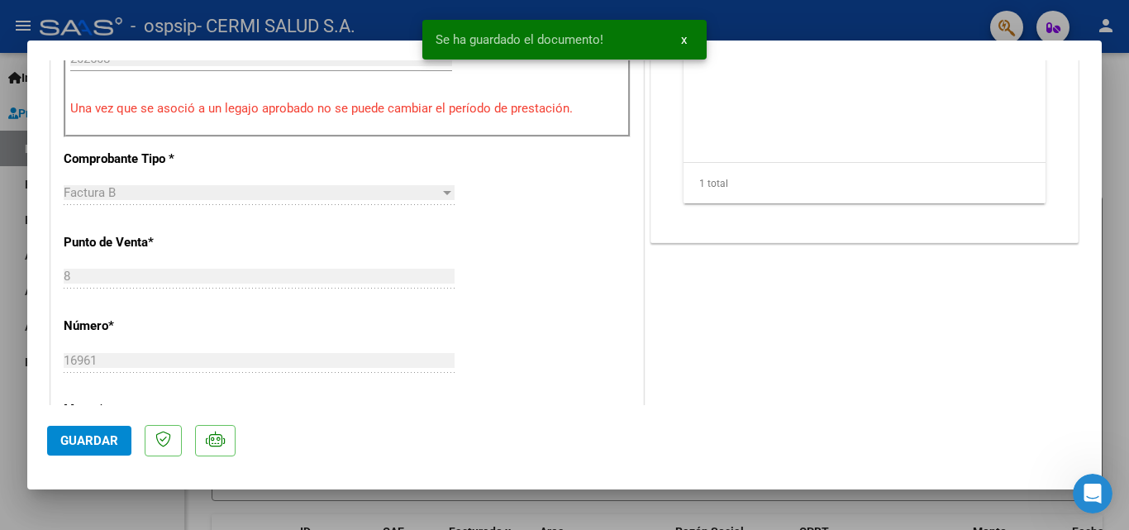
scroll to position [578, 0]
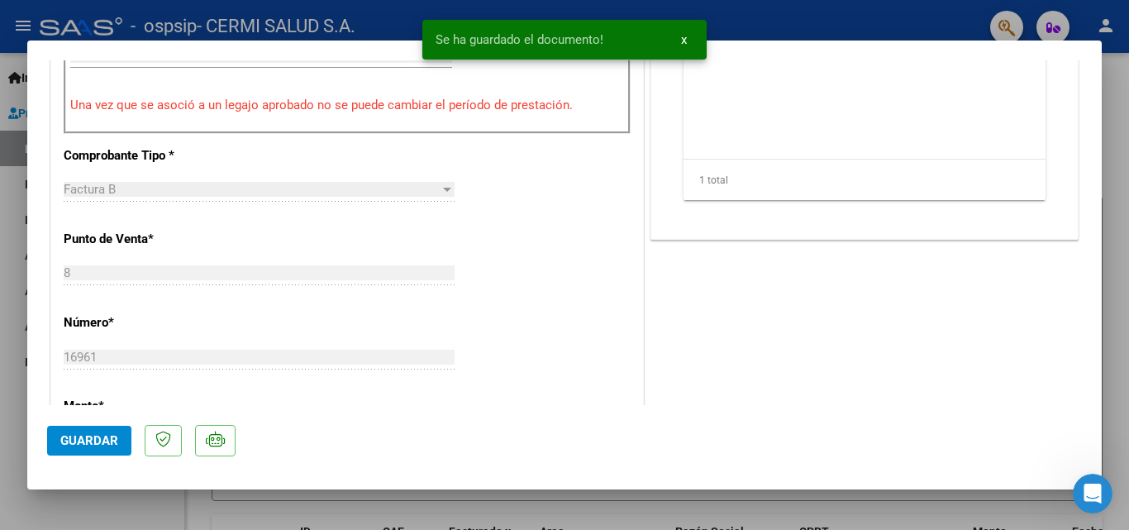
click at [89, 430] on button "Guardar" at bounding box center [89, 441] width 84 height 30
click at [0, 403] on div at bounding box center [564, 265] width 1129 height 530
type input "$ 0,00"
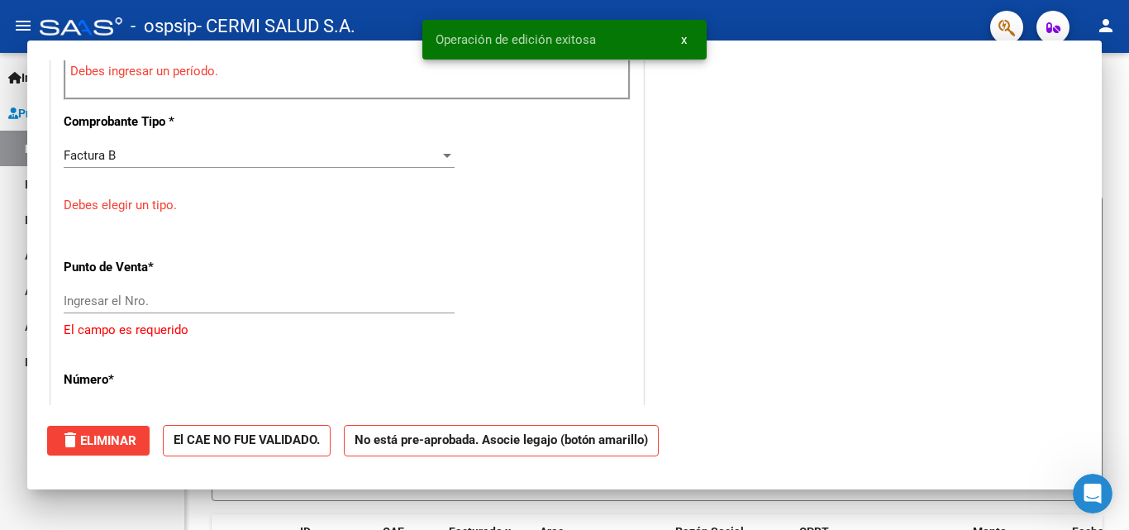
scroll to position [0, 0]
